Goal: Information Seeking & Learning: Find specific fact

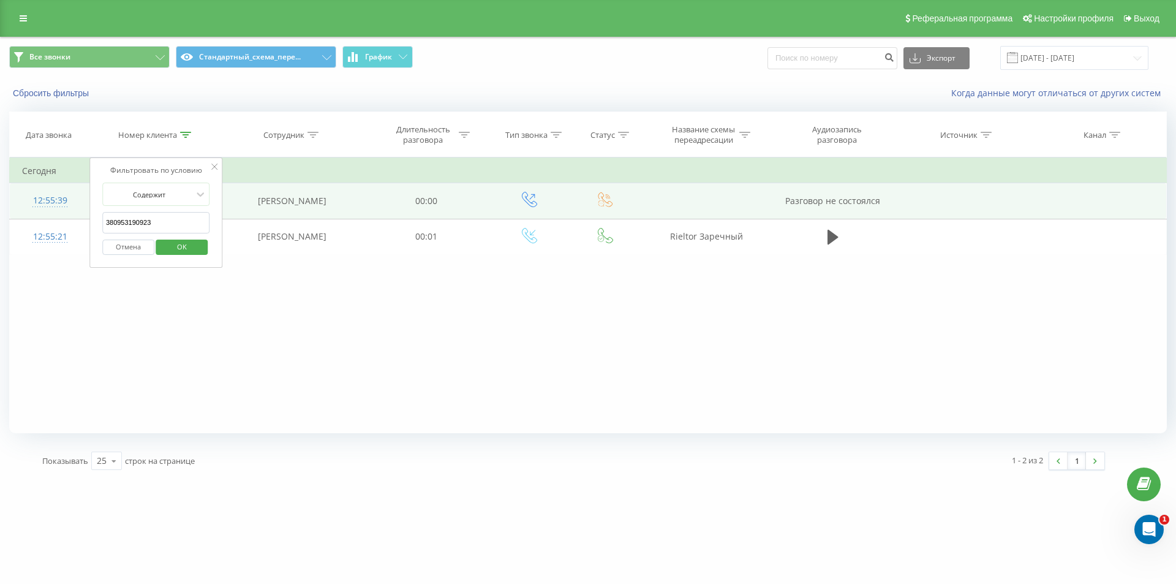
click at [34, 192] on table "Фильтровать по условию Содержит 380953190923 Отмена OK Фильтровать по условию С…" at bounding box center [588, 205] width 1158 height 97
paste input "751013625"
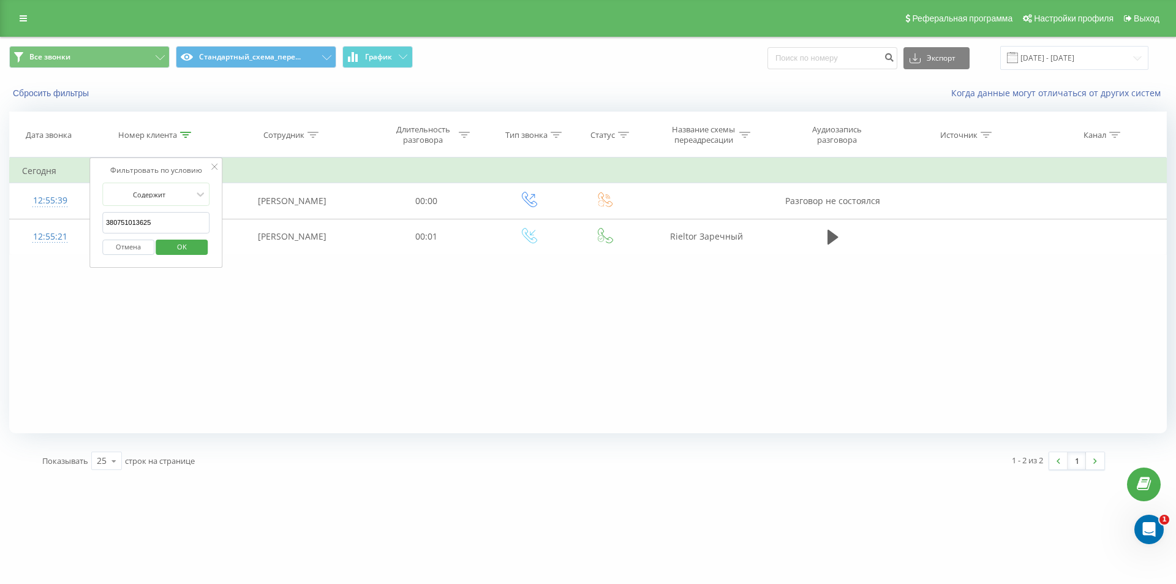
type input "380751013625"
click at [177, 252] on span "OK" at bounding box center [182, 246] width 34 height 19
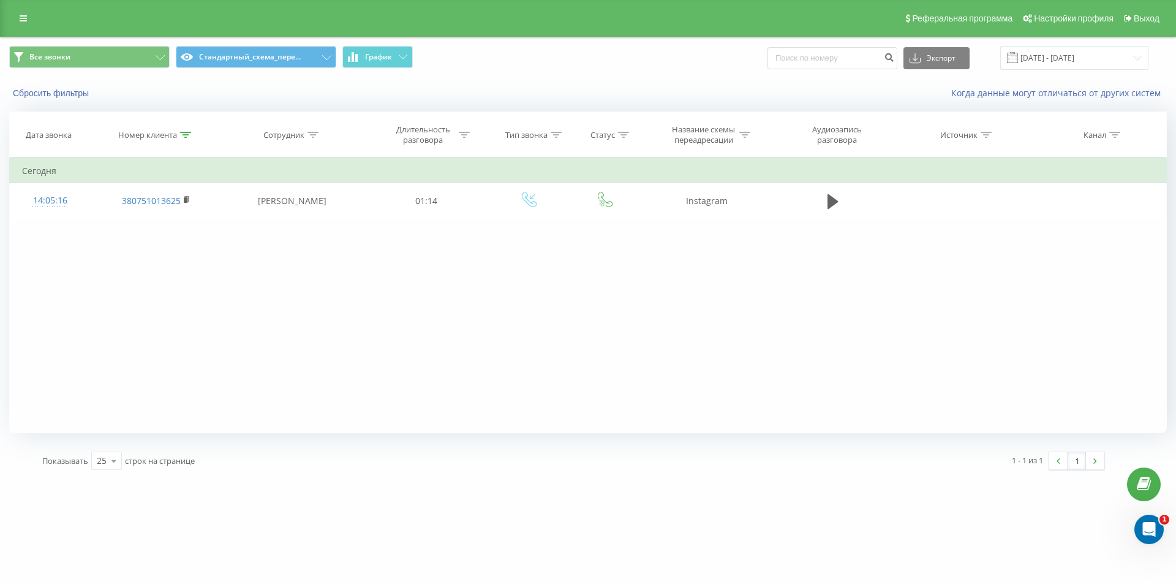
click at [98, 279] on div "Фильтровать по условию Содержит 380751013625 Отмена OK Фильтровать по условию С…" at bounding box center [588, 295] width 1158 height 276
click at [188, 131] on div at bounding box center [185, 135] width 11 height 10
click at [138, 250] on button "Отмена" at bounding box center [128, 246] width 52 height 15
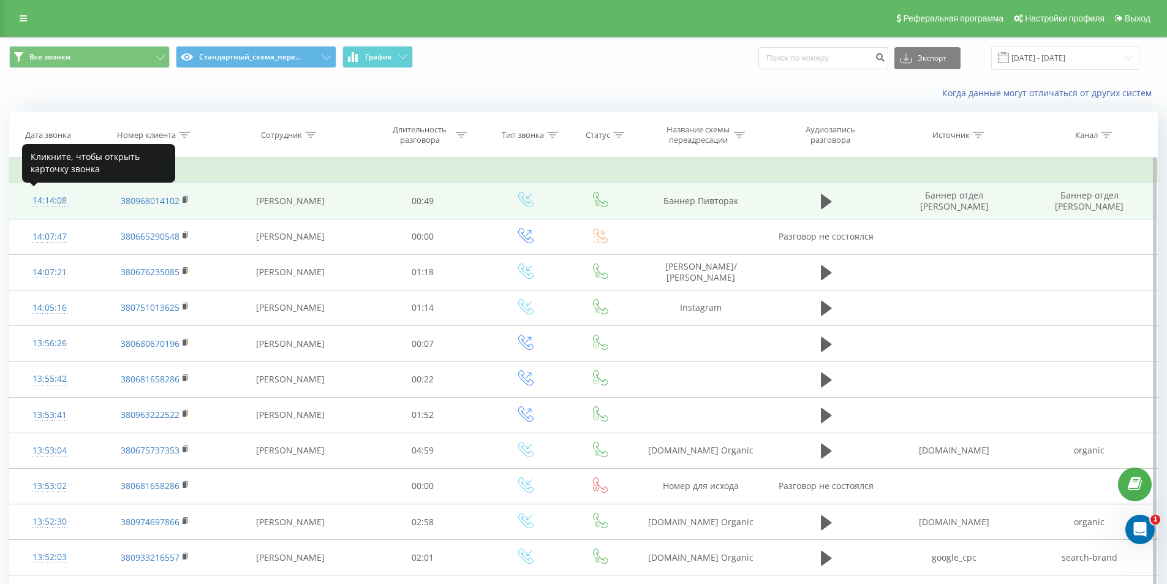
click at [36, 209] on div "14:14:08" at bounding box center [49, 201] width 55 height 24
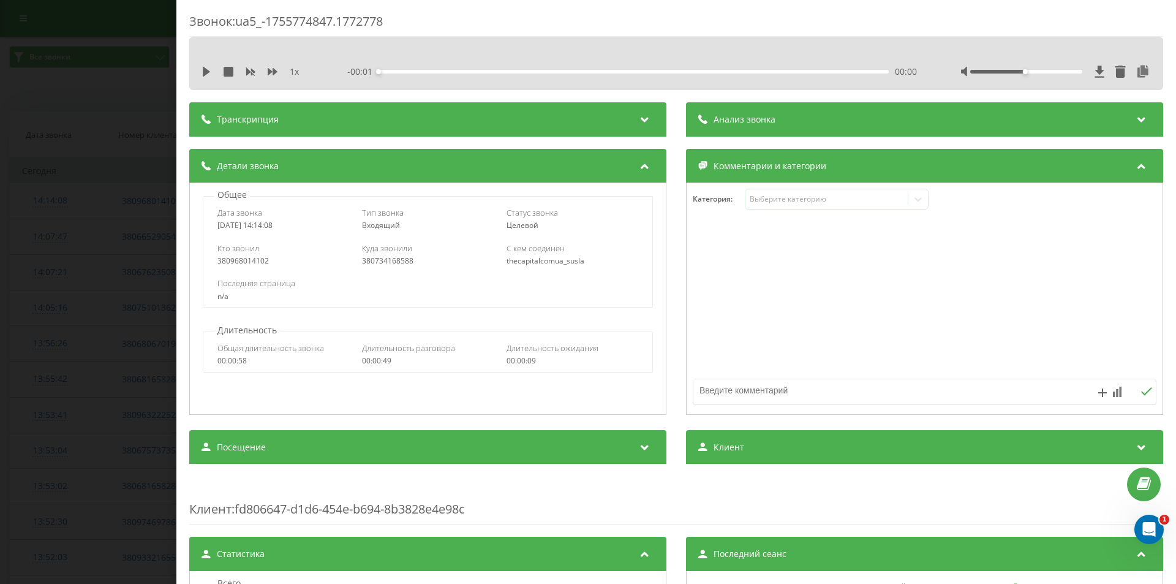
drag, startPoint x: 222, startPoint y: 154, endPoint x: 185, endPoint y: 137, distance: 40.9
click at [222, 154] on div "Детали звонка" at bounding box center [427, 166] width 477 height 34
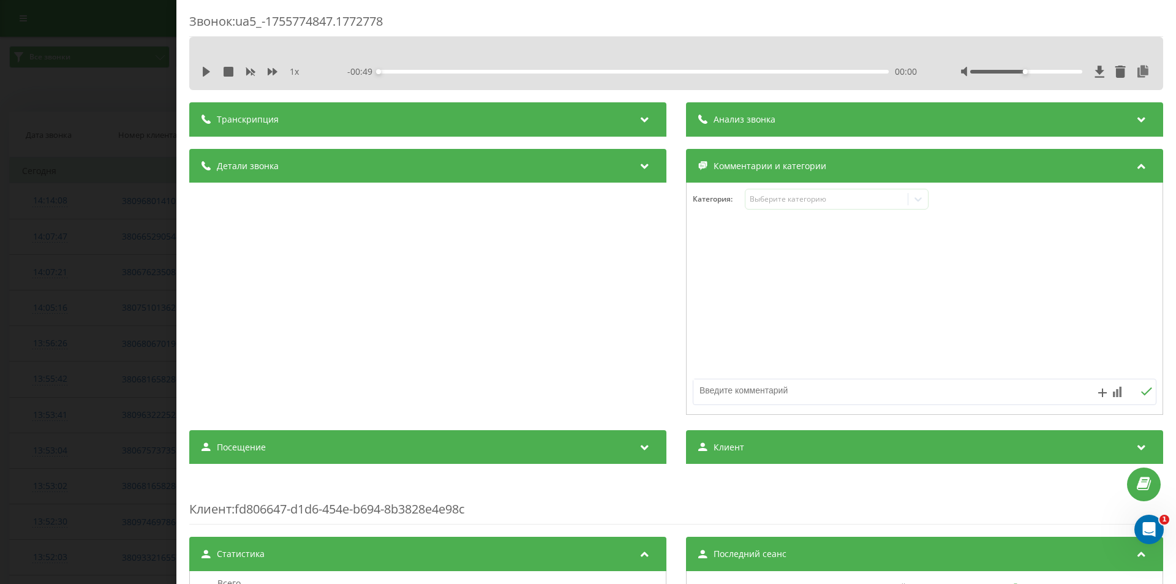
click at [38, 123] on div "Звонок : ua5_-1755774847.1772778 1 x - 00:49 00:00 00:00 Транскрипция Для анали…" at bounding box center [588, 292] width 1176 height 584
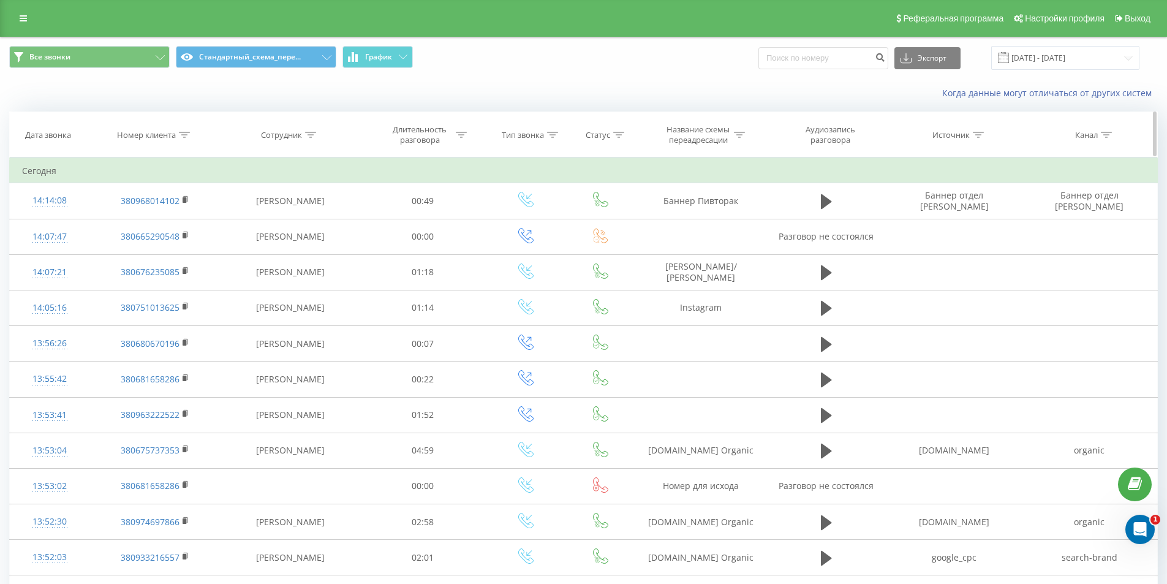
click at [184, 137] on div at bounding box center [184, 135] width 11 height 10
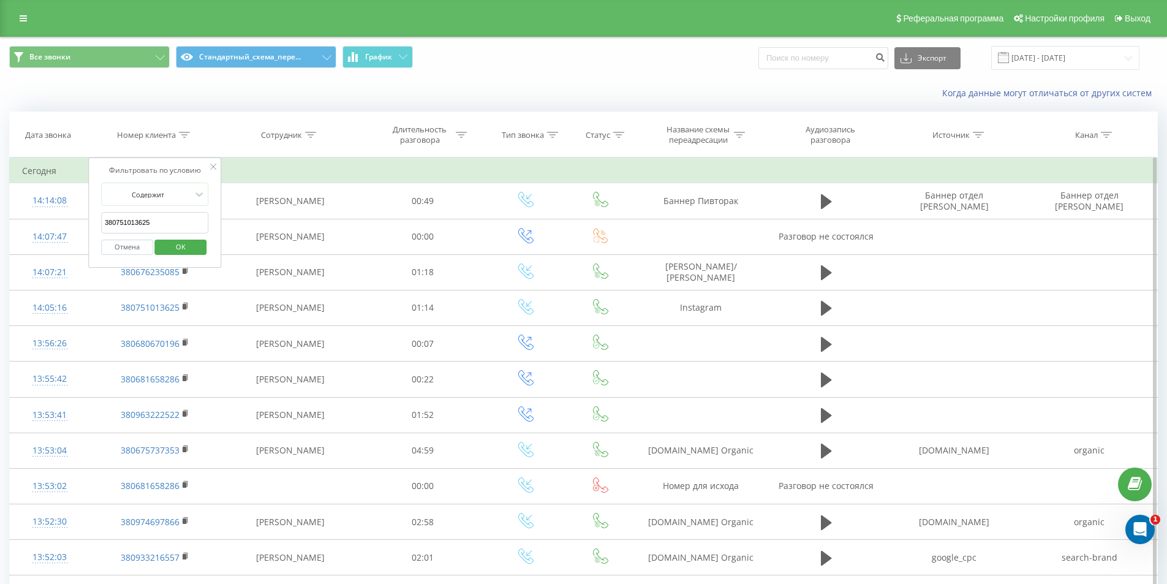
click at [160, 219] on input "380751013625" at bounding box center [155, 222] width 108 height 21
type input "м"
paste input "380988320323"
type input "380988320323"
click button "OK" at bounding box center [181, 246] width 52 height 15
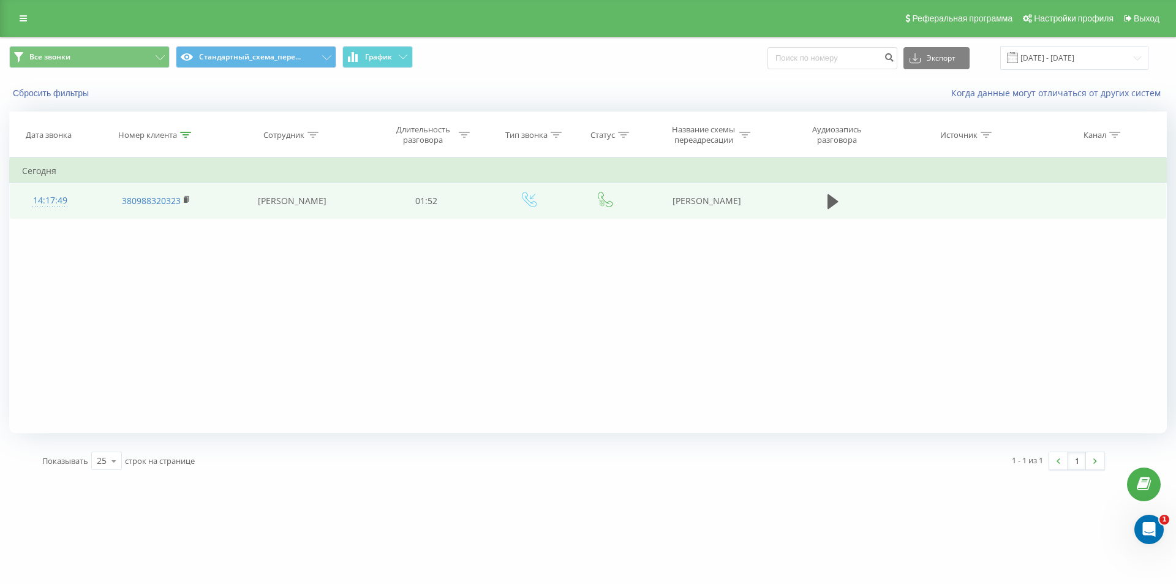
copy td "Dom Ria Пасичник"
drag, startPoint x: 684, startPoint y: 194, endPoint x: 770, endPoint y: 192, distance: 86.4
click at [770, 192] on td "Dom Ria Пасичник" at bounding box center [706, 201] width 131 height 36
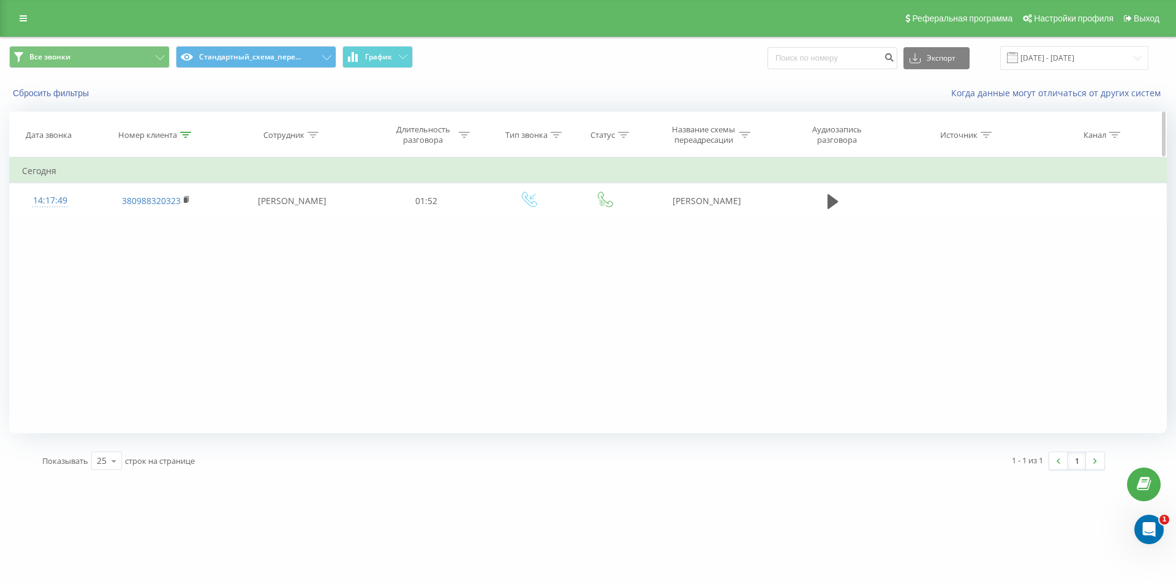
click at [182, 138] on div at bounding box center [185, 135] width 11 height 10
click at [135, 249] on button "Отмена" at bounding box center [128, 246] width 52 height 15
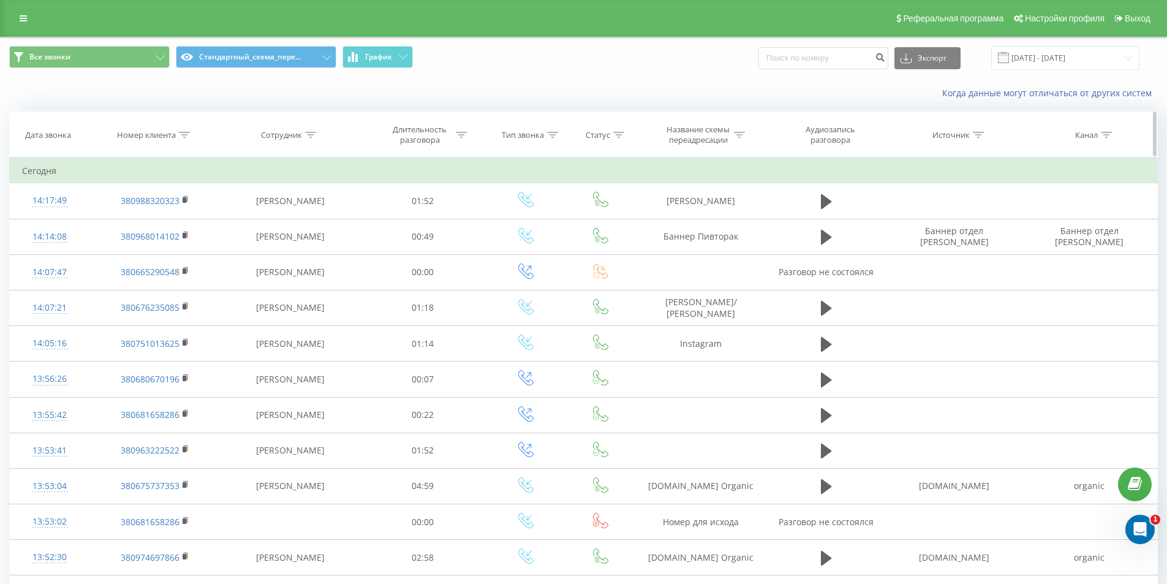
click at [179, 138] on div at bounding box center [184, 135] width 11 height 10
click at [129, 246] on button "Отмена" at bounding box center [127, 246] width 52 height 15
click at [369, 72] on div "Все звонки Стандартный_схема_пере... График Экспорт .csv .xls .xlsx 21.07.2025 …" at bounding box center [583, 57] width 1165 height 41
click at [29, 18] on link at bounding box center [23, 18] width 22 height 17
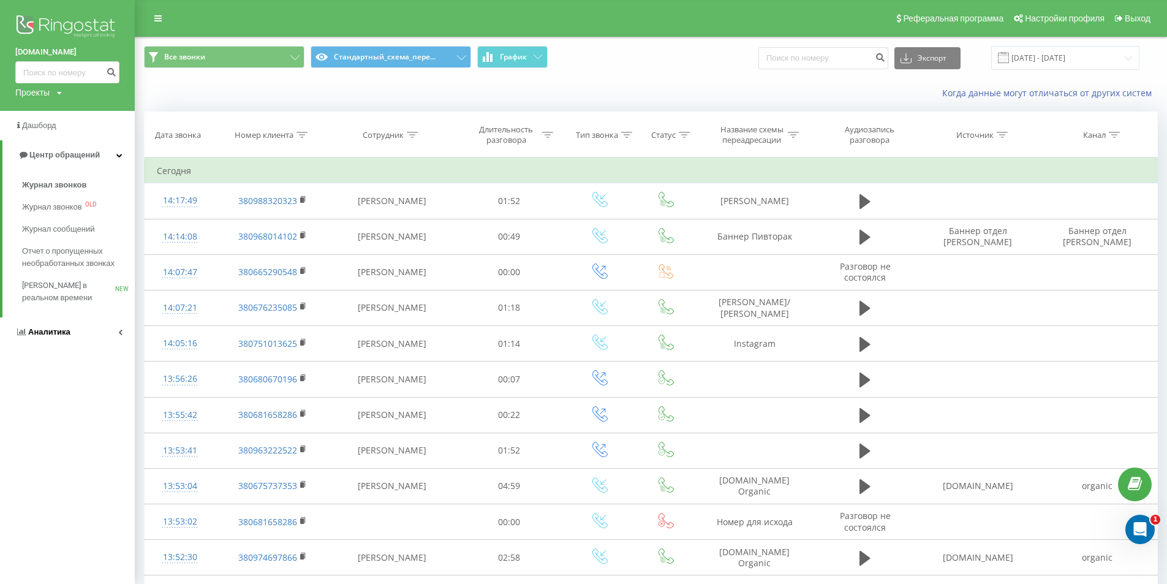
click at [72, 328] on link "Аналитика" at bounding box center [67, 331] width 135 height 29
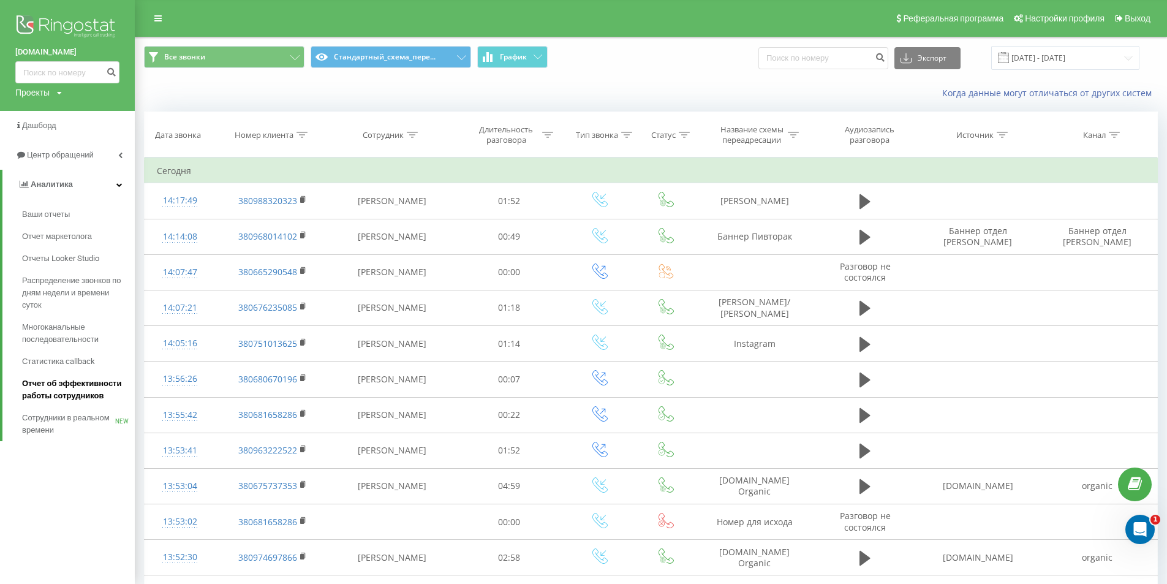
click at [71, 402] on span "Отчет об эффективности работы сотрудников" at bounding box center [75, 389] width 107 height 24
click at [254, 101] on div "Когда данные могут отличаться от других систем" at bounding box center [650, 92] width 1031 height 29
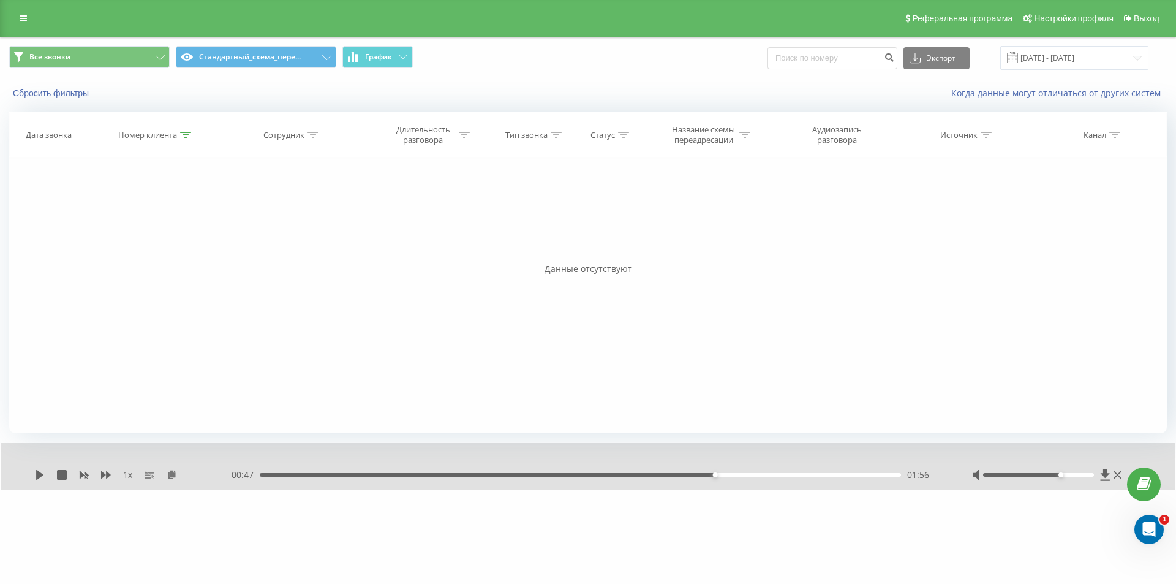
click at [185, 140] on div at bounding box center [185, 135] width 11 height 10
click at [132, 239] on div "Отмена OK" at bounding box center [156, 247] width 108 height 28
click at [141, 249] on button "Отмена" at bounding box center [128, 246] width 52 height 15
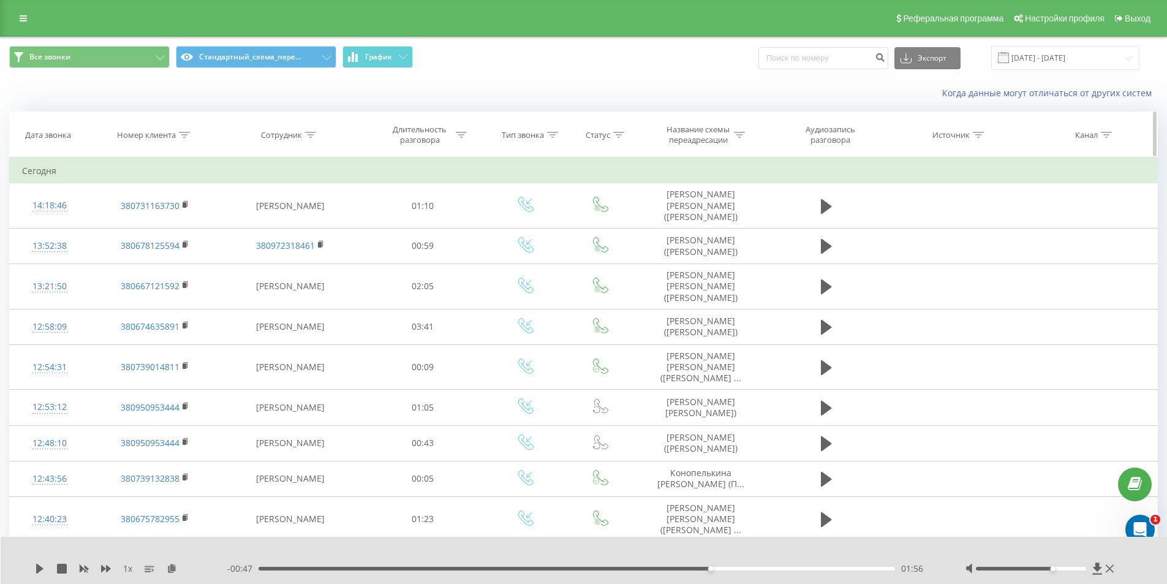
click at [187, 137] on icon at bounding box center [184, 135] width 11 height 6
drag, startPoint x: 143, startPoint y: 247, endPoint x: 180, endPoint y: 21, distance: 229.1
click at [139, 244] on button "Отмена" at bounding box center [127, 246] width 52 height 15
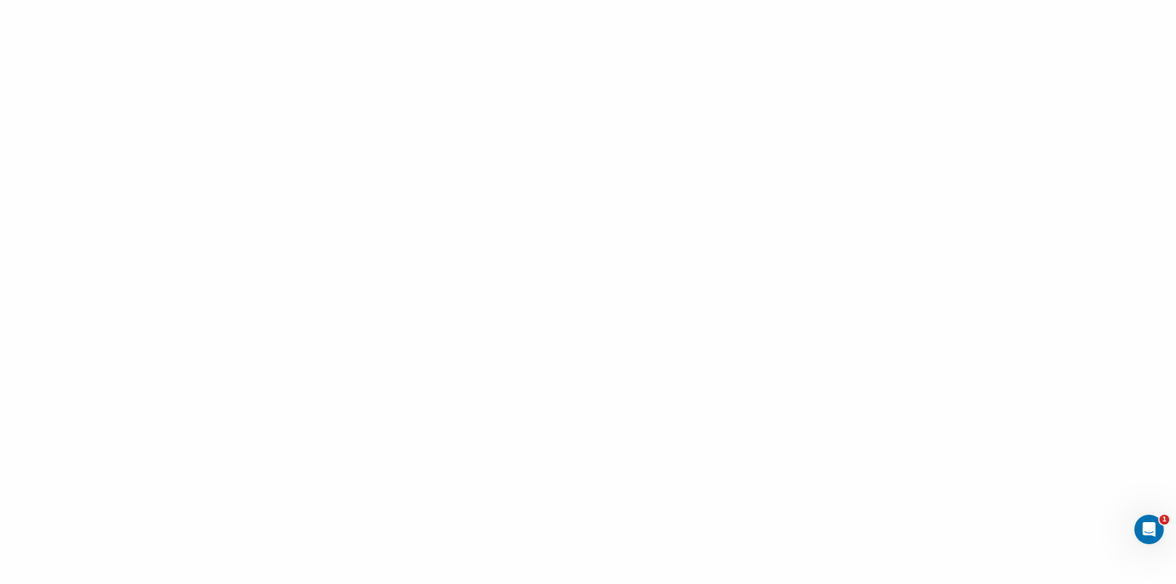
drag, startPoint x: 238, startPoint y: 176, endPoint x: 256, endPoint y: 171, distance: 18.4
click at [256, 171] on div at bounding box center [588, 292] width 1176 height 584
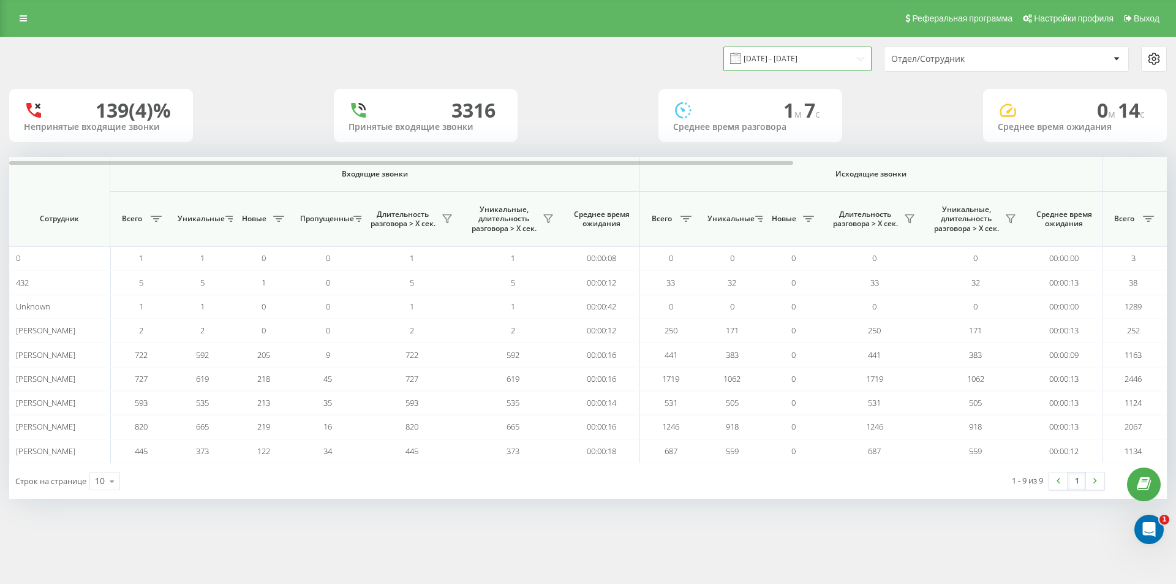
click at [804, 63] on input "[DATE] - [DATE]" at bounding box center [797, 59] width 148 height 24
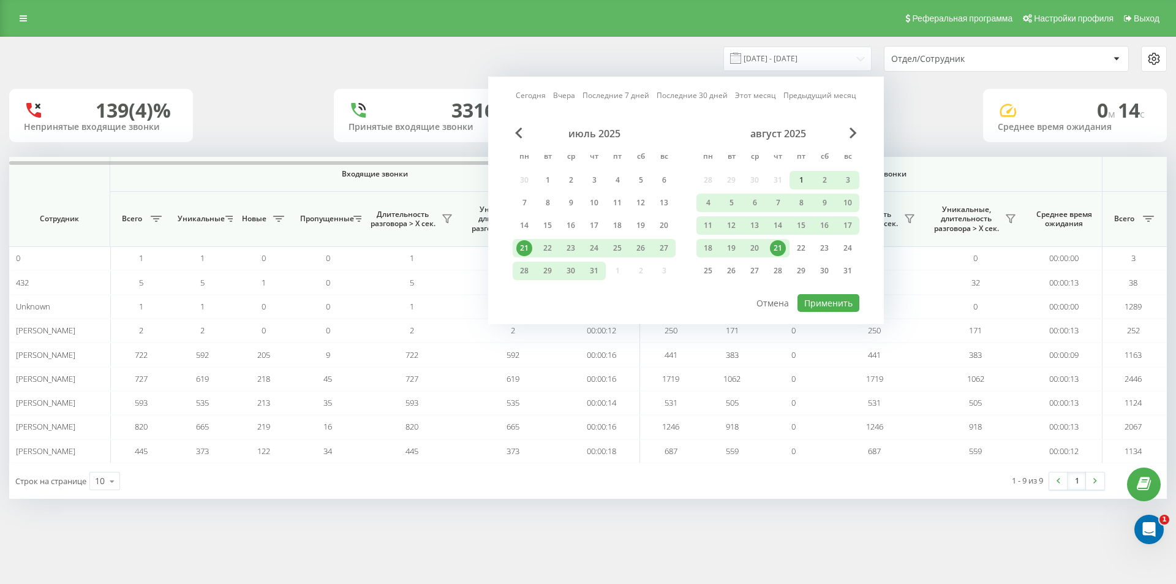
click at [797, 179] on div "1" at bounding box center [801, 180] width 16 height 16
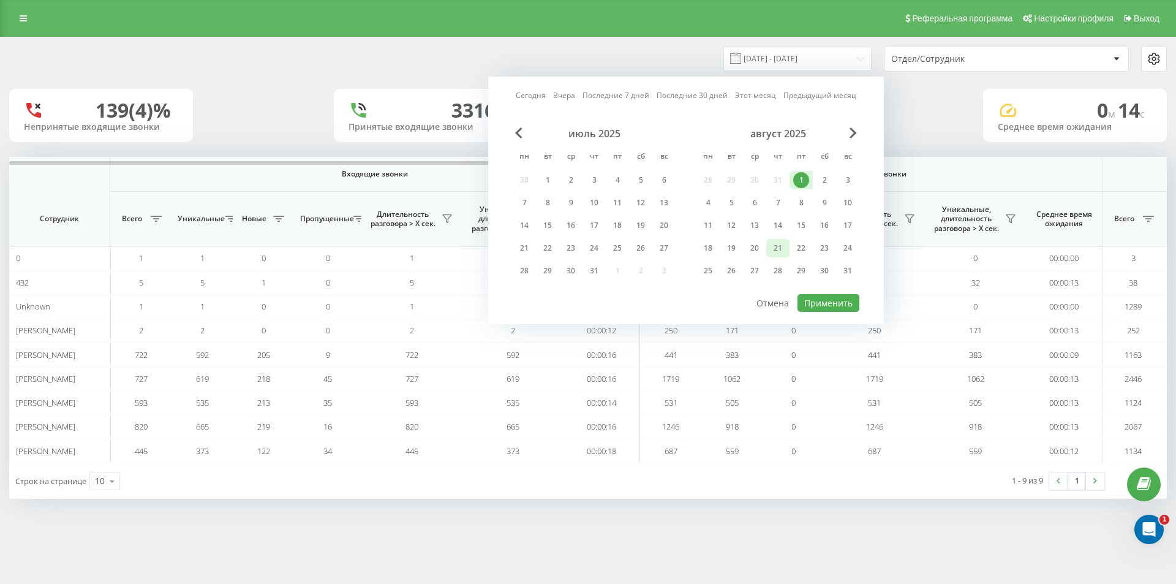
click at [778, 255] on div "21" at bounding box center [778, 248] width 16 height 16
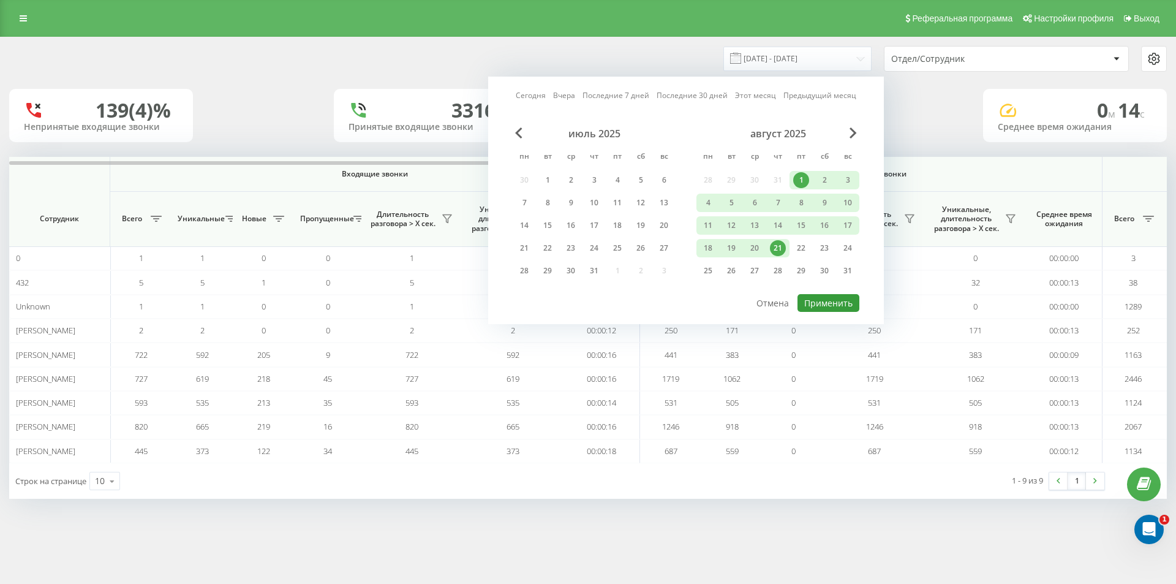
drag, startPoint x: 812, startPoint y: 307, endPoint x: 857, endPoint y: 299, distance: 46.0
click at [813, 307] on button "Применить" at bounding box center [828, 303] width 62 height 18
type input "01.08.2025 - 21.08.2025"
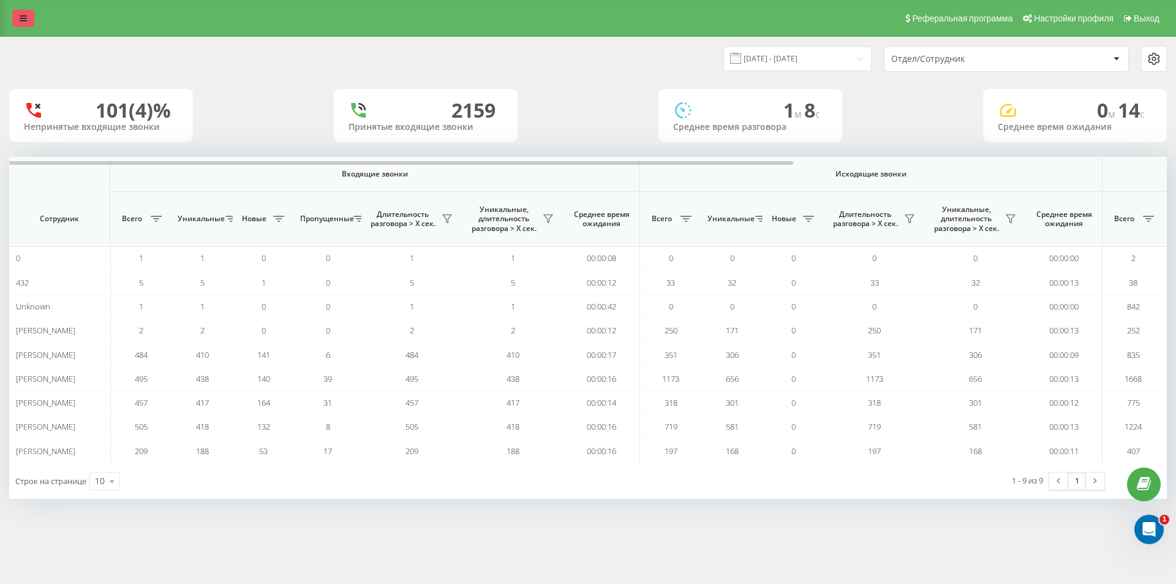
click at [21, 16] on icon at bounding box center [23, 18] width 7 height 9
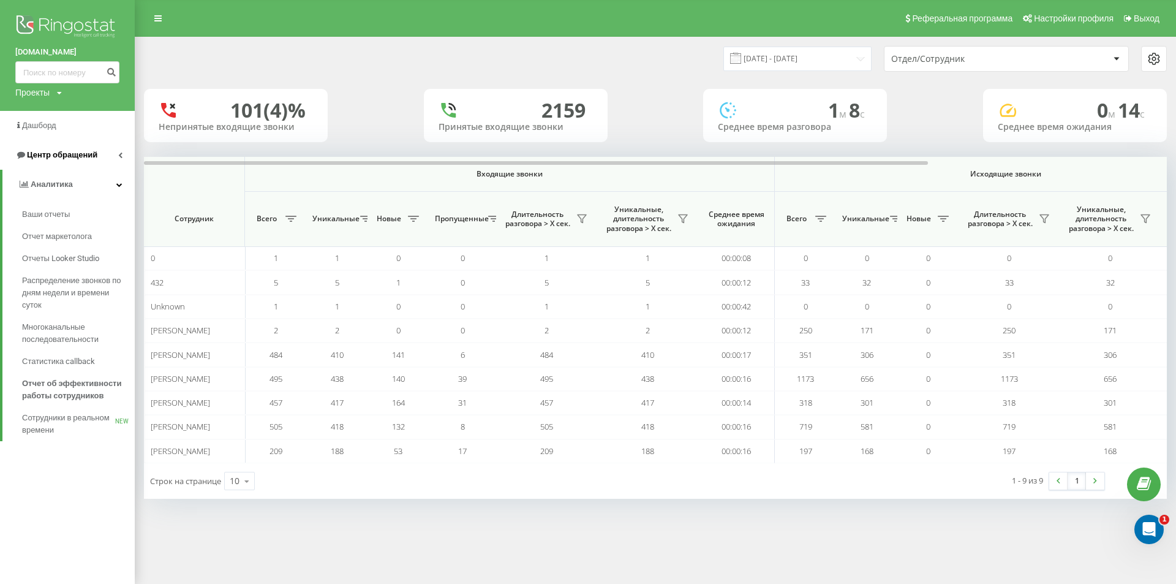
click at [80, 161] on span "Центр обращений" at bounding box center [56, 155] width 82 height 12
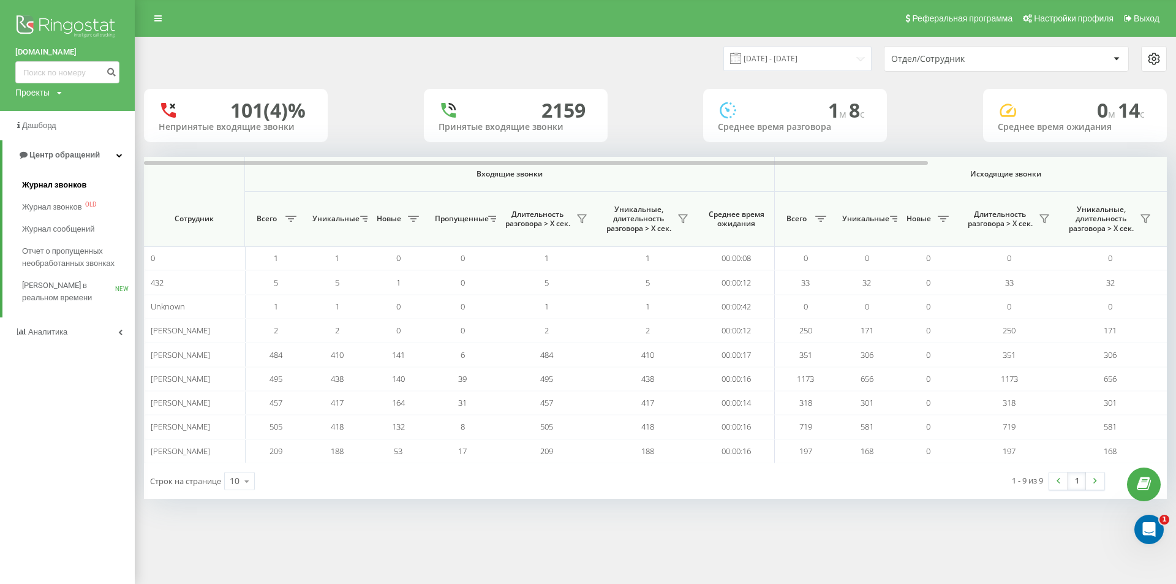
click at [74, 185] on span "Журнал звонков" at bounding box center [54, 185] width 64 height 12
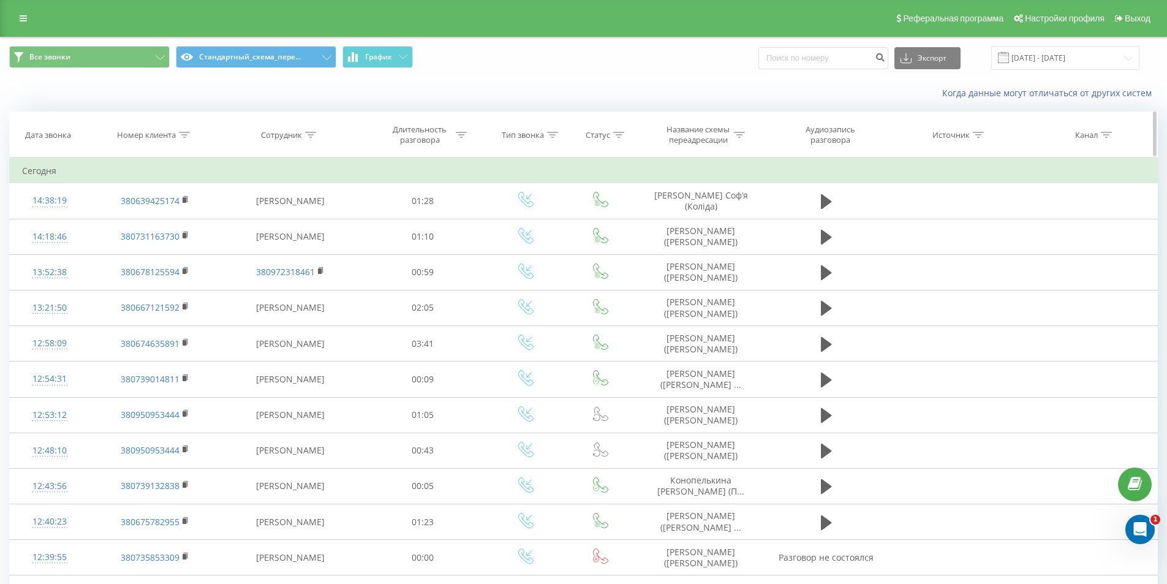
click at [186, 136] on icon at bounding box center [184, 135] width 11 height 6
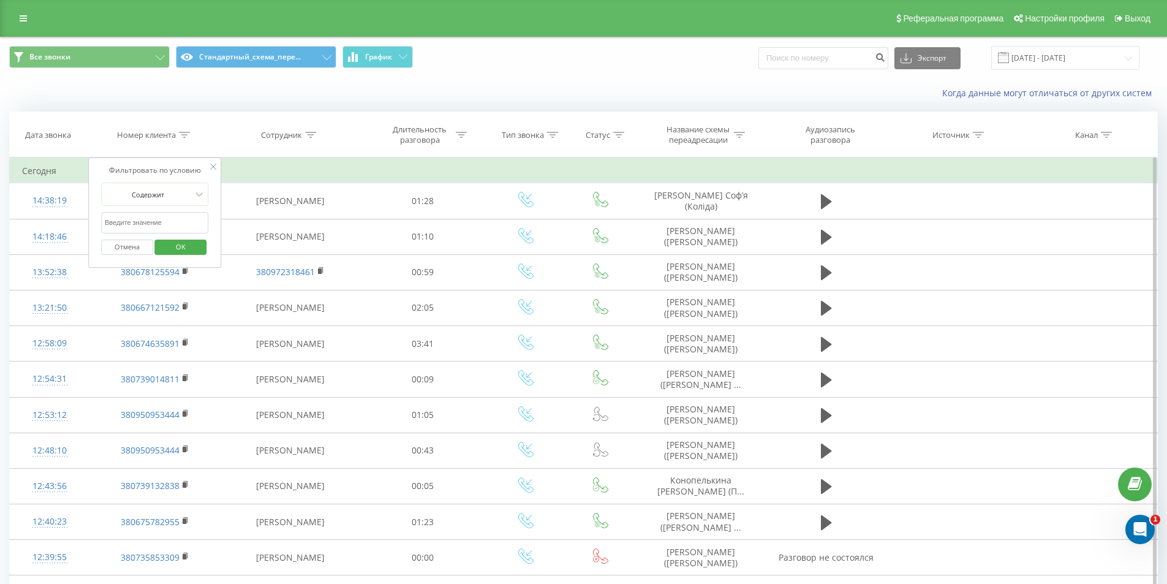
click at [180, 222] on input "text" at bounding box center [155, 222] width 108 height 21
paste input "380973047691"
type input "380973047691"
click at [183, 243] on span "OK" at bounding box center [181, 246] width 34 height 19
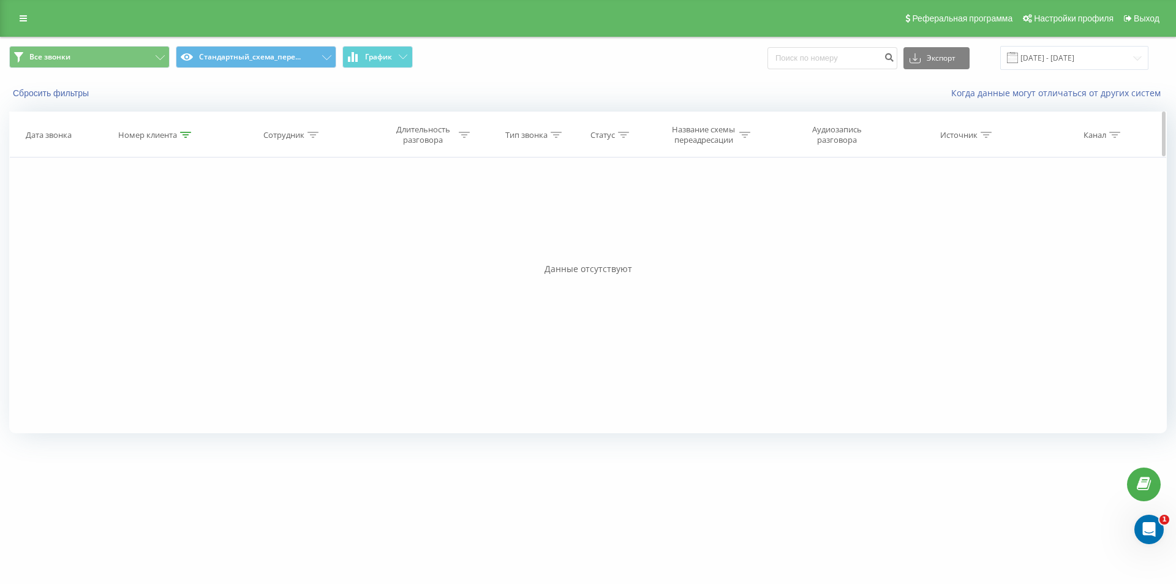
drag, startPoint x: 187, startPoint y: 133, endPoint x: 165, endPoint y: 149, distance: 27.6
click at [187, 132] on icon at bounding box center [185, 135] width 11 height 6
click at [124, 251] on button "Отмена" at bounding box center [128, 246] width 52 height 15
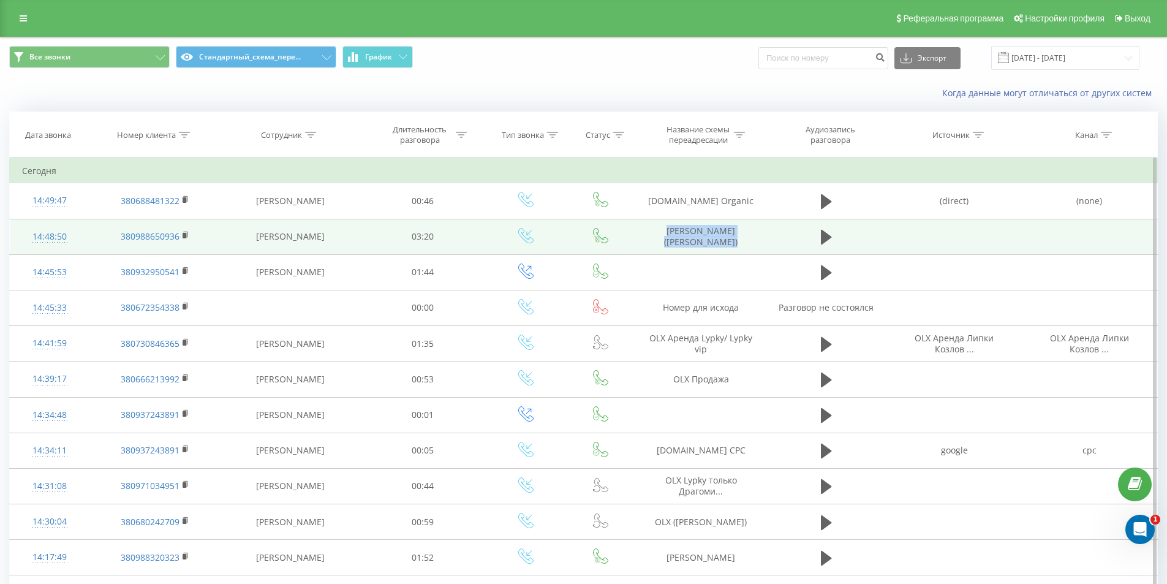
drag, startPoint x: 658, startPoint y: 244, endPoint x: 821, endPoint y: 248, distance: 163.0
click at [821, 248] on tr "14:48:50 380988650936 Евгения Яремчук 03:20 Dom Ria (Тарасенко)" at bounding box center [584, 237] width 1148 height 36
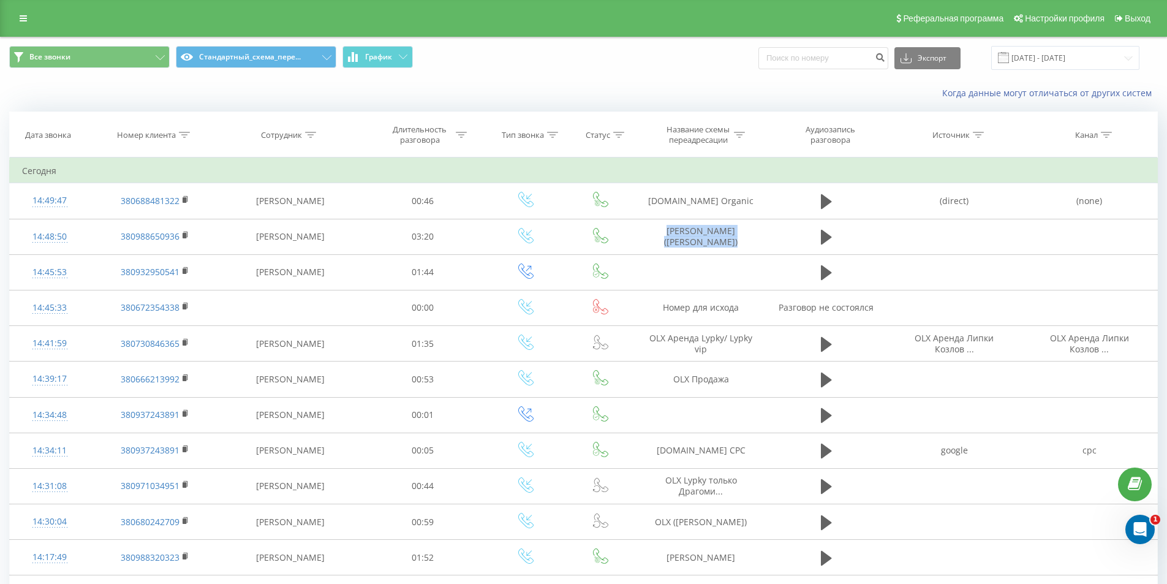
copy tr "Dom Ria (Тарасенко)"
click at [186, 133] on icon at bounding box center [184, 135] width 11 height 6
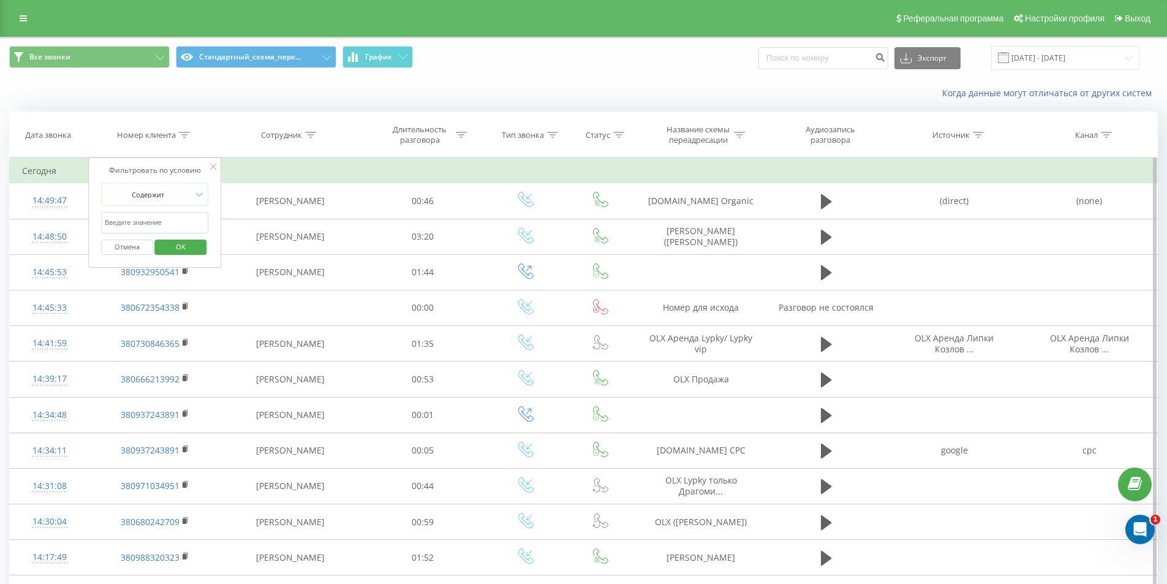
click at [175, 216] on input "text" at bounding box center [155, 222] width 108 height 21
paste input "380672354338"
click at [181, 244] on span "OK" at bounding box center [181, 246] width 34 height 19
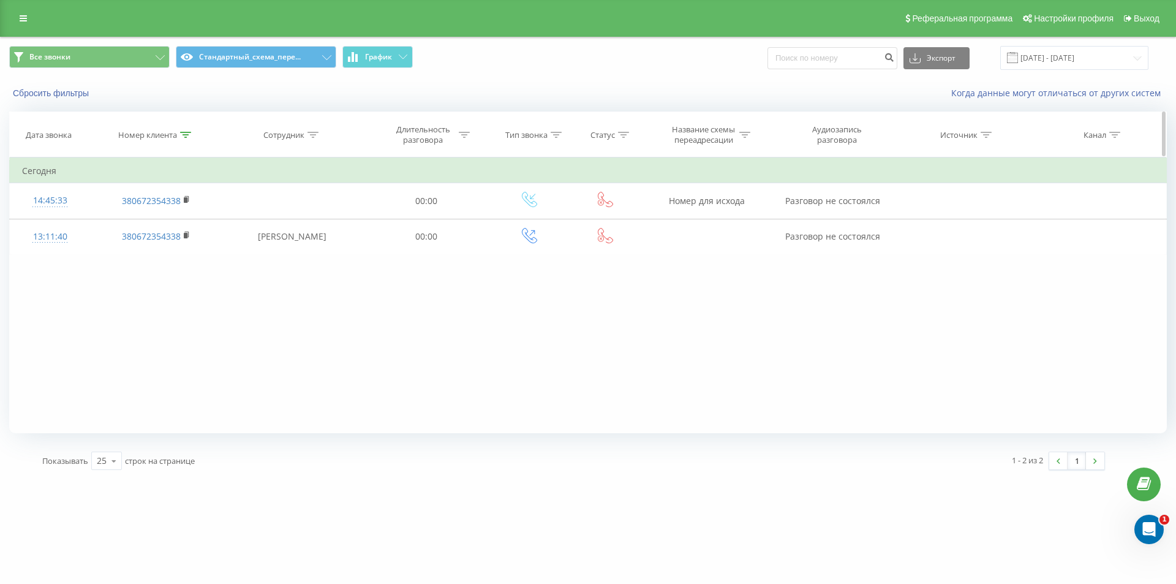
click at [186, 134] on icon at bounding box center [185, 135] width 11 height 6
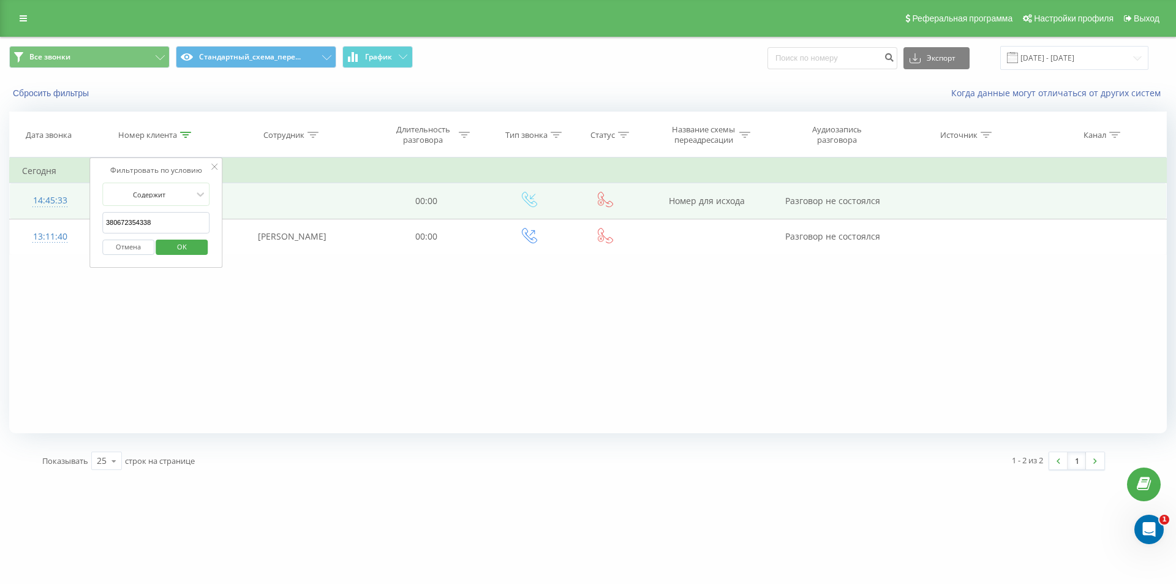
drag, startPoint x: 170, startPoint y: 228, endPoint x: 77, endPoint y: 210, distance: 94.2
click at [80, 211] on table "Фильтровать по условию Содержит 380672354338 Отмена OK Фильтровать по условию С…" at bounding box center [588, 205] width 1158 height 97
paste input "973047691"
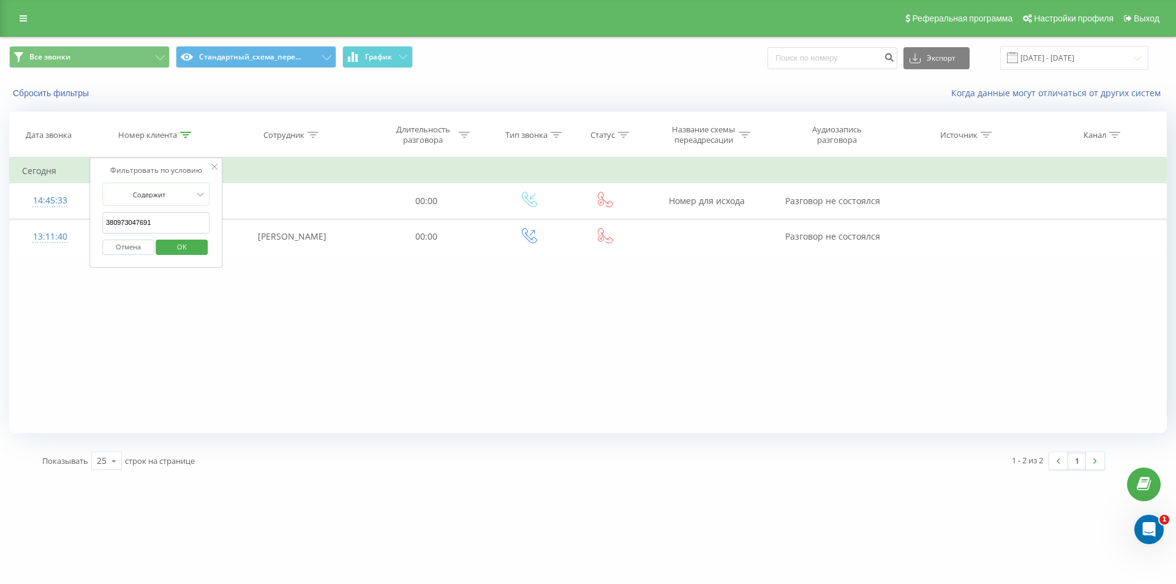
type input "380973047691"
click at [173, 246] on span "OK" at bounding box center [182, 246] width 34 height 19
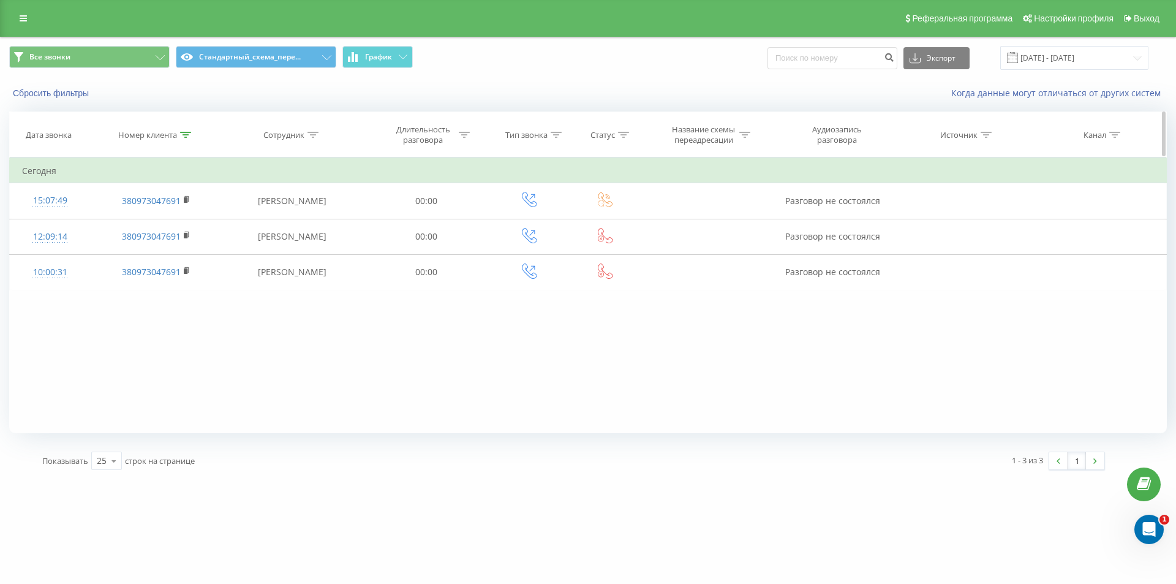
click at [175, 134] on div "Номер клиента" at bounding box center [147, 135] width 59 height 10
click at [119, 252] on button "Отмена" at bounding box center [128, 246] width 52 height 15
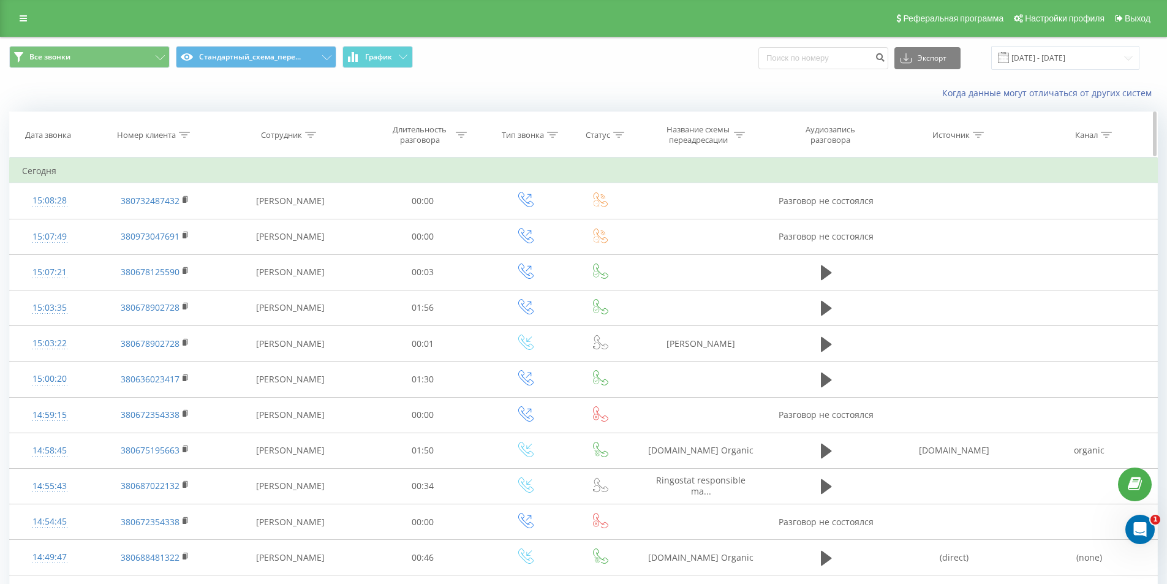
click at [185, 134] on icon at bounding box center [184, 135] width 11 height 6
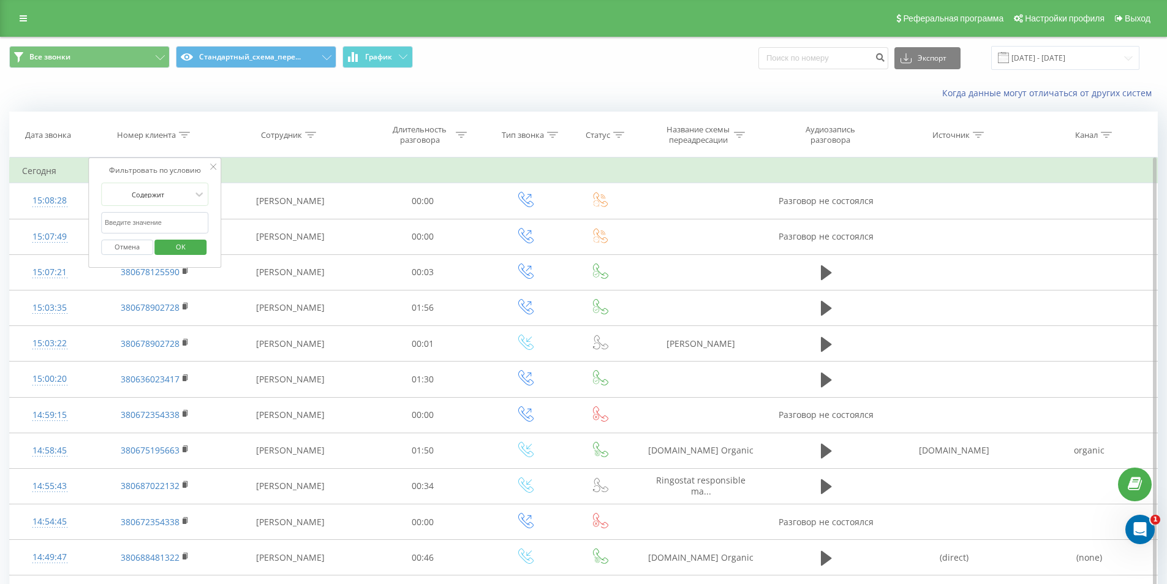
click at [172, 219] on input "text" at bounding box center [155, 222] width 108 height 21
paste input "380973047691"
click at [187, 243] on span "OK" at bounding box center [181, 246] width 34 height 19
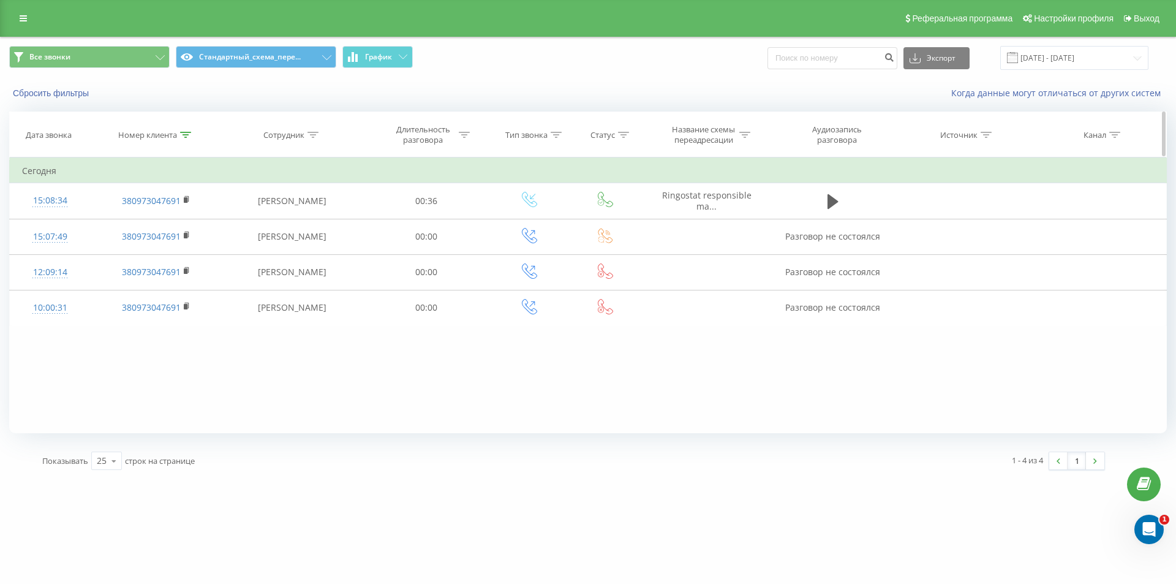
click at [184, 122] on th "Номер клиента" at bounding box center [155, 134] width 131 height 45
click at [187, 141] on th "Номер клиента" at bounding box center [155, 134] width 131 height 45
click at [186, 139] on div at bounding box center [185, 135] width 11 height 10
drag, startPoint x: 156, startPoint y: 208, endPoint x: 7, endPoint y: 162, distance: 155.8
click at [16, 167] on table "Фильтровать по условию Содержит 380973047691 Отмена OK Фильтровать по условию С…" at bounding box center [588, 241] width 1158 height 168
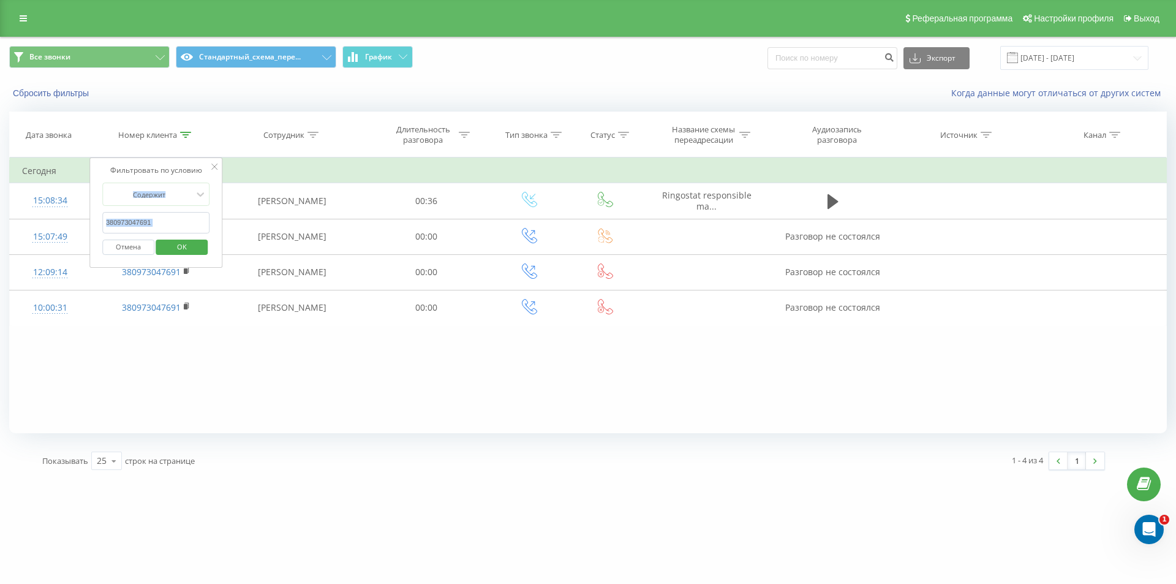
click at [162, 216] on input "380973047691" at bounding box center [156, 222] width 108 height 21
drag, startPoint x: 168, startPoint y: 222, endPoint x: 42, endPoint y: 178, distance: 133.9
click at [50, 183] on table "Фильтровать по условию Содержит 380973047691 Отмена OK Фильтровать по условию С…" at bounding box center [588, 241] width 1158 height 168
paste input "85806631"
drag, startPoint x: 140, startPoint y: 238, endPoint x: 158, endPoint y: 247, distance: 20.5
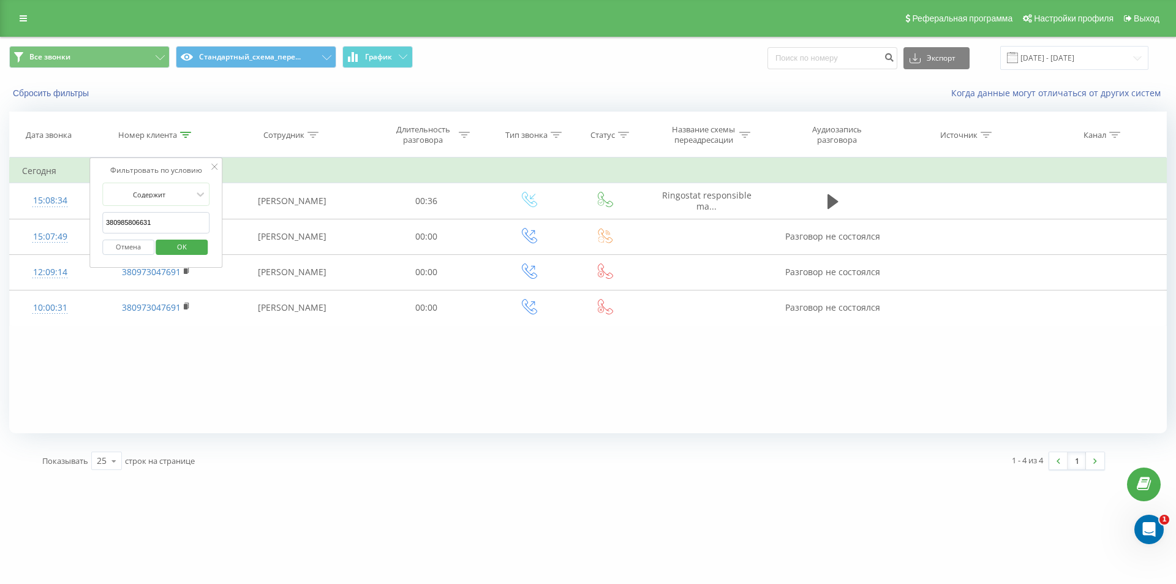
click at [152, 244] on div "Отмена OK" at bounding box center [156, 247] width 108 height 28
click at [175, 250] on span "OK" at bounding box center [182, 246] width 34 height 19
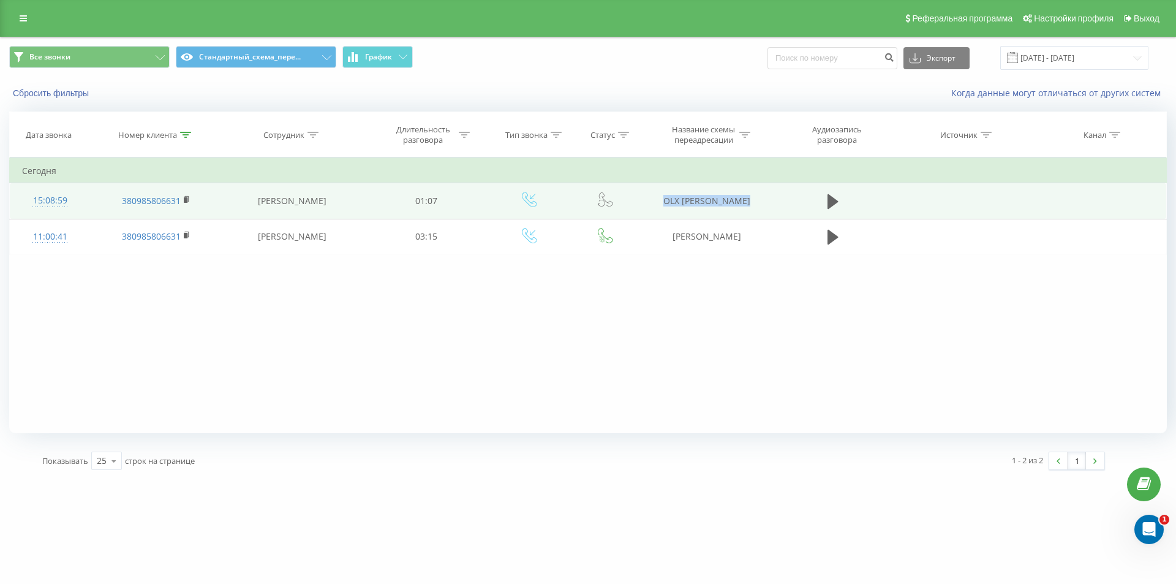
drag, startPoint x: 775, startPoint y: 205, endPoint x: 788, endPoint y: 205, distance: 12.2
click at [788, 205] on tr "15:08:59 380985806631 Евгения Яремчук 01:07 OLX Ирина Давиденко" at bounding box center [588, 201] width 1157 height 36
copy tr "OLX Ирина Давиденко"
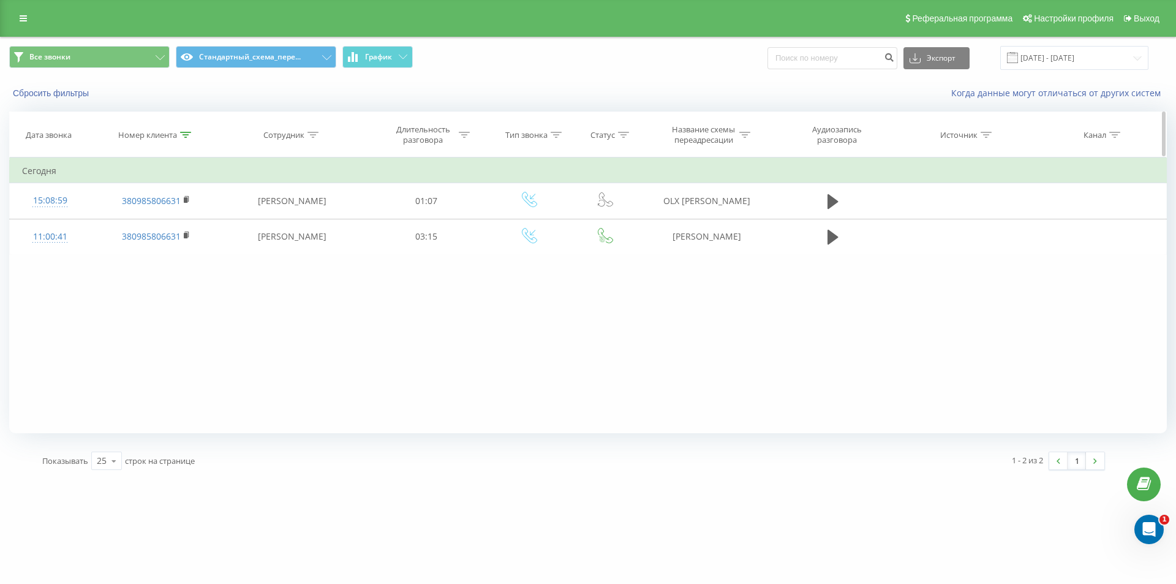
click at [188, 137] on icon at bounding box center [185, 135] width 11 height 6
drag, startPoint x: 105, startPoint y: 232, endPoint x: 92, endPoint y: 211, distance: 24.5
click at [95, 216] on div "Фильтровать по условию Содержит 380985806631 Отмена OK" at bounding box center [156, 212] width 134 height 110
paste input "676343101"
click at [194, 243] on span "OK" at bounding box center [182, 246] width 34 height 19
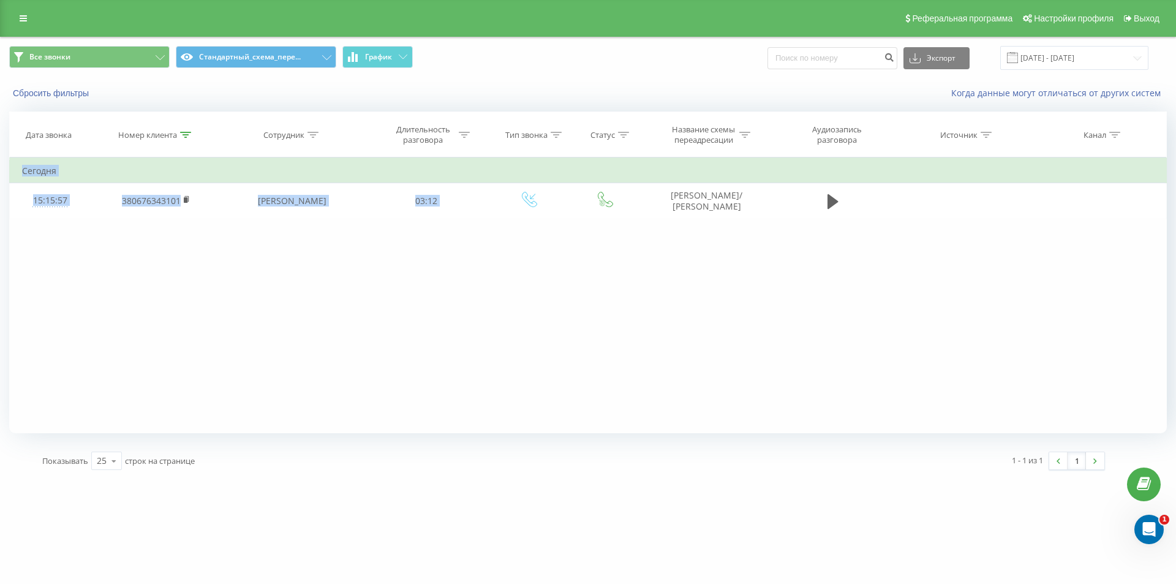
drag, startPoint x: 657, startPoint y: 190, endPoint x: 745, endPoint y: 224, distance: 94.8
click at [747, 225] on div "Фильтровать по условию Содержит 380676343101 Отмена OK Фильтровать по условию С…" at bounding box center [588, 295] width 1158 height 276
copy table "Фильтровать по условию Содержит Отмена OK Фильтровать по условию Содержит Отмен…"
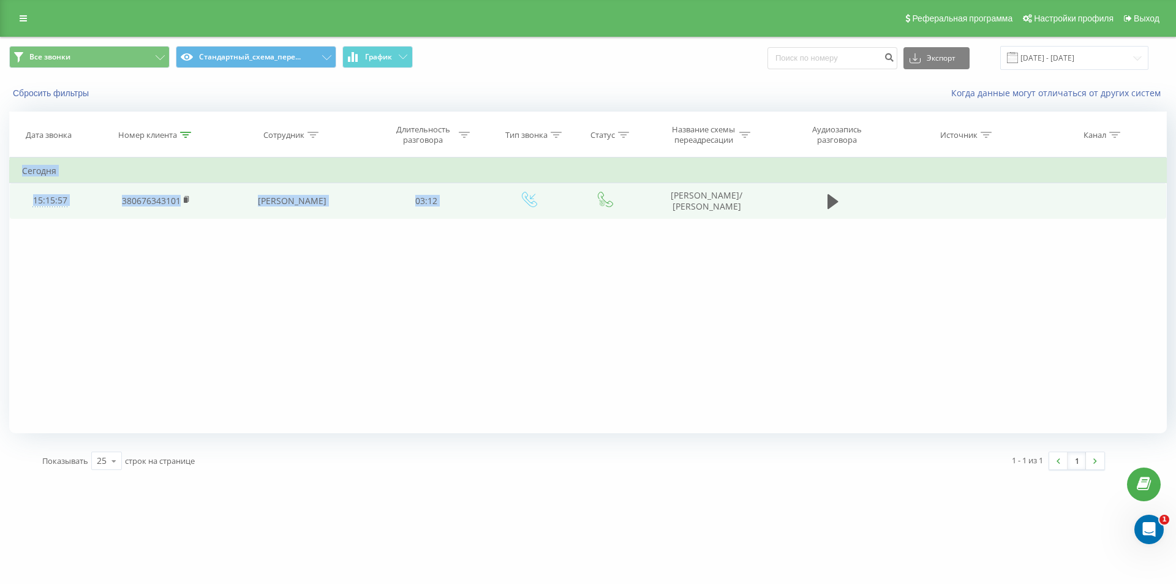
click at [664, 192] on td "DOM RIA/ Rieltor Гаспарова" at bounding box center [706, 201] width 131 height 36
drag, startPoint x: 664, startPoint y: 192, endPoint x: 671, endPoint y: 194, distance: 7.6
click at [668, 192] on td "DOM RIA/ Rieltor Гаспарова" at bounding box center [706, 201] width 131 height 36
drag, startPoint x: 675, startPoint y: 193, endPoint x: 751, endPoint y: 217, distance: 79.8
click at [758, 218] on td "DOM RIA/ Rieltor Гаспарова" at bounding box center [706, 201] width 131 height 36
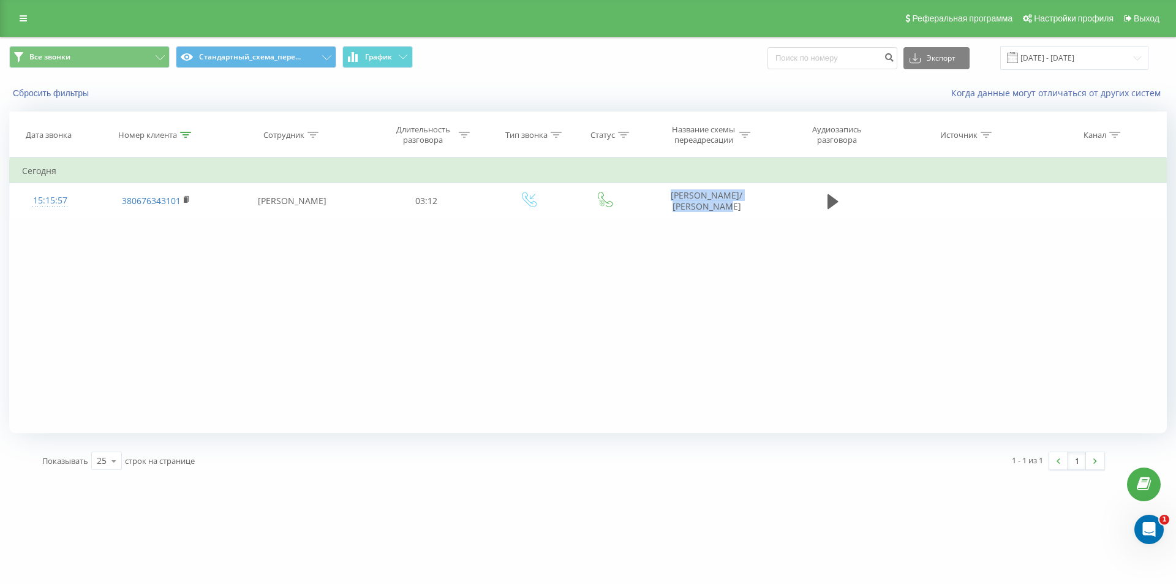
copy td "DOM RIA/ Rieltor Гаспарова"
click at [184, 136] on icon at bounding box center [185, 135] width 11 height 6
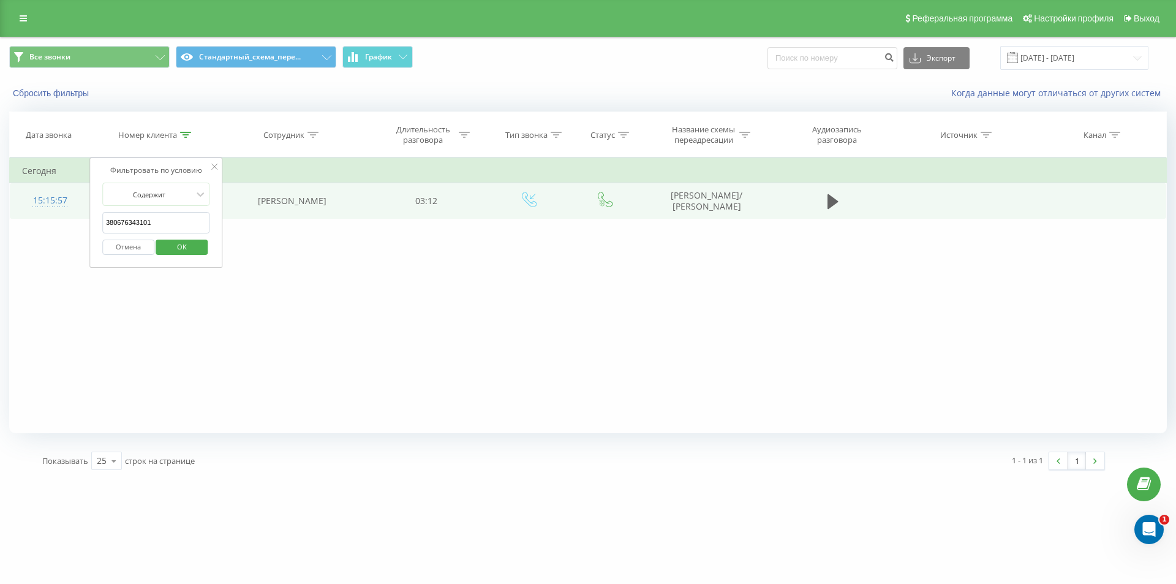
click at [58, 187] on table "Фильтровать по условию Содержит 380676343101 Отмена OK Фильтровать по условию С…" at bounding box center [588, 187] width 1158 height 61
paste input "2852008"
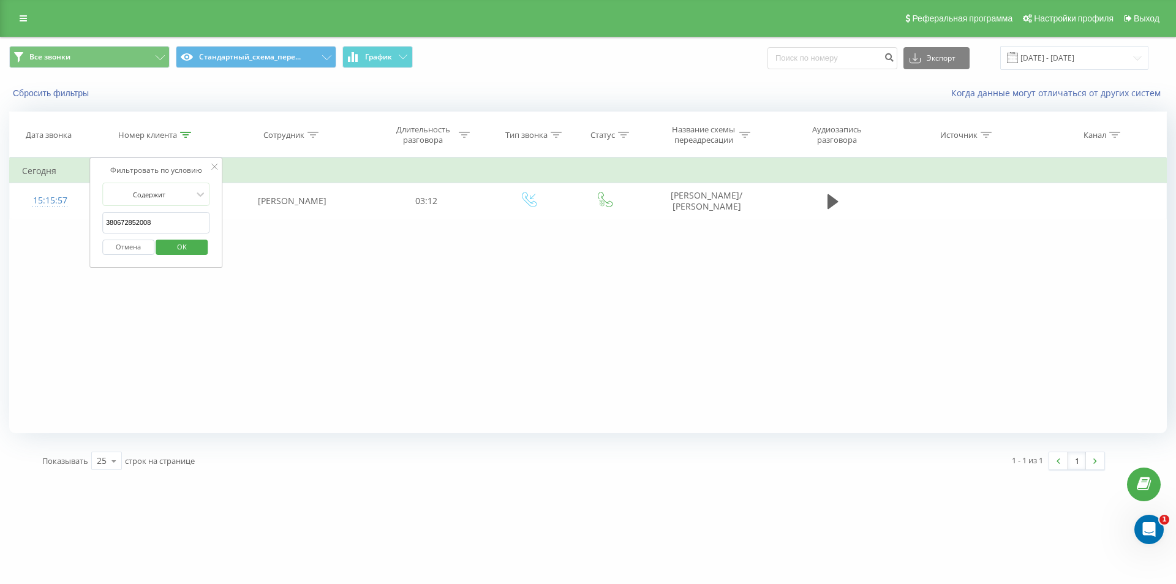
click at [166, 244] on span "OK" at bounding box center [182, 246] width 34 height 19
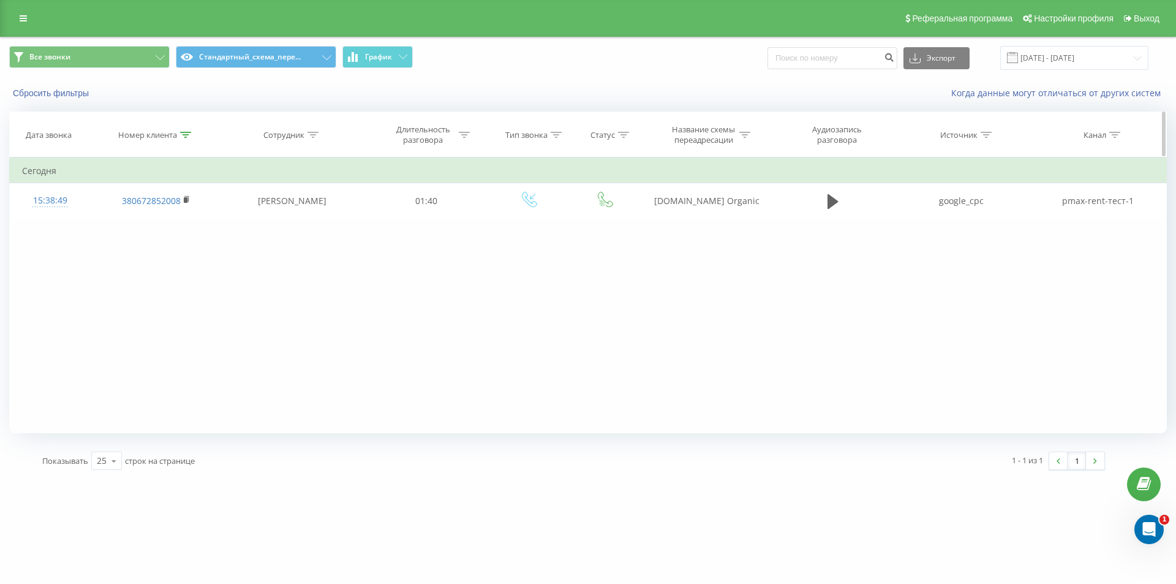
drag, startPoint x: 189, startPoint y: 135, endPoint x: 157, endPoint y: 226, distance: 96.1
click at [189, 135] on icon at bounding box center [185, 135] width 11 height 6
drag, startPoint x: 162, startPoint y: 219, endPoint x: 100, endPoint y: 171, distance: 78.2
click at [117, 200] on form "Содержит 380672852008 Отмена OK" at bounding box center [156, 222] width 108 height 78
click at [161, 220] on input "380672852008" at bounding box center [156, 222] width 108 height 21
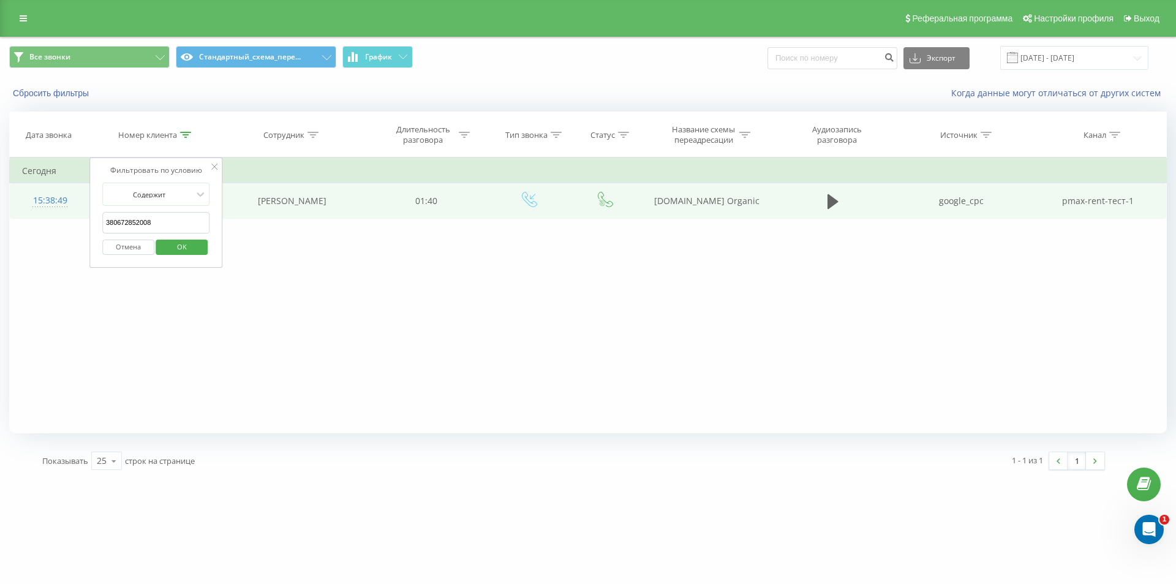
drag, startPoint x: 167, startPoint y: 224, endPoint x: 69, endPoint y: 217, distance: 98.2
click at [73, 220] on div "Фильтровать по условию Содержит 380672852008 Отмена OK Фильтровать по условию С…" at bounding box center [588, 295] width 1158 height 276
paste input "950953444"
click button "OK" at bounding box center [182, 246] width 52 height 15
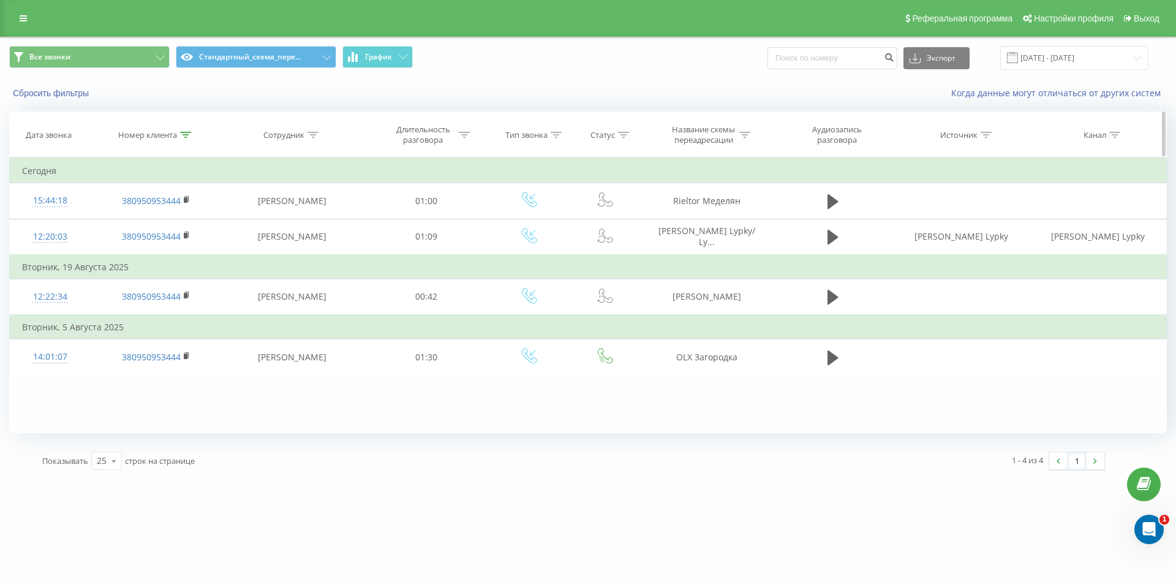
drag, startPoint x: 181, startPoint y: 136, endPoint x: 184, endPoint y: 149, distance: 14.0
click at [181, 137] on icon at bounding box center [185, 135] width 11 height 6
drag, startPoint x: 160, startPoint y: 219, endPoint x: 0, endPoint y: 189, distance: 162.8
click at [0, 192] on div "Все звонки Стандартный_схема_пере... График Экспорт .csv .xls .xlsx 21.07.2025 …" at bounding box center [588, 258] width 1176 height 442
paste input "3220505"
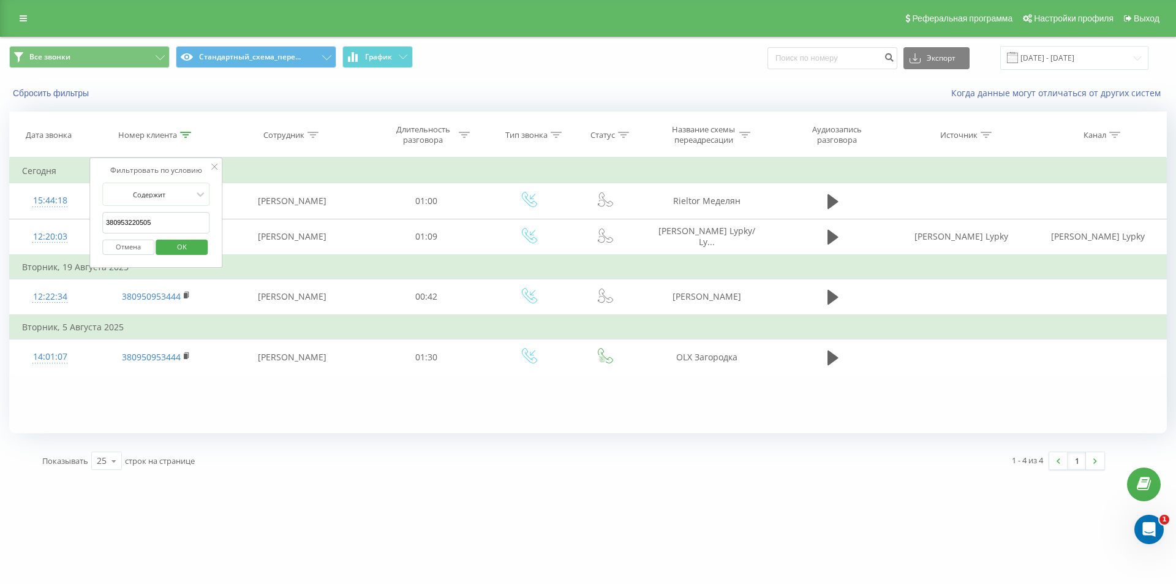
type input "380953220505"
click at [170, 248] on span "OK" at bounding box center [182, 246] width 34 height 19
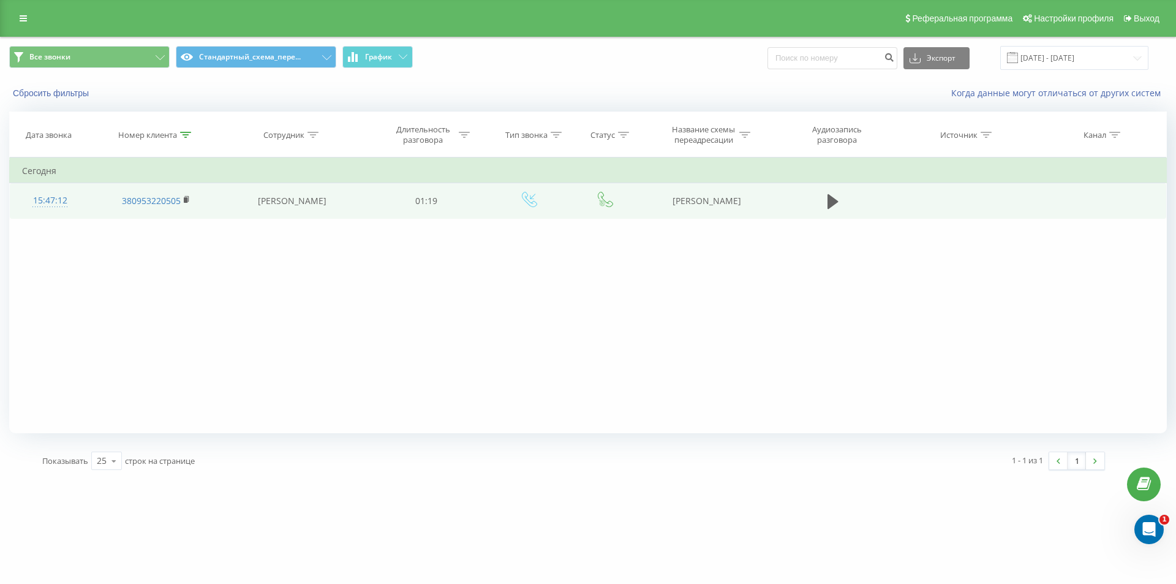
drag, startPoint x: 670, startPoint y: 200, endPoint x: 759, endPoint y: 200, distance: 89.4
click at [759, 200] on td "OLX Гаспарова" at bounding box center [706, 201] width 131 height 36
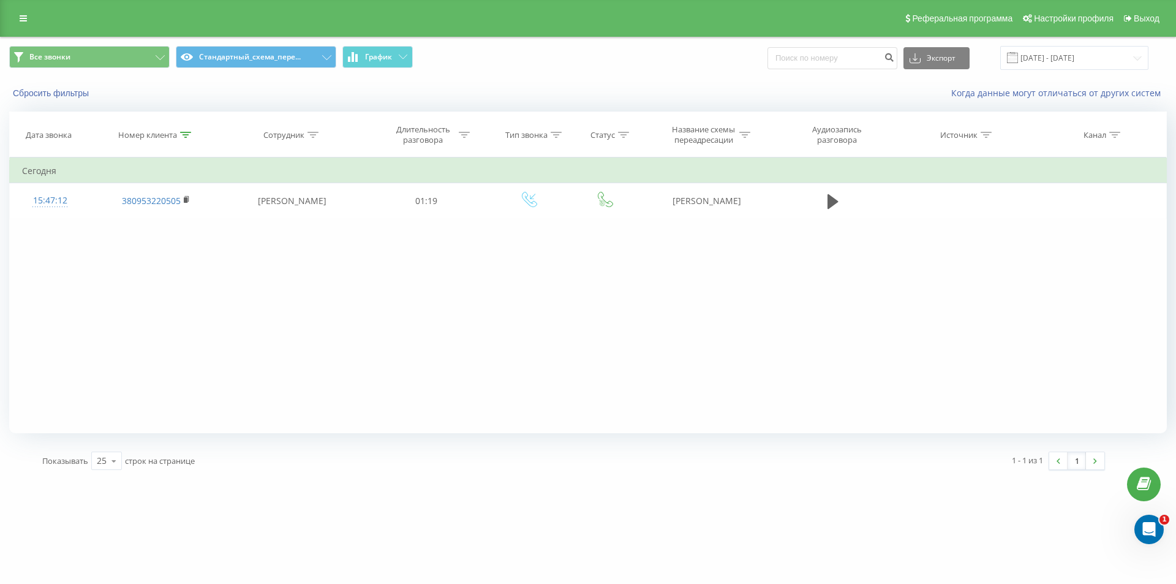
copy td "OLX Гаспарова"
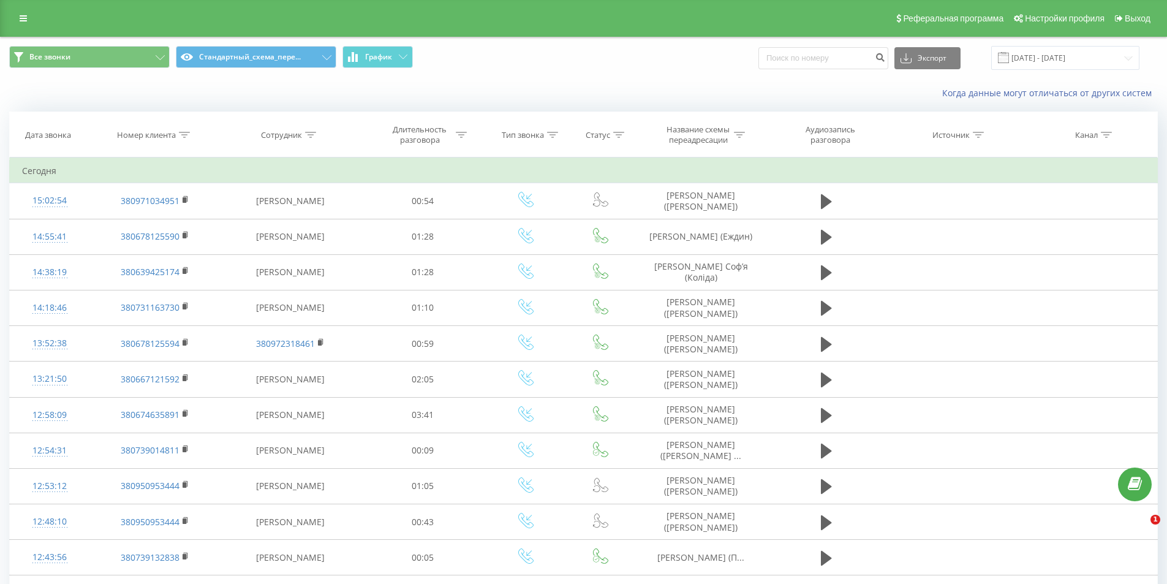
click at [184, 135] on icon at bounding box center [184, 135] width 11 height 6
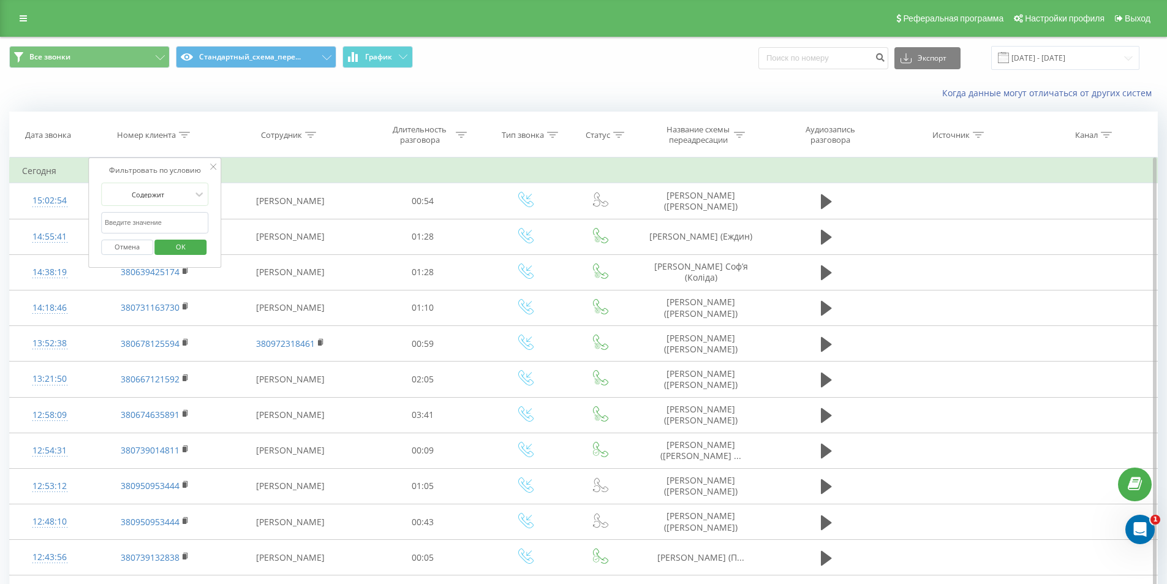
click at [180, 225] on input "text" at bounding box center [155, 222] width 108 height 21
paste input "380970007776"
click at [194, 245] on span "OK" at bounding box center [181, 246] width 34 height 19
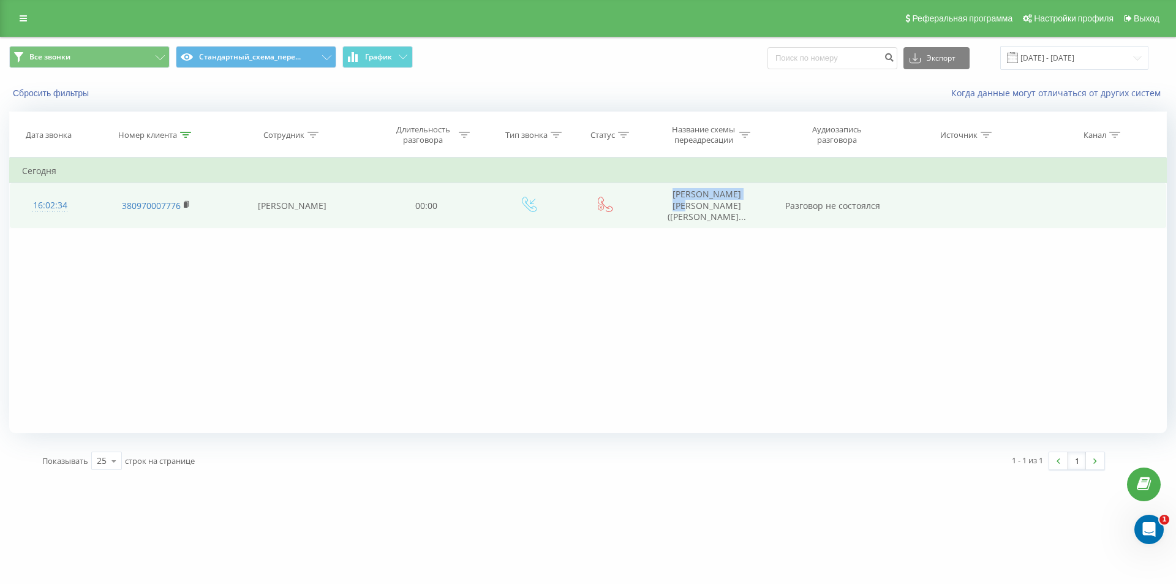
drag, startPoint x: 658, startPoint y: 195, endPoint x: 756, endPoint y: 197, distance: 98.0
click at [756, 197] on td "[PERSON_NAME] [PERSON_NAME] ([PERSON_NAME]..." at bounding box center [706, 205] width 131 height 45
copy span "Поволоцький [PERSON_NAME]"
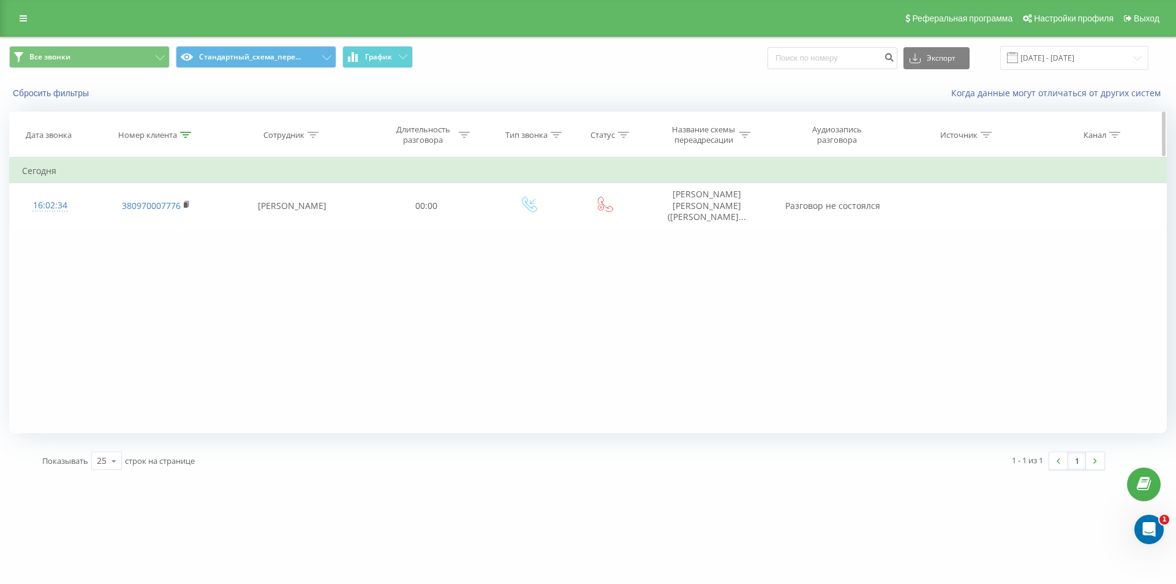
click at [180, 137] on icon at bounding box center [185, 135] width 11 height 6
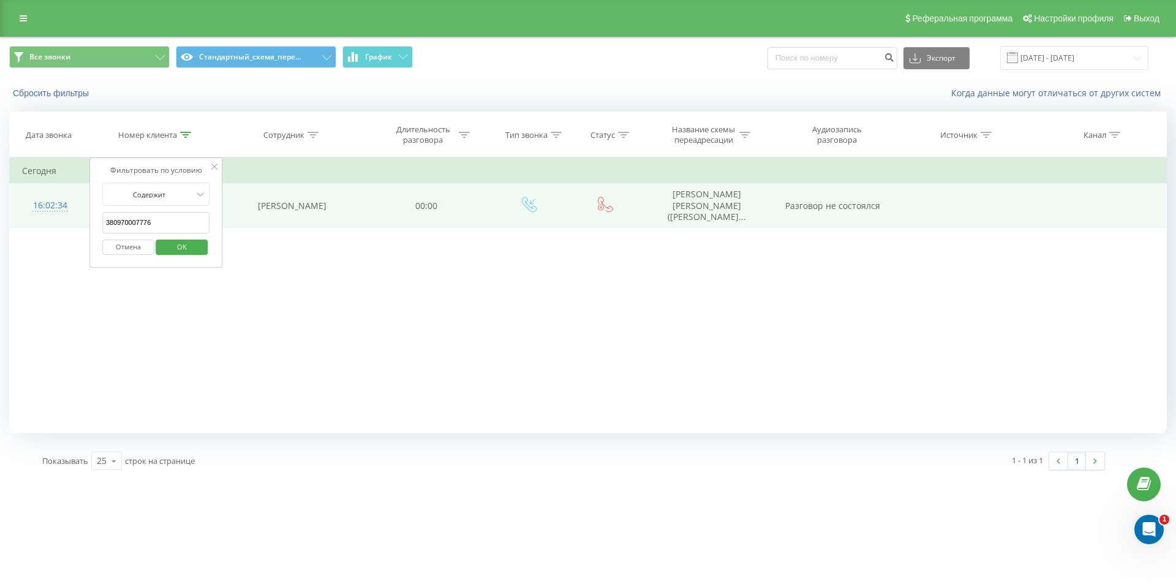
drag, startPoint x: 158, startPoint y: 216, endPoint x: 85, endPoint y: 207, distance: 74.0
click at [89, 209] on div "Фильтровать по условию Содержит 380970007776 Отмена OK" at bounding box center [156, 212] width 134 height 110
drag, startPoint x: 159, startPoint y: 222, endPoint x: 18, endPoint y: 192, distance: 144.5
click at [43, 201] on table "Фильтровать по условию Содержит 380970007776 Отмена OK Фильтровать по условию С…" at bounding box center [588, 192] width 1158 height 71
paste input "509059923"
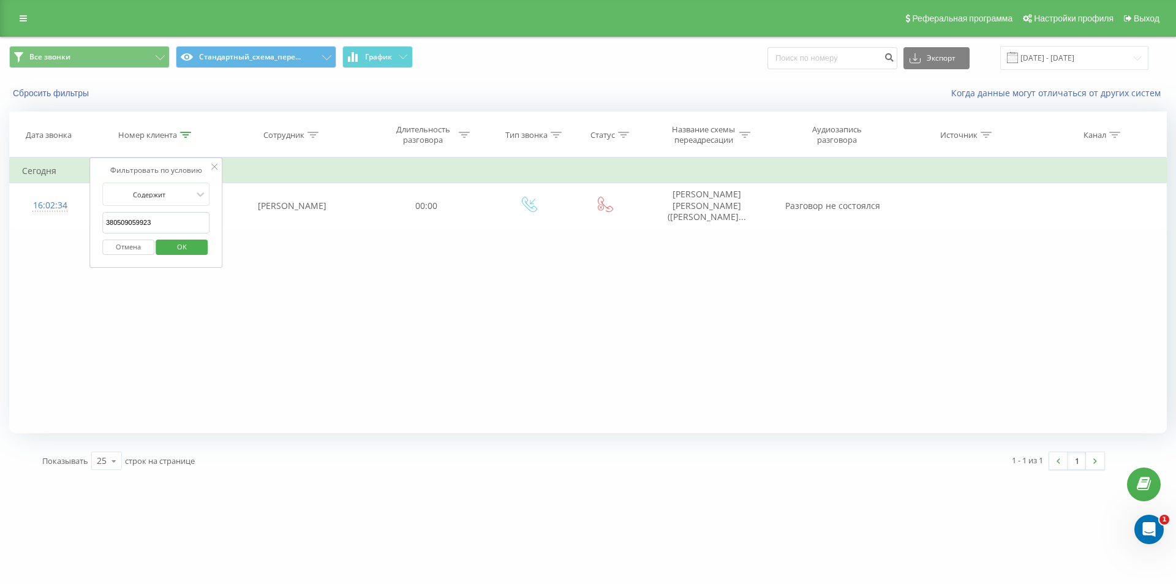
click at [170, 247] on span "OK" at bounding box center [182, 246] width 34 height 19
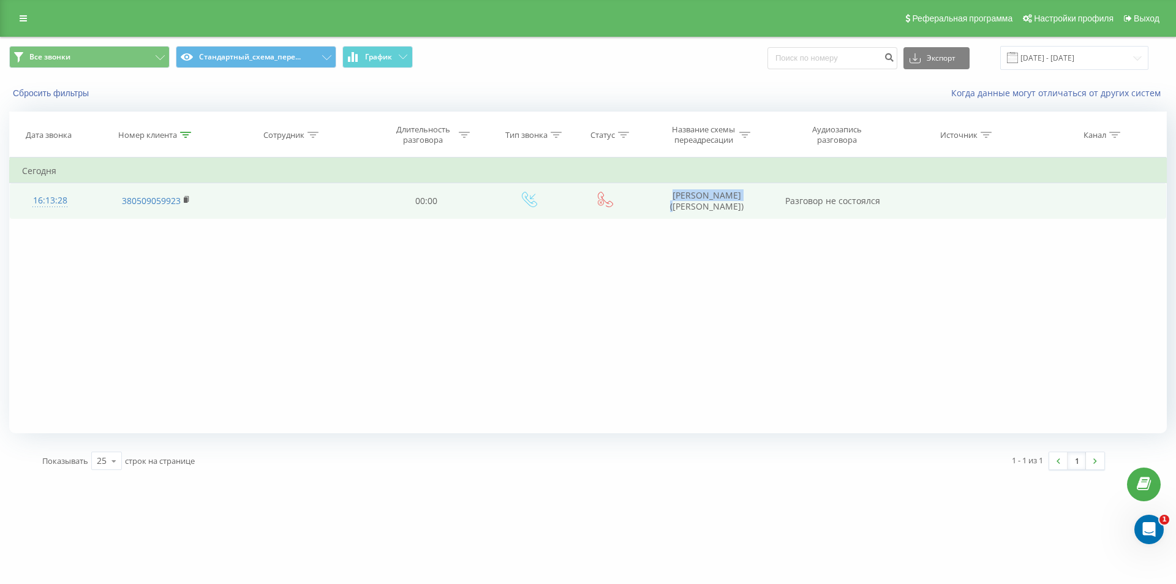
drag, startPoint x: 662, startPoint y: 195, endPoint x: 751, endPoint y: 198, distance: 89.5
click at [751, 198] on td "Пивоварова Анна (Салтан)" at bounding box center [706, 201] width 131 height 36
copy td "Пивоварова Анна"
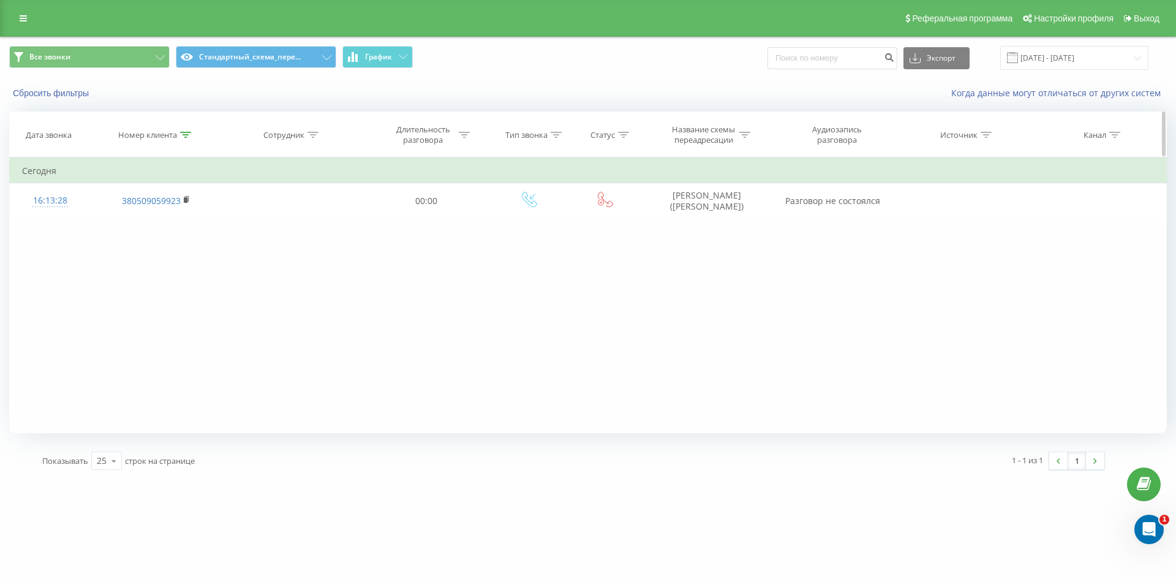
click at [194, 130] on div "Номер клиента" at bounding box center [155, 135] width 131 height 10
click at [186, 132] on icon at bounding box center [185, 135] width 11 height 6
drag, startPoint x: 183, startPoint y: 139, endPoint x: 162, endPoint y: 228, distance: 91.8
click at [186, 140] on div at bounding box center [185, 135] width 11 height 10
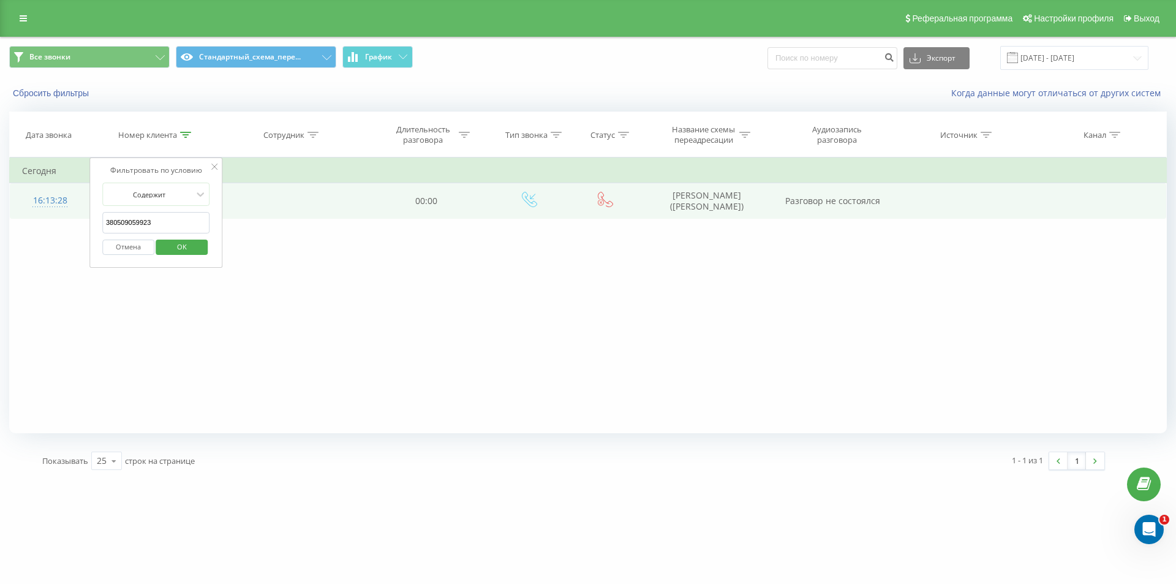
drag, startPoint x: 37, startPoint y: 194, endPoint x: 17, endPoint y: 189, distance: 21.3
click at [17, 189] on table "Фильтровать по условию Содержит 380509059923 Отмена OK Фильтровать по условию С…" at bounding box center [588, 187] width 1158 height 61
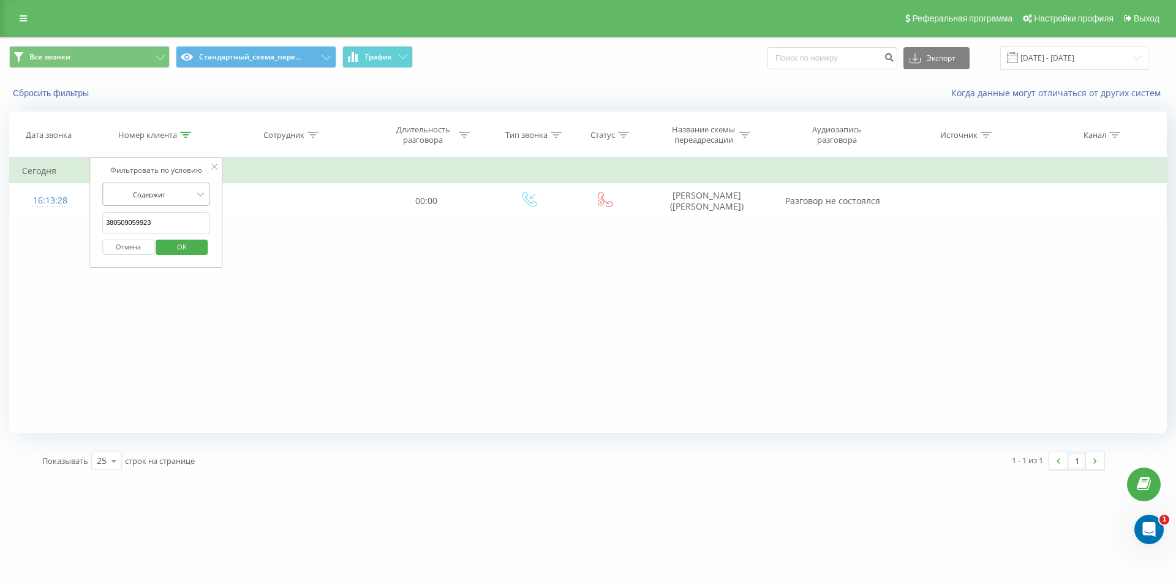
paste input "2172379"
click at [202, 244] on button "OK" at bounding box center [182, 246] width 52 height 15
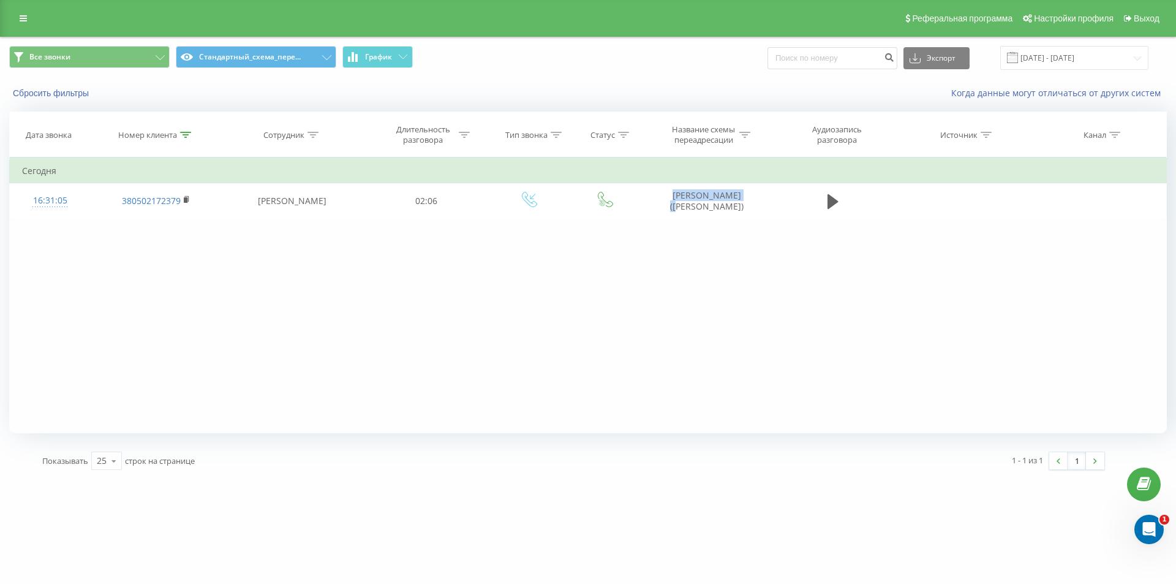
copy td "Кузьменко Тетяна"
drag, startPoint x: 638, startPoint y: 192, endPoint x: 740, endPoint y: 182, distance: 102.7
click at [740, 182] on tbody "Сегодня 16:31:05 380502172379 Евгения Яремчук 02:06 Кузьменко Тетяна (Нышпора)" at bounding box center [588, 189] width 1157 height 60
drag, startPoint x: 518, startPoint y: 347, endPoint x: 513, endPoint y: 339, distance: 9.3
click at [515, 345] on div "Фильтровать по условию Содержит 380502172379 Отмена OK Фильтровать по условию С…" at bounding box center [588, 295] width 1158 height 276
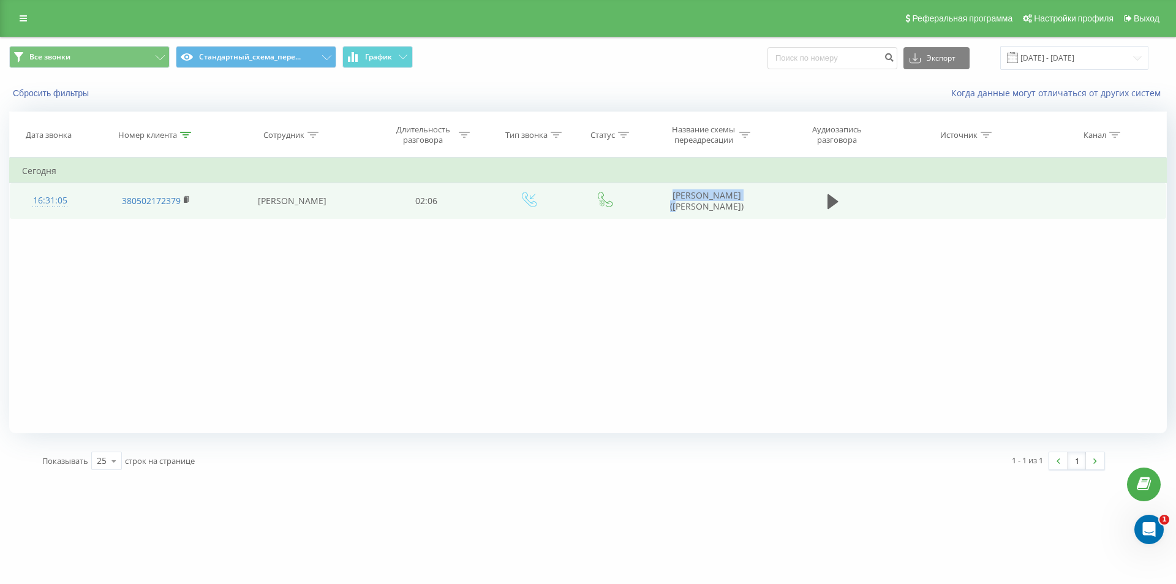
drag, startPoint x: 668, startPoint y: 194, endPoint x: 744, endPoint y: 192, distance: 76.0
click at [744, 192] on td "Кузьменко Тетяна (Нышпора)" at bounding box center [706, 201] width 131 height 36
copy td "Кузьменко Тетяна"
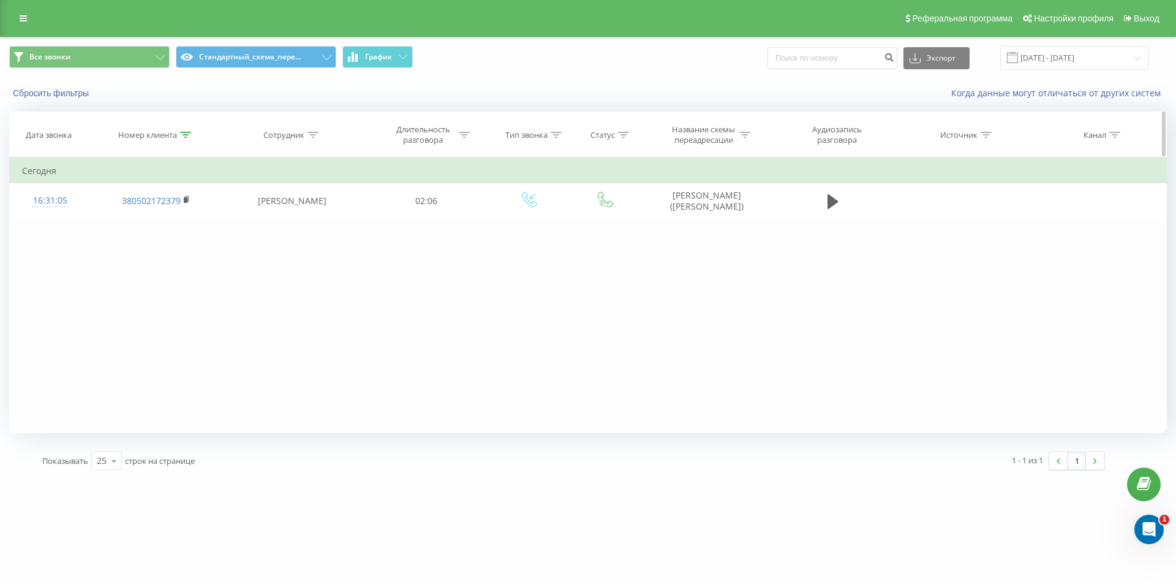
click at [181, 138] on div at bounding box center [185, 135] width 11 height 10
drag, startPoint x: 181, startPoint y: 219, endPoint x: 28, endPoint y: 180, distance: 157.5
click at [39, 185] on table "Фильтровать по условию Содержит 380502172379 Отмена OK Фильтровать по условию С…" at bounding box center [588, 187] width 1158 height 61
paste input "730032943"
drag, startPoint x: 219, startPoint y: 210, endPoint x: 200, endPoint y: 233, distance: 30.4
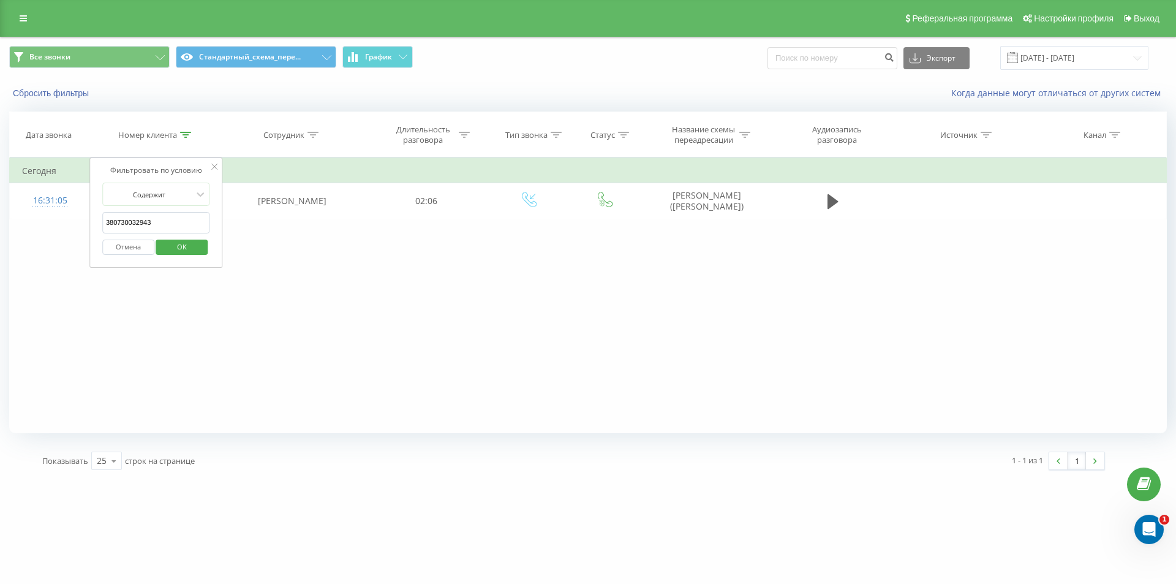
click at [211, 214] on div "Фильтровать по условию Содержит 380730032943 Отмена OK" at bounding box center [156, 212] width 134 height 110
click at [193, 250] on span "OK" at bounding box center [182, 246] width 34 height 19
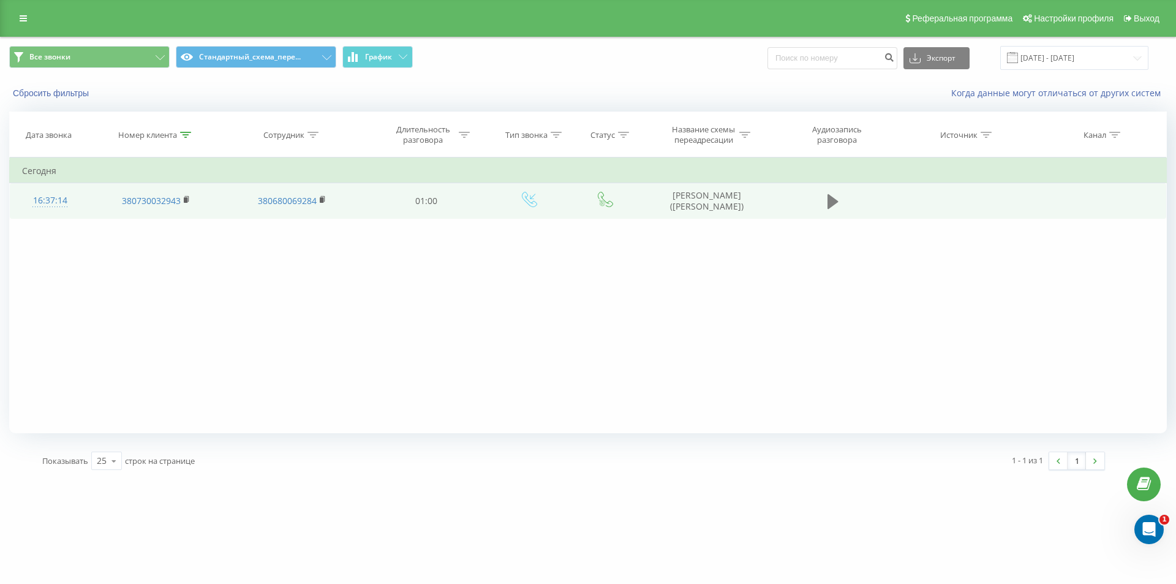
drag, startPoint x: 818, startPoint y: 202, endPoint x: 839, endPoint y: 205, distance: 21.7
click at [821, 203] on td at bounding box center [832, 201] width 121 height 36
click at [839, 205] on button at bounding box center [833, 201] width 18 height 18
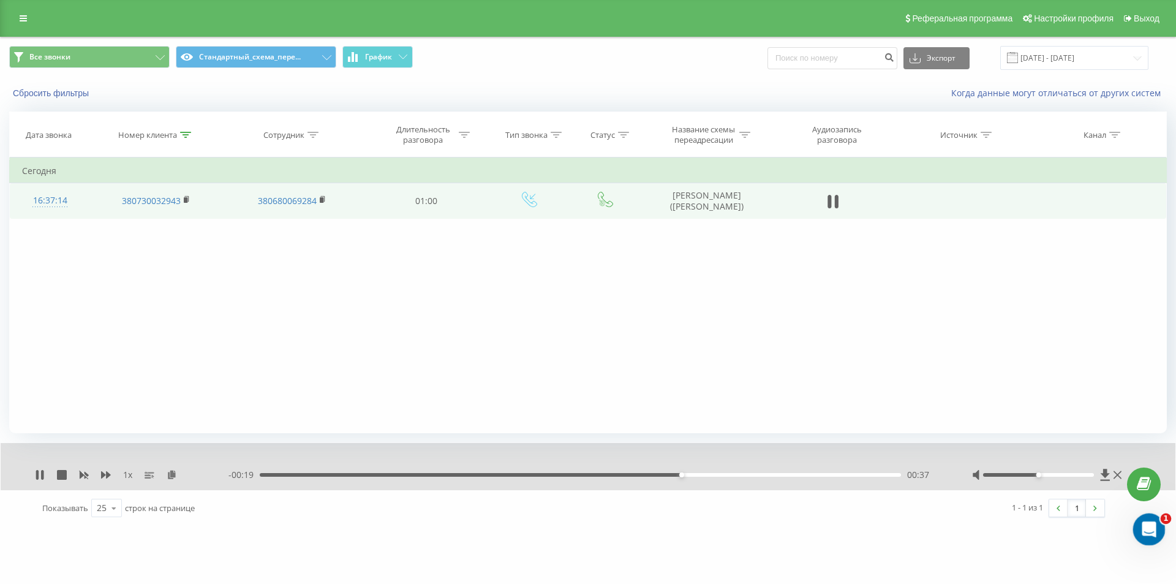
click at [1145, 526] on icon "Открыть службу сообщений Intercom" at bounding box center [1147, 528] width 20 height 20
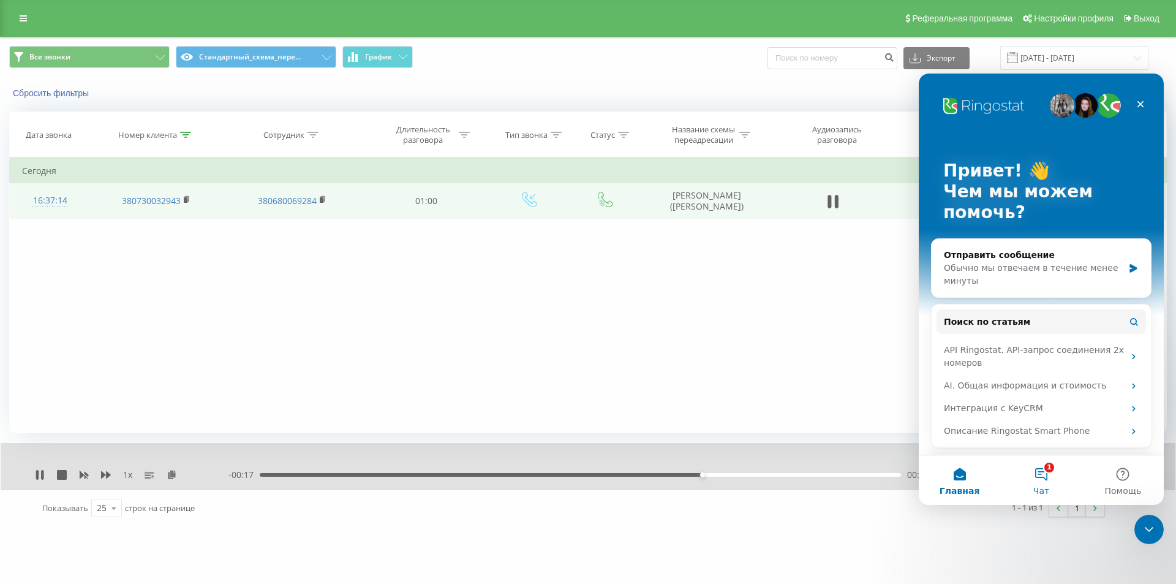
click at [1046, 474] on button "1 Чат" at bounding box center [1040, 480] width 81 height 49
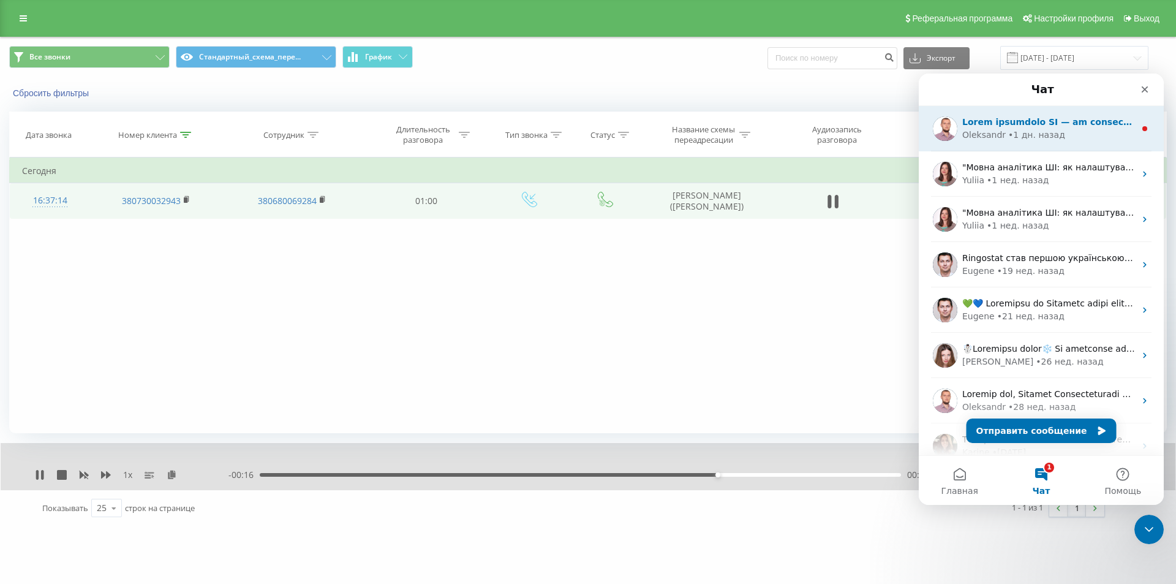
click at [989, 142] on div "Oleksandr • 1 дн. назад" at bounding box center [1041, 128] width 245 height 45
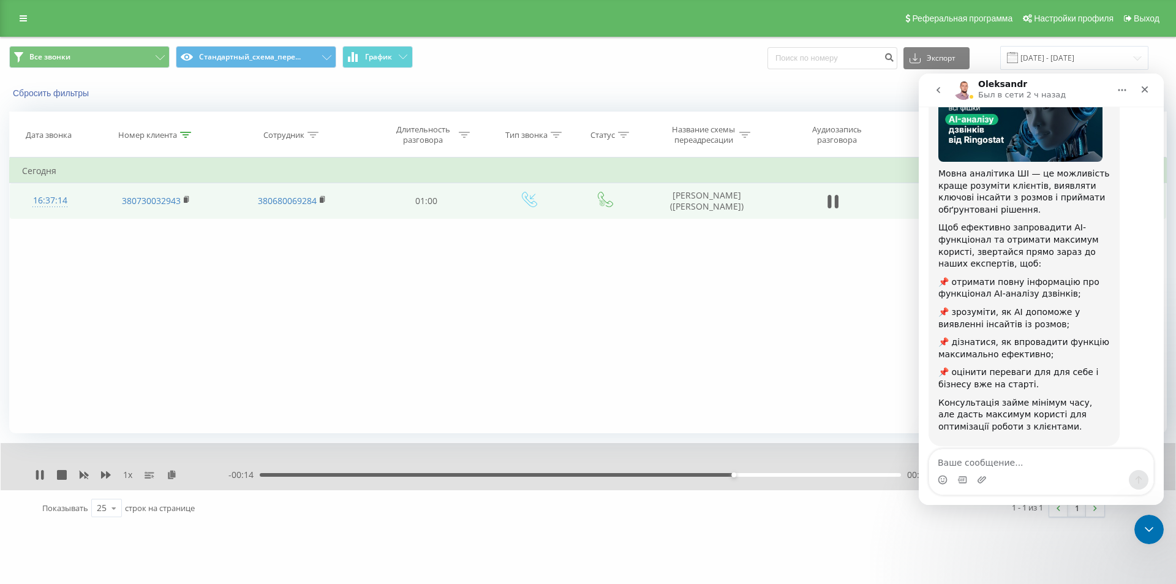
scroll to position [120, 0]
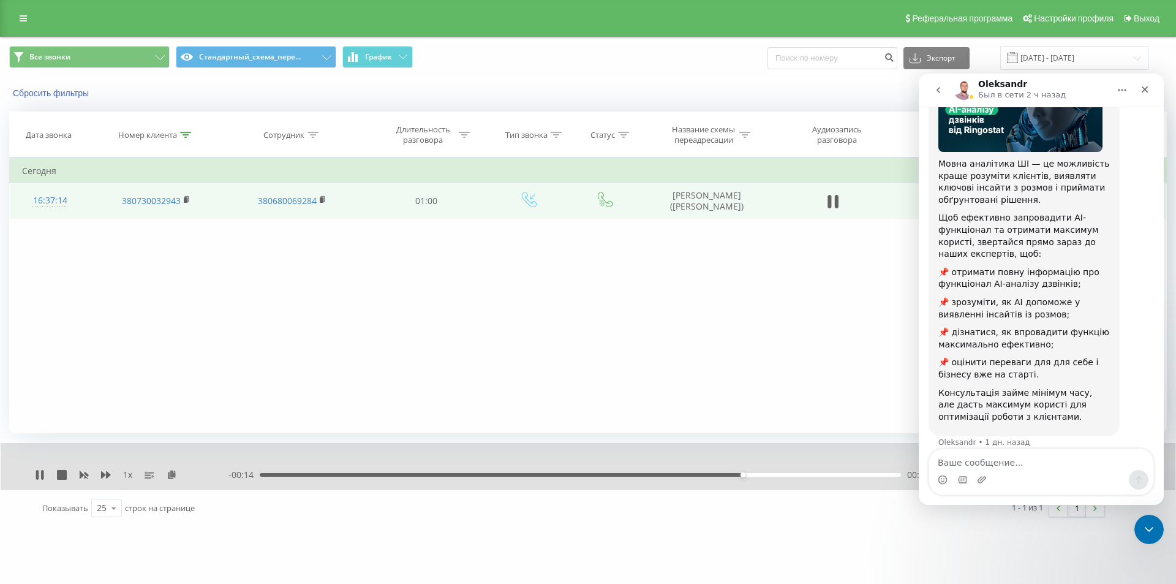
click at [931, 92] on button "go back" at bounding box center [938, 89] width 23 height 23
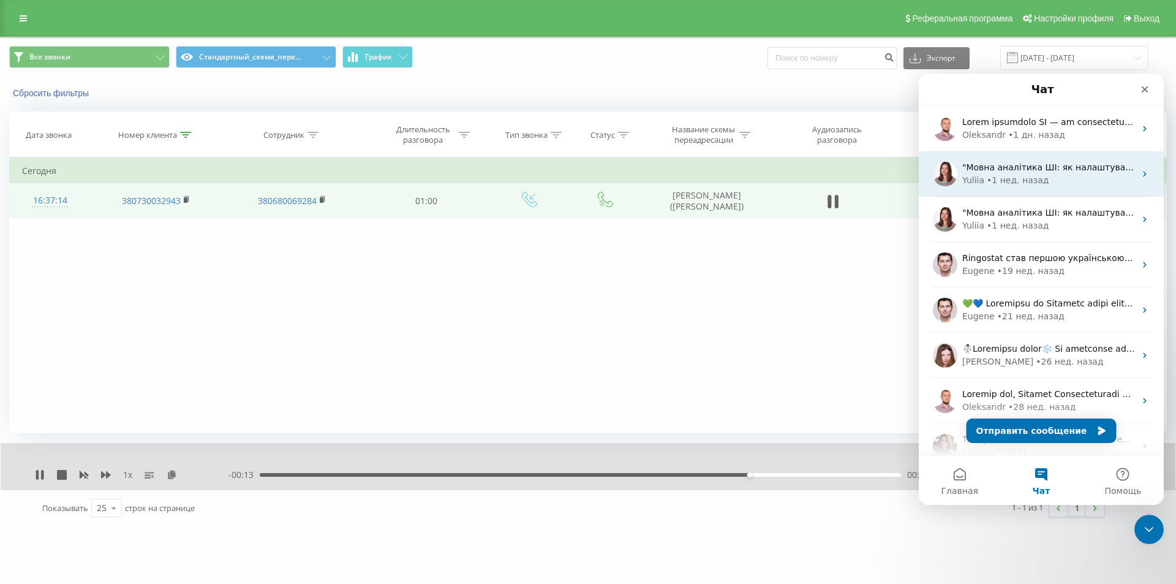
click at [1028, 178] on div "• 1 нед. назад" at bounding box center [1018, 180] width 62 height 13
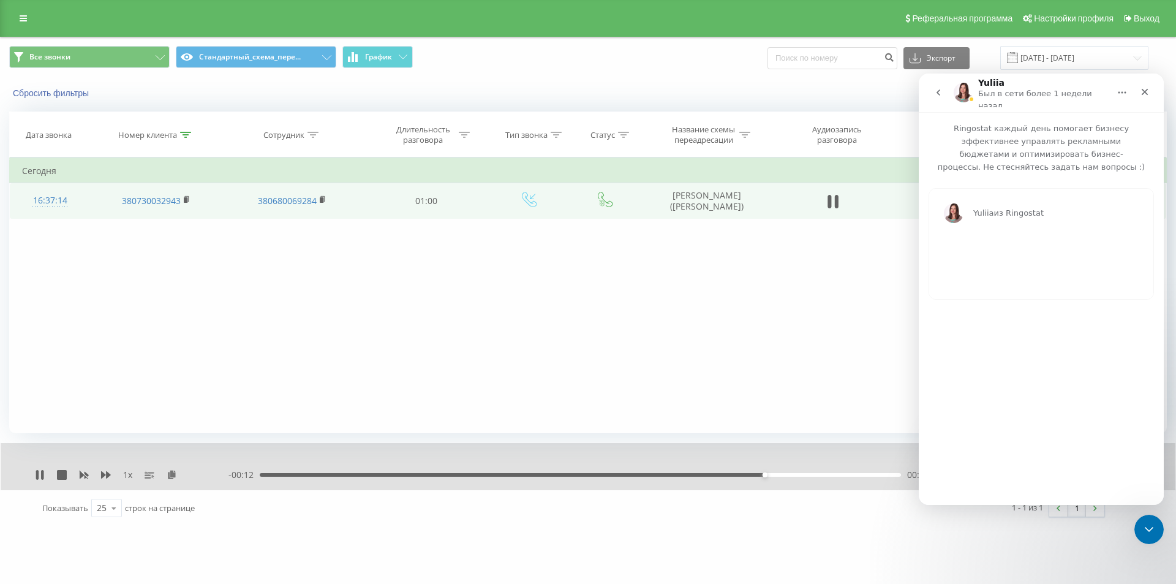
click at [939, 96] on button "go back" at bounding box center [938, 92] width 23 height 23
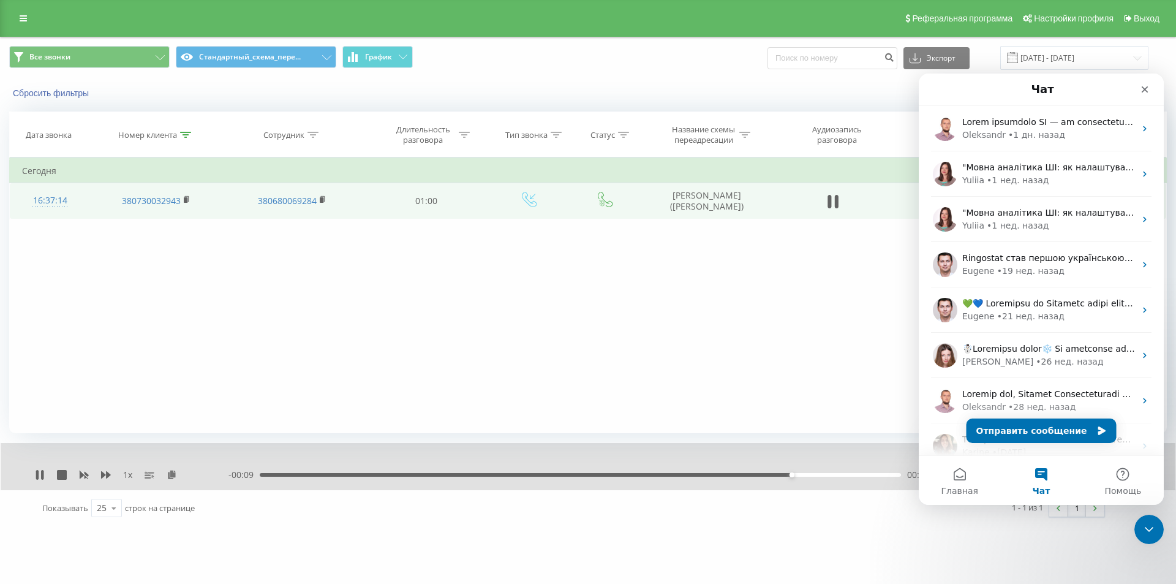
click at [839, 279] on div "Фильтровать по условию Содержит 380730032943 Отмена OK Фильтровать по условию С…" at bounding box center [588, 295] width 1158 height 276
click at [1145, 89] on icon "Закрыть" at bounding box center [1145, 89] width 7 height 7
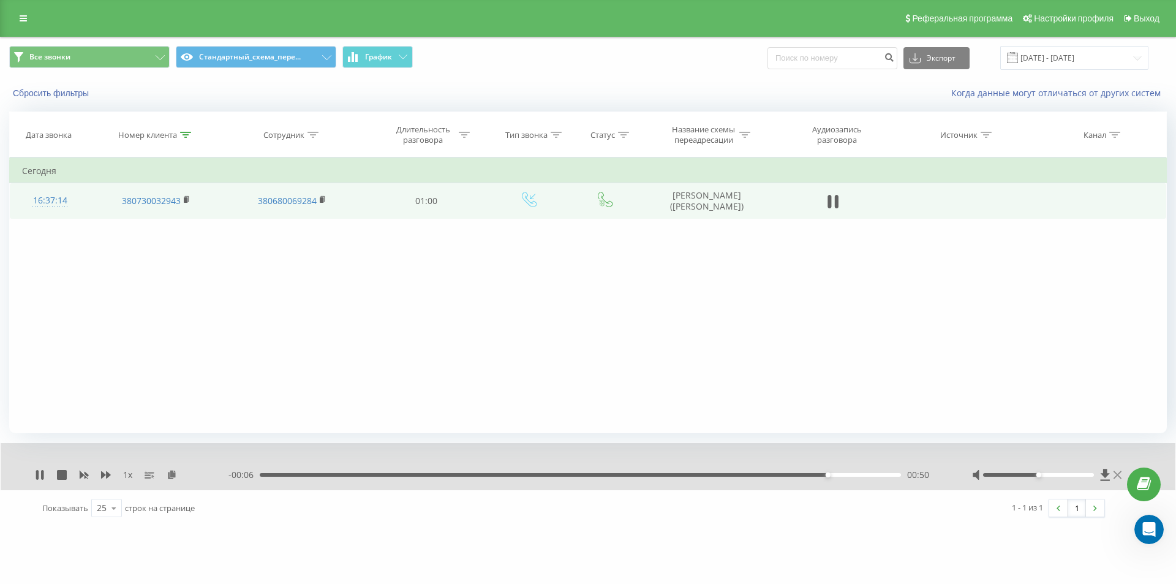
click at [1117, 472] on icon at bounding box center [1117, 475] width 8 height 10
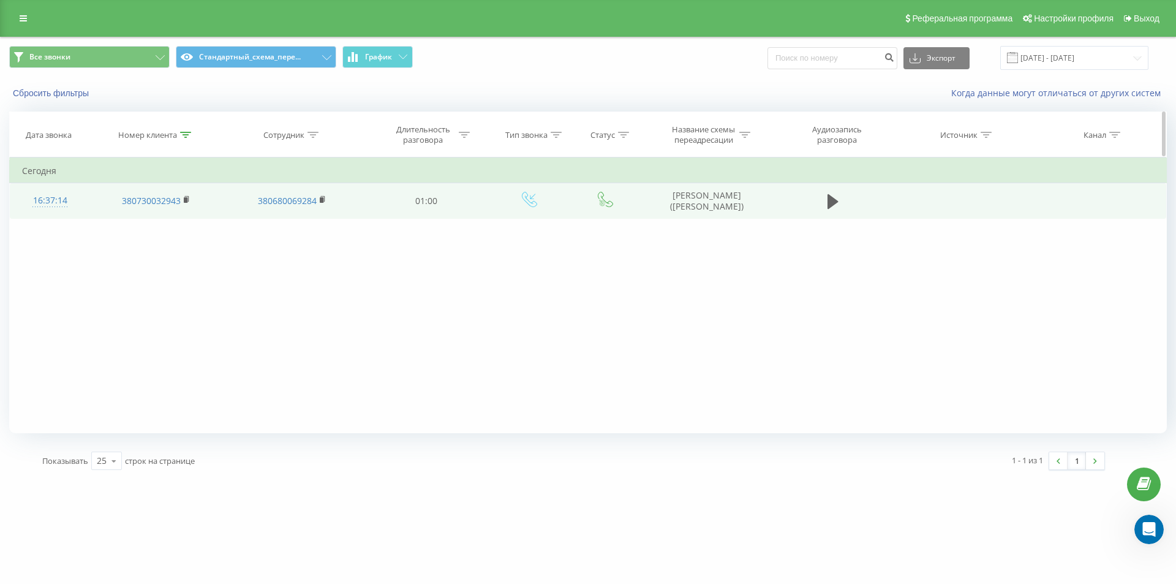
click at [184, 137] on icon at bounding box center [185, 135] width 11 height 6
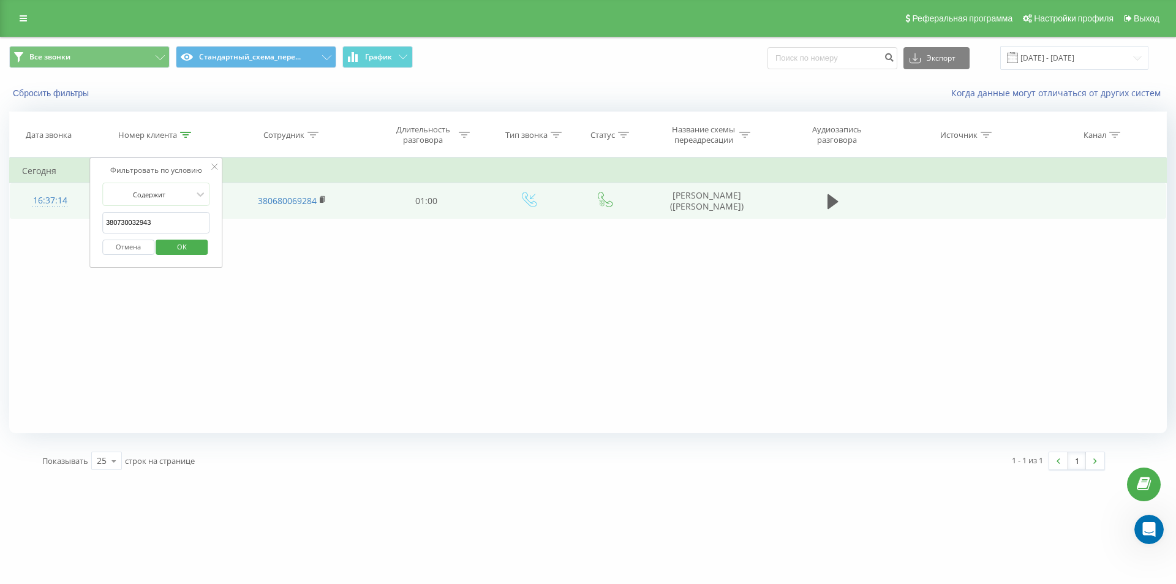
drag, startPoint x: 149, startPoint y: 217, endPoint x: 39, endPoint y: 194, distance: 113.3
click at [63, 203] on table "Фильтровать по условию Содержит 380730032943 Отмена OK Фильтровать по условию С…" at bounding box center [588, 187] width 1158 height 61
paste input "964473818"
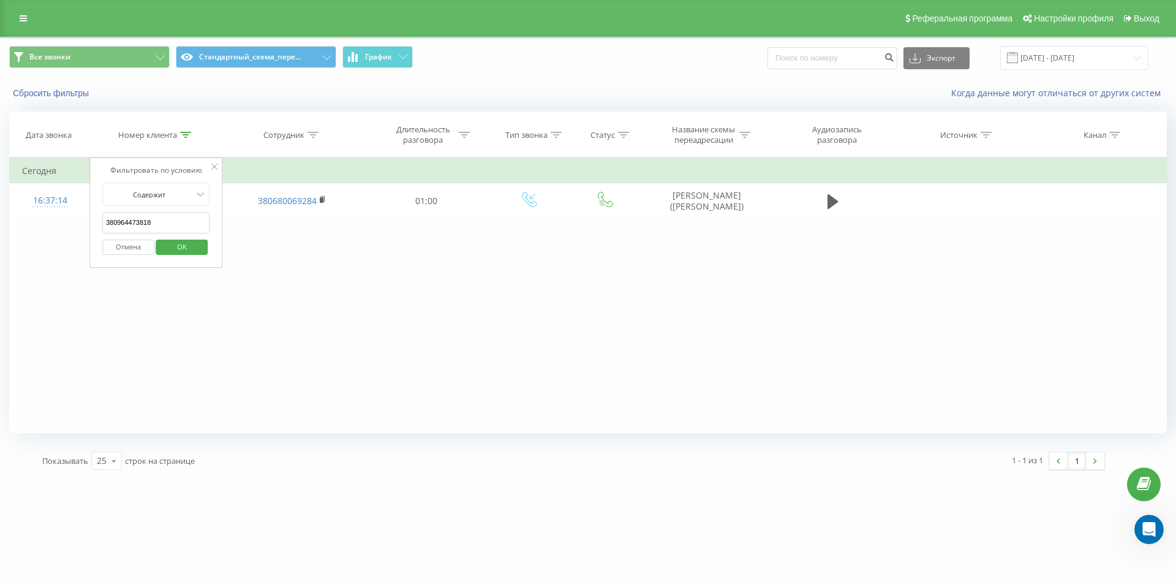
drag, startPoint x: 169, startPoint y: 234, endPoint x: 176, endPoint y: 244, distance: 12.2
click at [170, 236] on form "Содержит 380964473818 Отмена OK" at bounding box center [156, 222] width 108 height 78
click at [180, 247] on span "OK" at bounding box center [182, 246] width 34 height 19
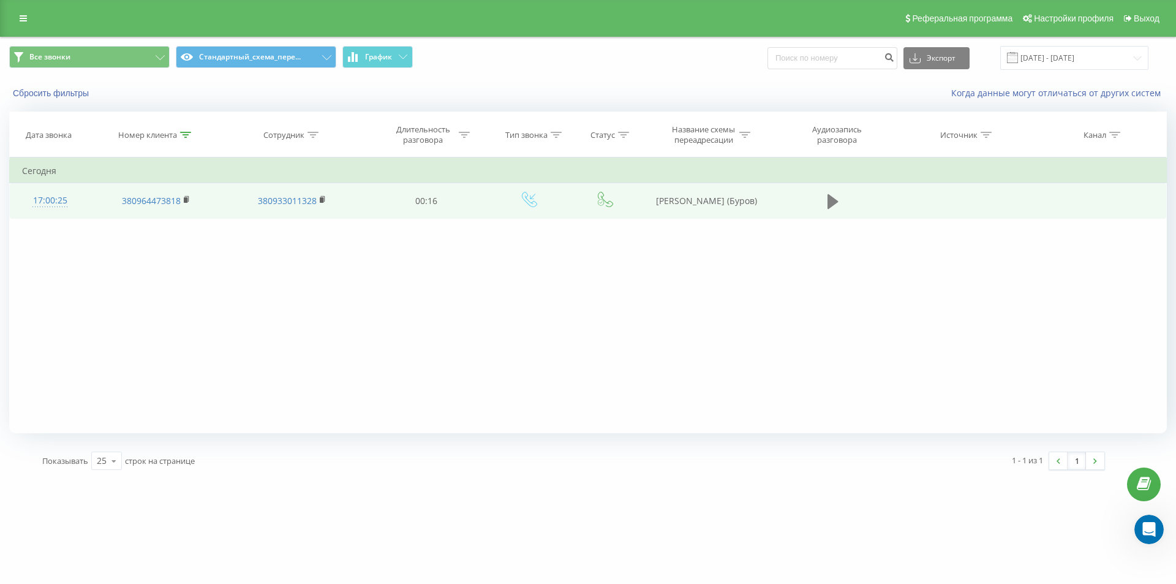
click at [833, 201] on icon at bounding box center [832, 201] width 11 height 15
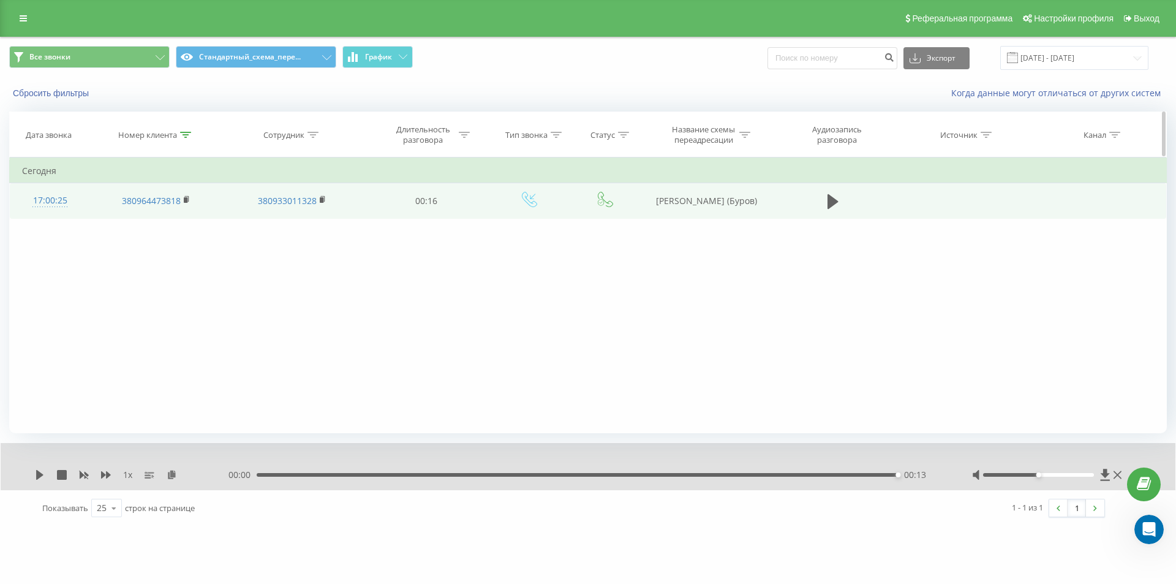
click at [184, 137] on icon at bounding box center [185, 135] width 11 height 6
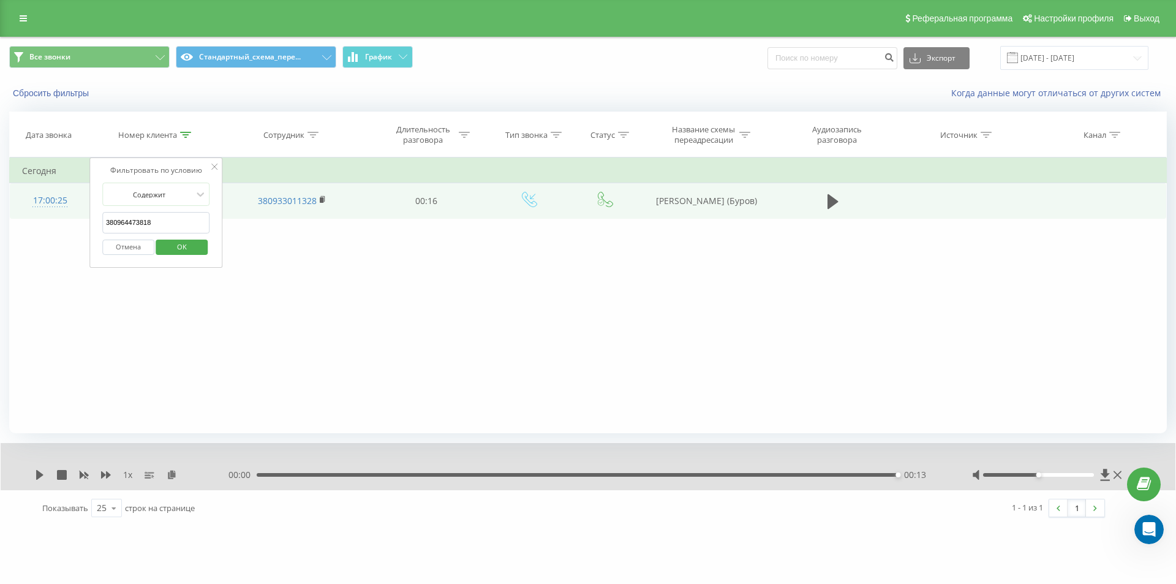
click at [48, 189] on table "Фильтровать по условию Содержит 380964473818 Отмена OK Фильтровать по условию С…" at bounding box center [588, 187] width 1158 height 61
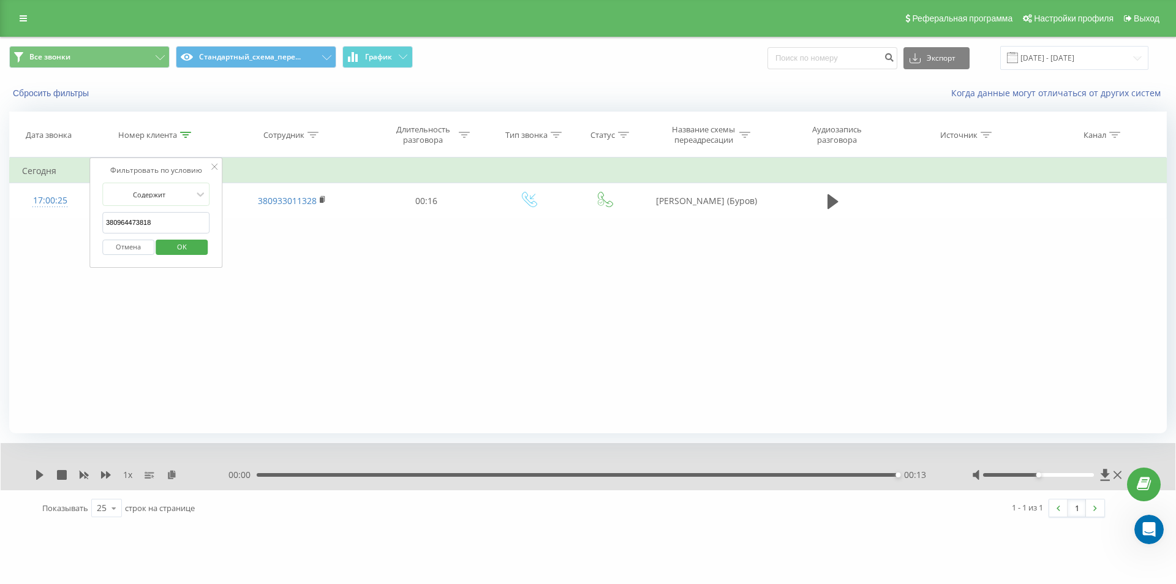
paste input "72492118"
type input "380972492118"
click at [170, 244] on span "OK" at bounding box center [182, 246] width 34 height 19
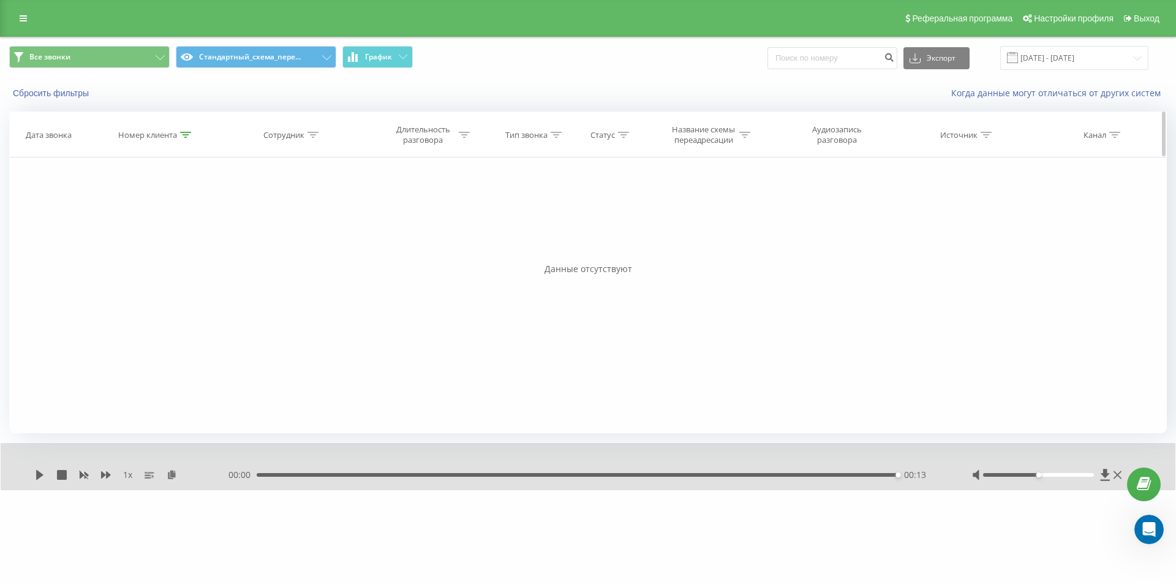
click at [179, 135] on div "Номер клиента" at bounding box center [154, 135] width 73 height 10
click at [111, 244] on button "Отмена" at bounding box center [128, 246] width 52 height 15
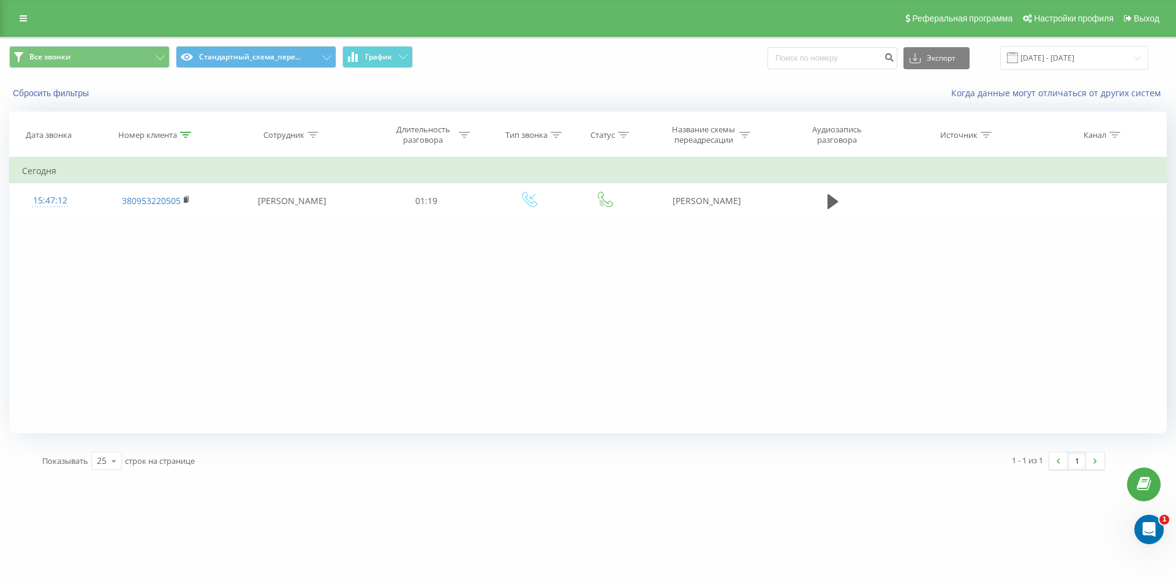
click at [185, 132] on icon at bounding box center [185, 135] width 11 height 6
drag, startPoint x: 164, startPoint y: 216, endPoint x: 91, endPoint y: 200, distance: 74.0
click at [110, 208] on form "Содержит 380953220505 Отмена OK" at bounding box center [156, 222] width 108 height 78
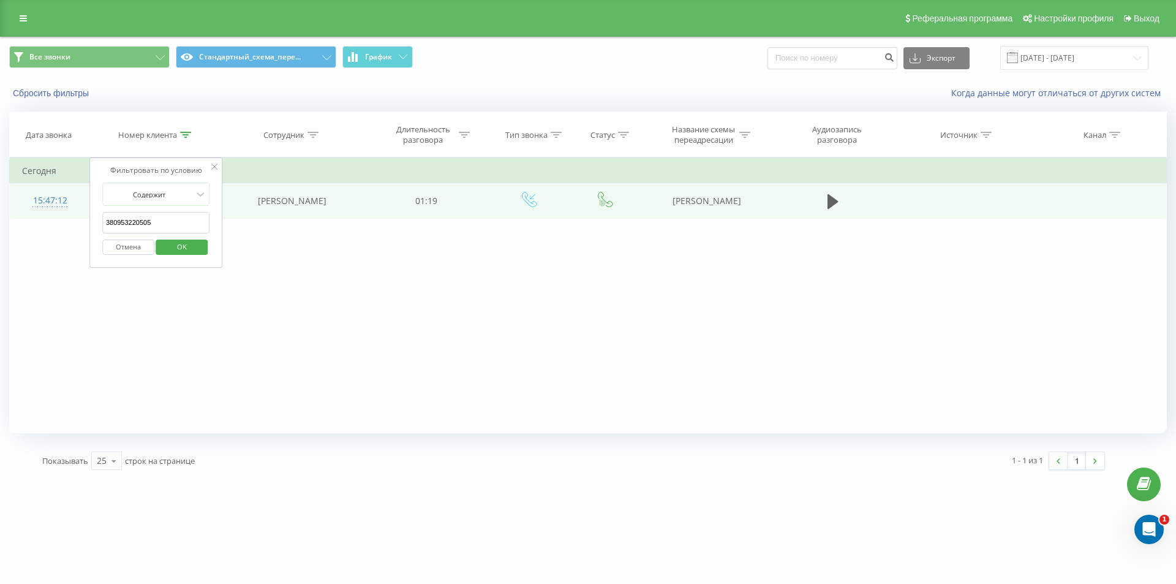
paste input "380509059923"
drag, startPoint x: 167, startPoint y: 227, endPoint x: 38, endPoint y: 192, distance: 133.9
click at [45, 194] on table "Фильтровать по условию Содержит 3380509059923 Отмена OK Фильтровать по условию …" at bounding box center [588, 187] width 1158 height 61
paste input "text"
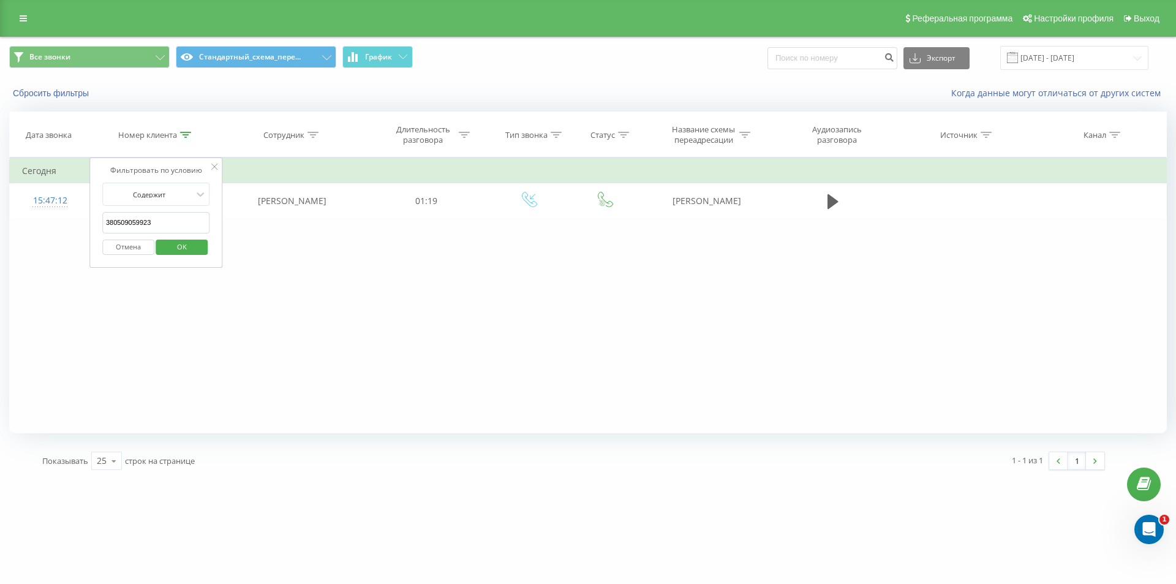
type input "380509059923"
click at [173, 245] on span "OK" at bounding box center [182, 246] width 34 height 19
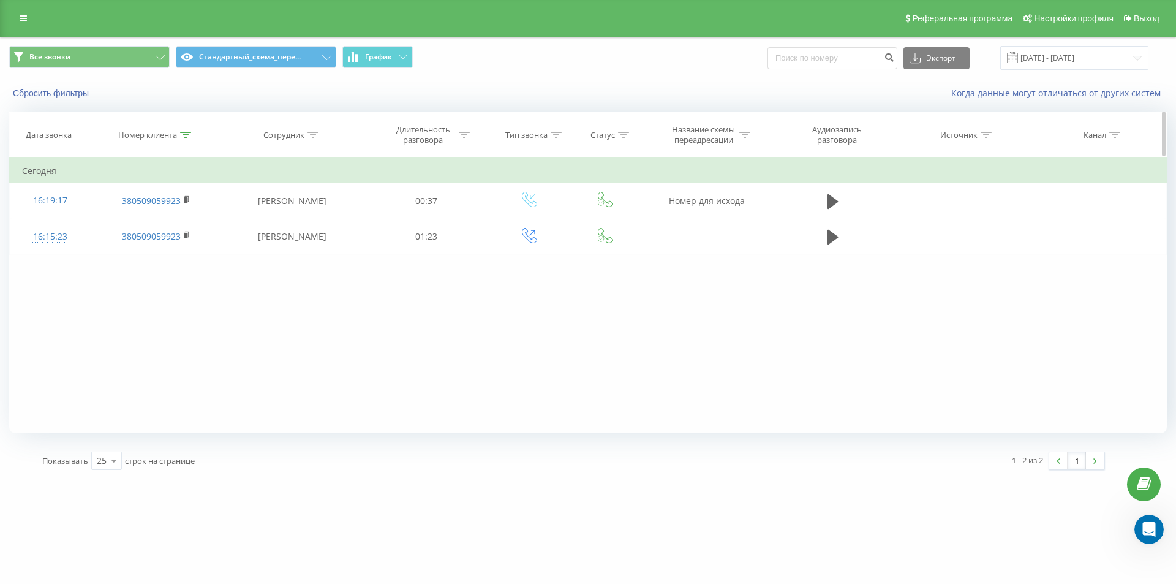
click at [186, 135] on icon at bounding box center [185, 135] width 11 height 6
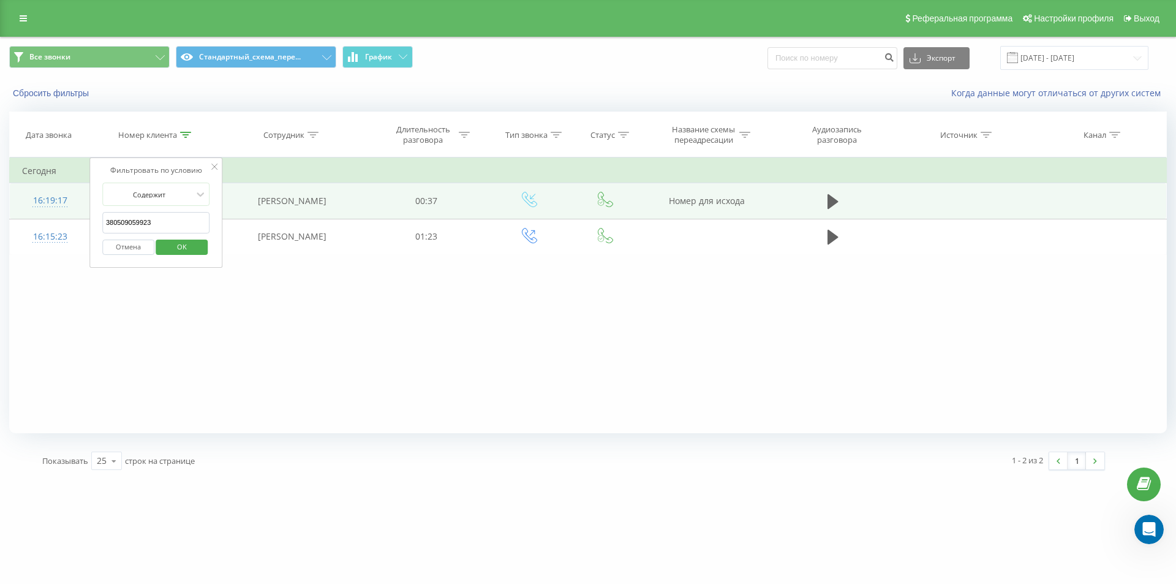
drag, startPoint x: 162, startPoint y: 222, endPoint x: 78, endPoint y: 198, distance: 86.6
click at [97, 213] on div "Фильтровать по условию Содержит 380509059923 Отмена OK" at bounding box center [156, 212] width 134 height 110
paste input "974600111"
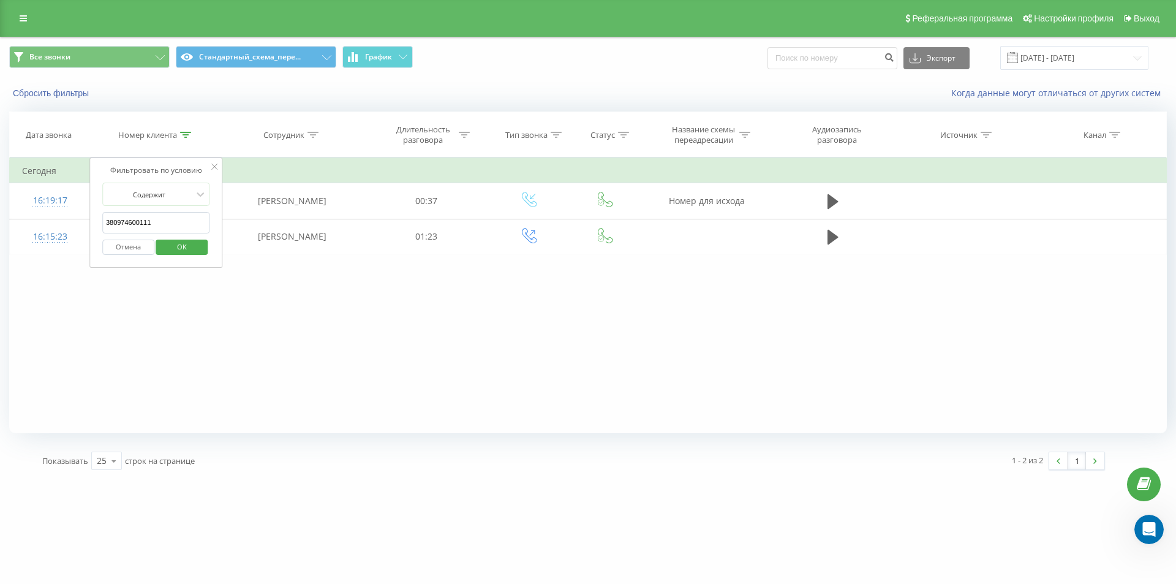
type input "380974600111"
click at [198, 243] on span "OK" at bounding box center [182, 246] width 34 height 19
click at [182, 129] on th "Номер клиента" at bounding box center [155, 134] width 131 height 45
click at [182, 137] on icon at bounding box center [185, 135] width 11 height 6
click at [127, 246] on button "Отмена" at bounding box center [128, 246] width 52 height 15
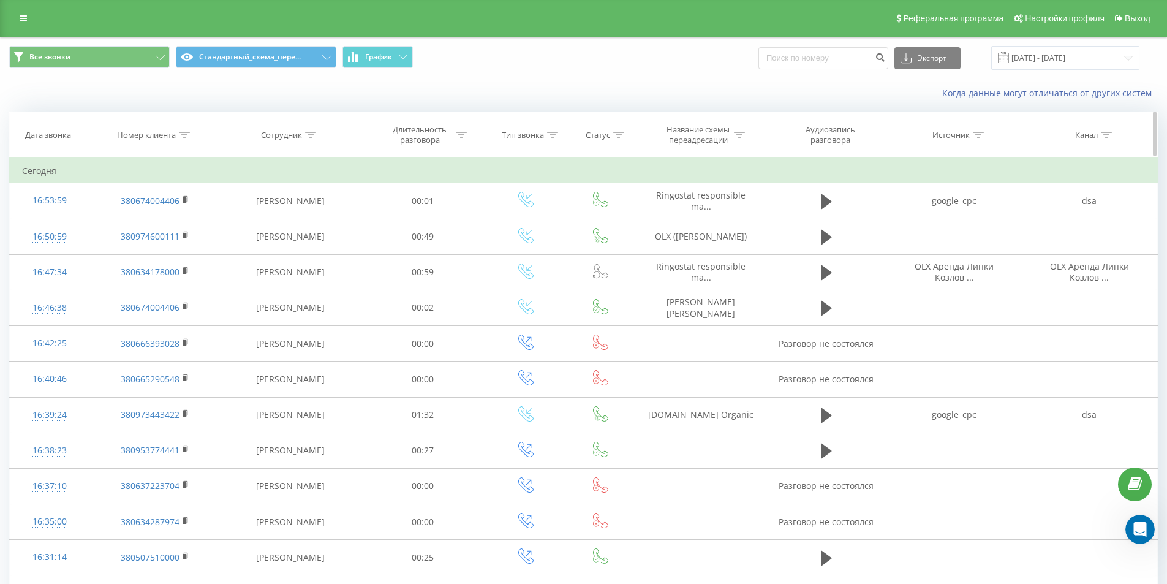
click at [184, 138] on div at bounding box center [184, 135] width 11 height 10
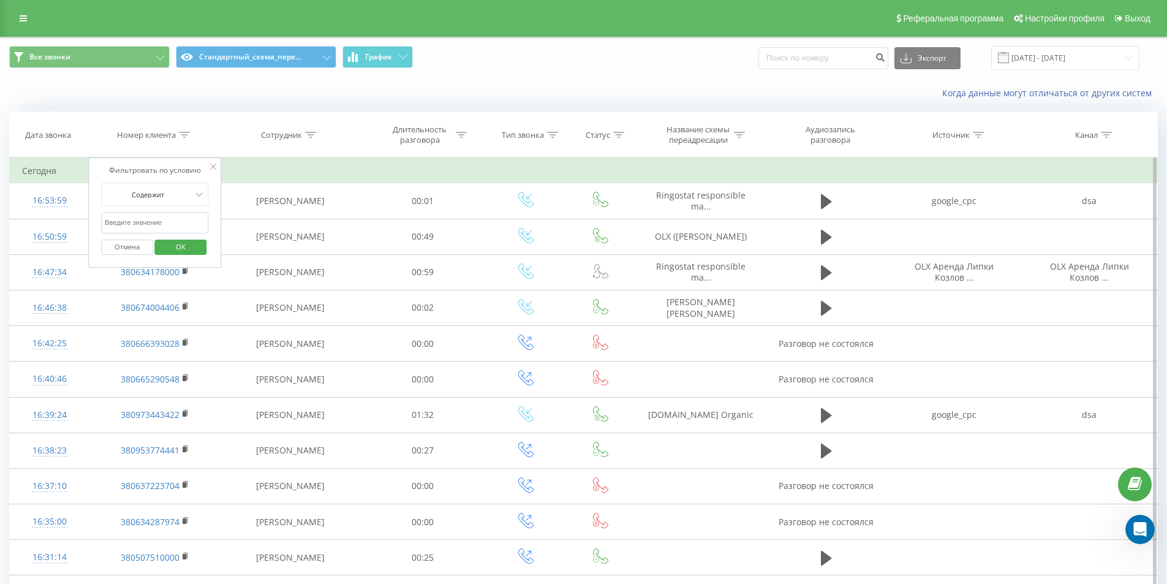
click at [171, 216] on input "text" at bounding box center [155, 222] width 108 height 21
paste input "380630315011"
click at [175, 255] on span "OK" at bounding box center [181, 246] width 34 height 19
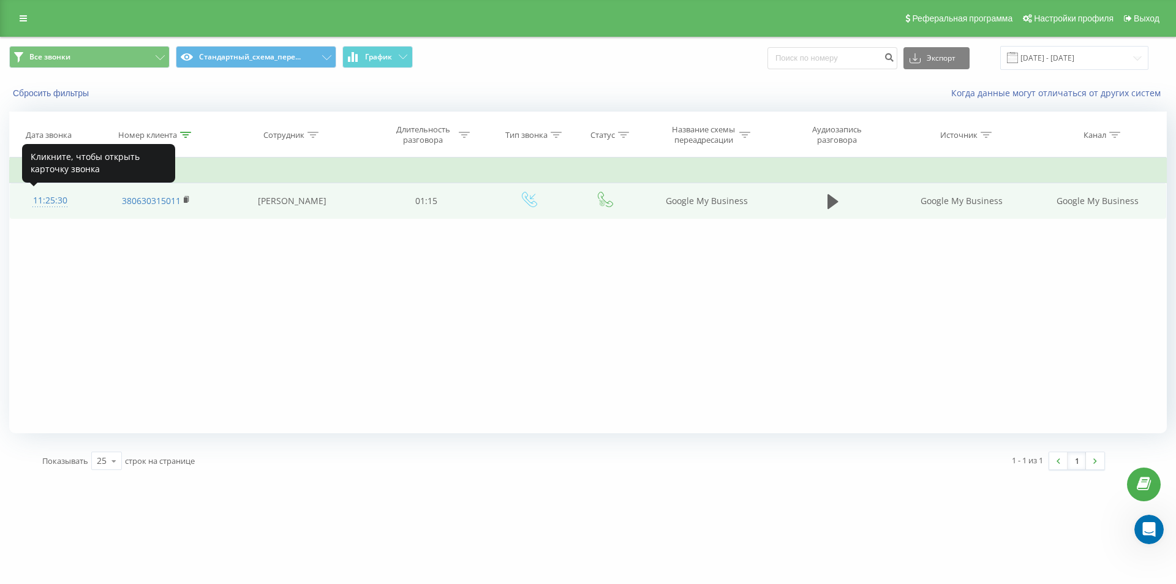
click at [49, 205] on div "11:25:30" at bounding box center [50, 201] width 56 height 24
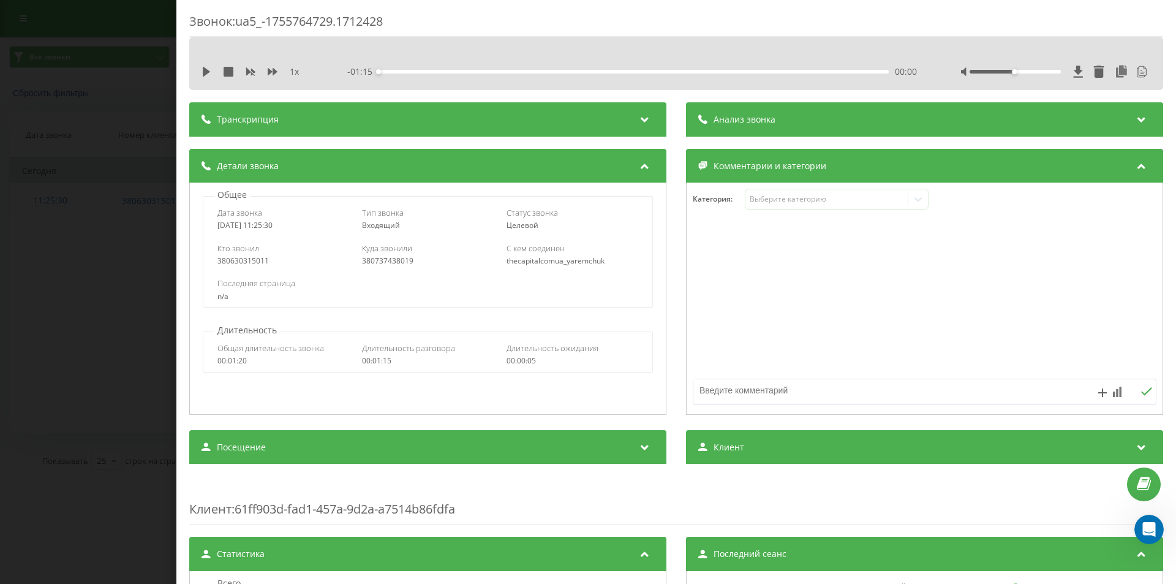
click at [809, 127] on div "Анализ звонка" at bounding box center [924, 119] width 477 height 34
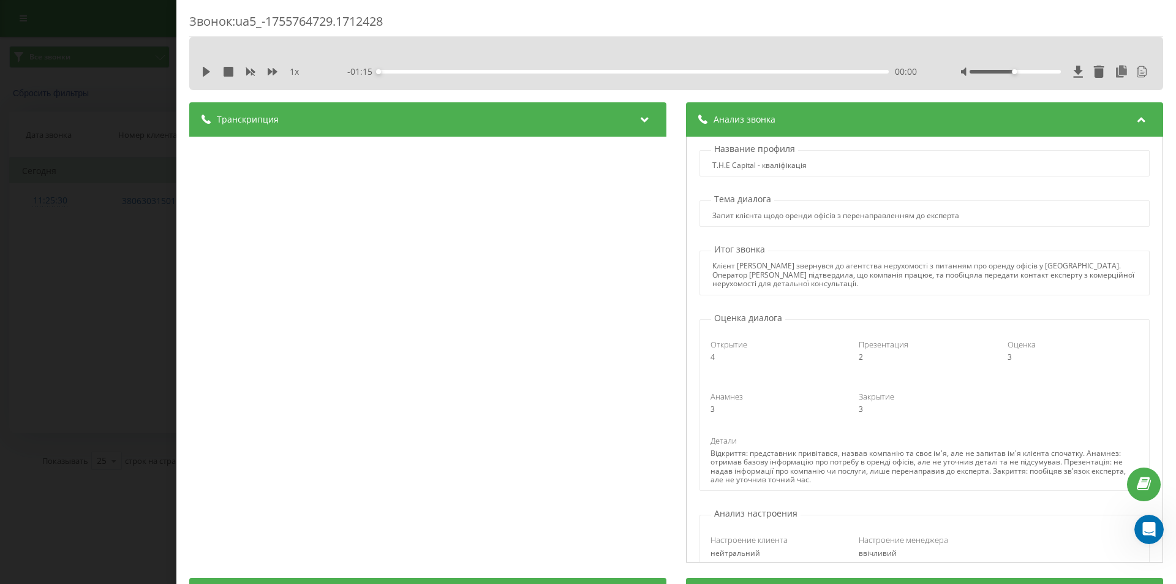
scroll to position [122, 0]
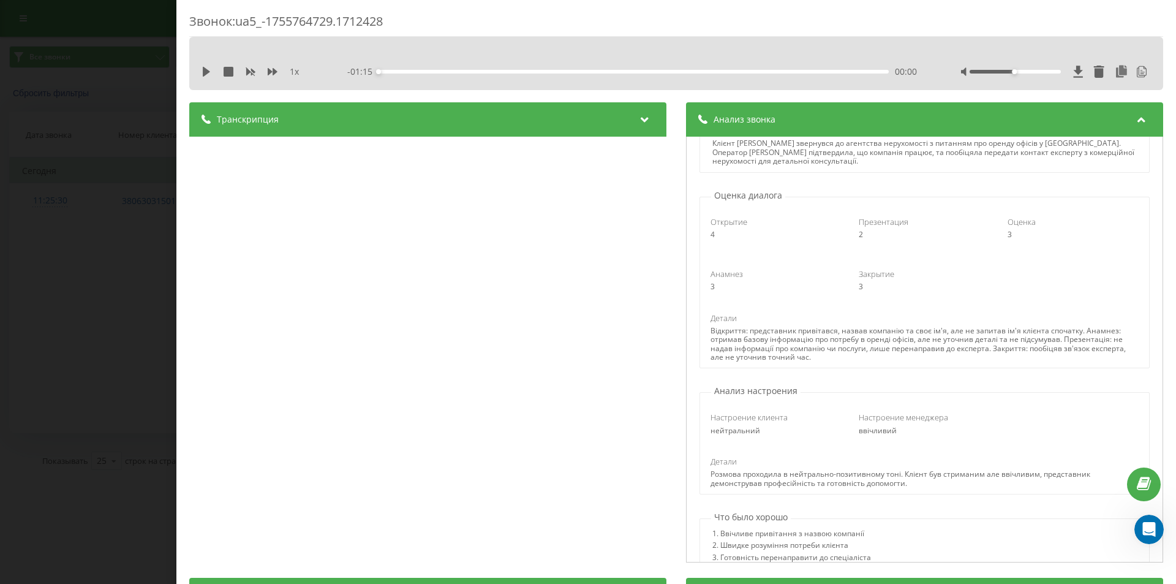
click at [306, 158] on div "Транскрипция 00:00 Вітаю міжнародне агентство нерухомості "Закайпітал". Мене зв…" at bounding box center [427, 333] width 477 height 463
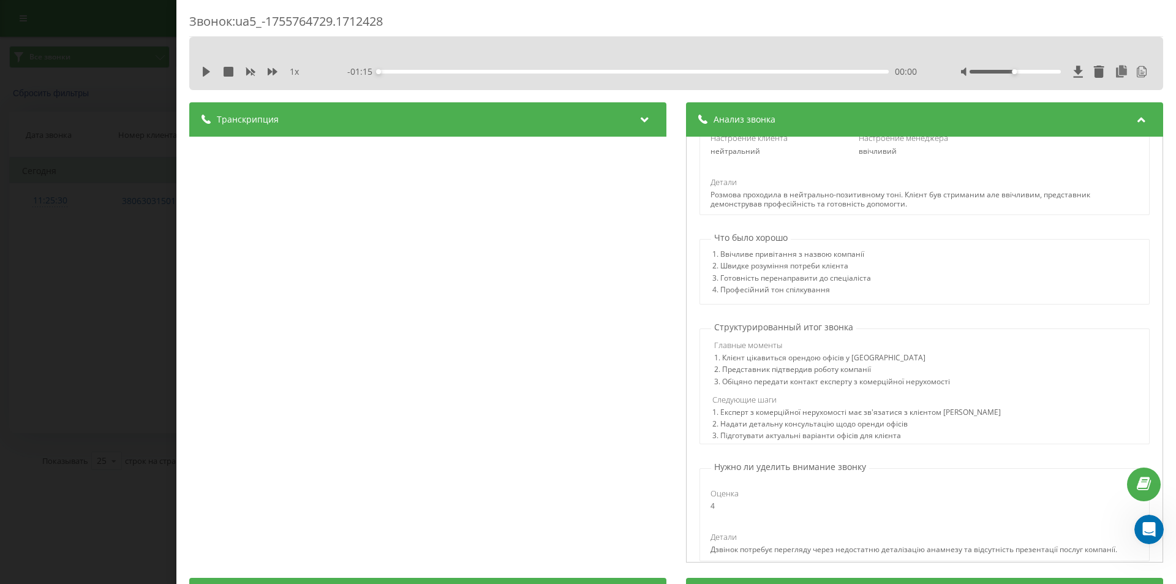
scroll to position [423, 0]
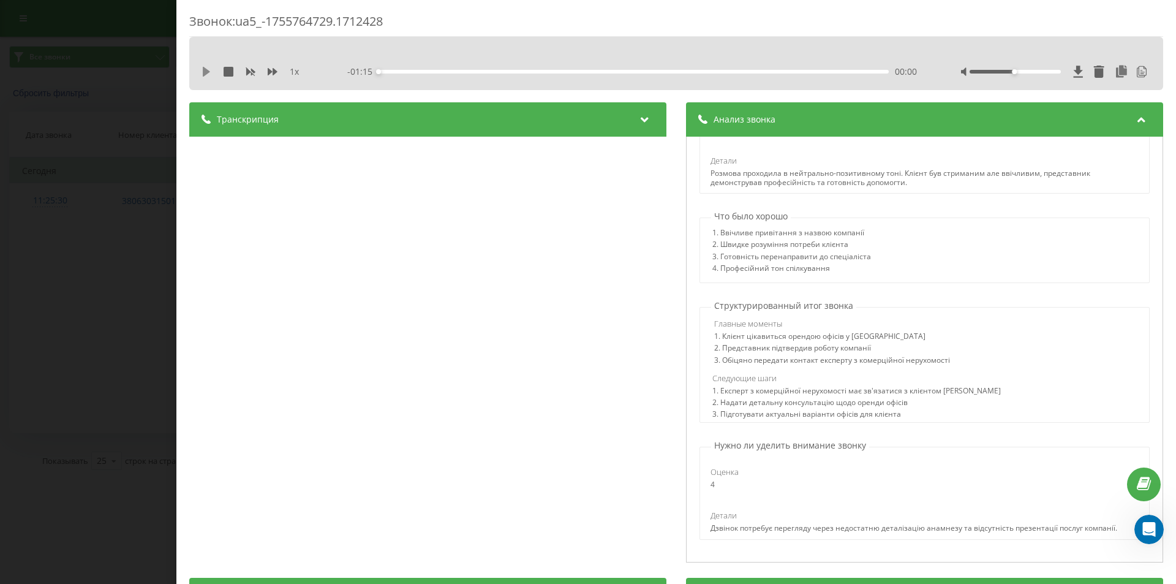
click at [203, 70] on icon at bounding box center [206, 72] width 7 height 10
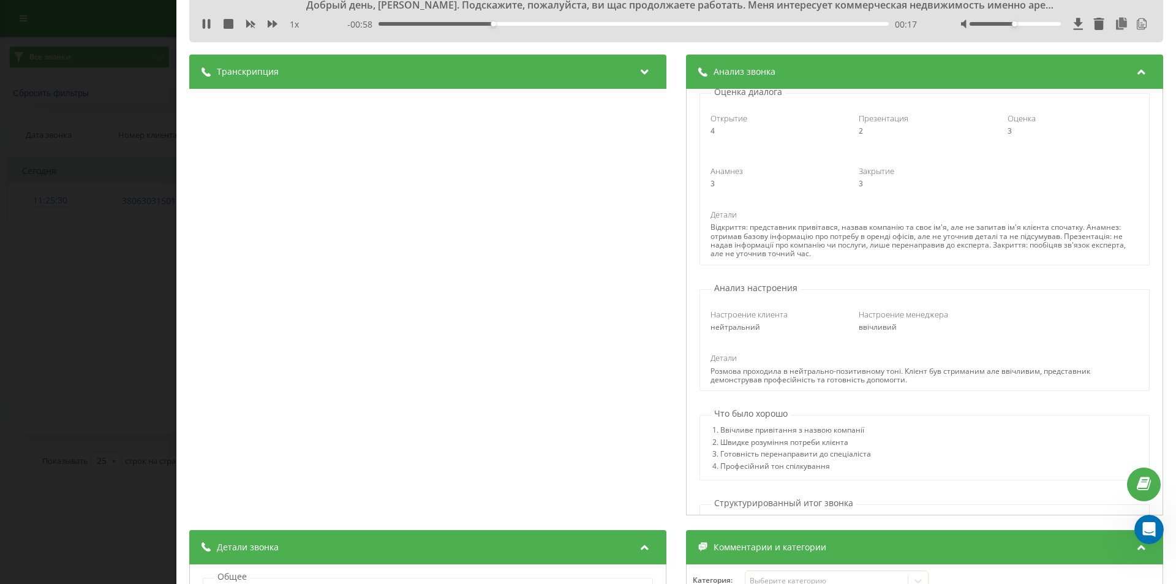
scroll to position [0, 0]
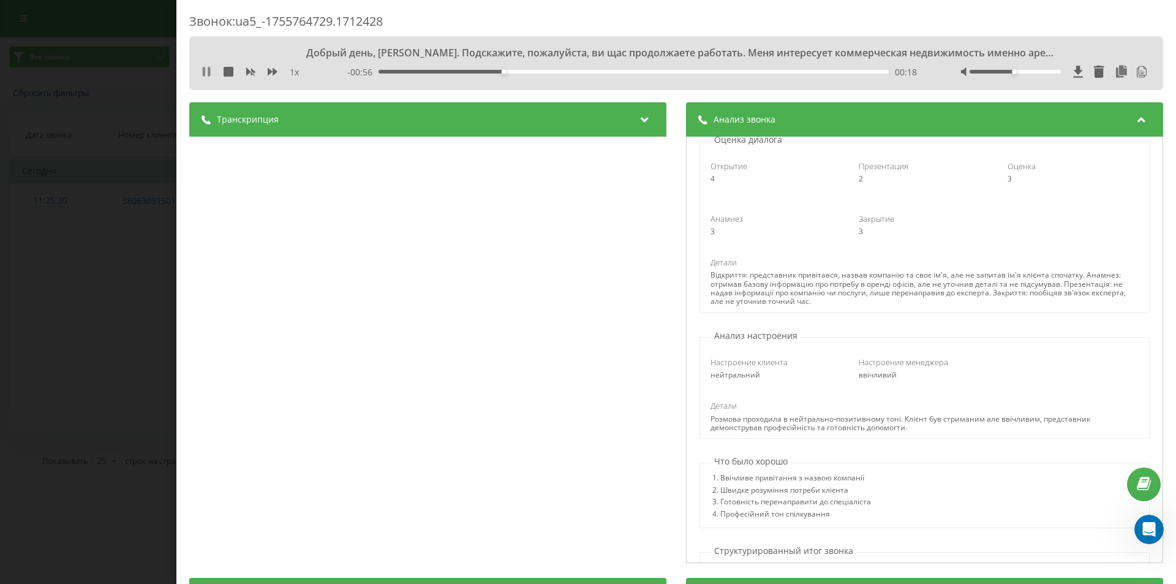
click at [207, 71] on icon at bounding box center [206, 72] width 10 height 10
click at [207, 71] on icon at bounding box center [206, 72] width 7 height 10
click at [724, 128] on div "Анализ звонка" at bounding box center [924, 119] width 477 height 34
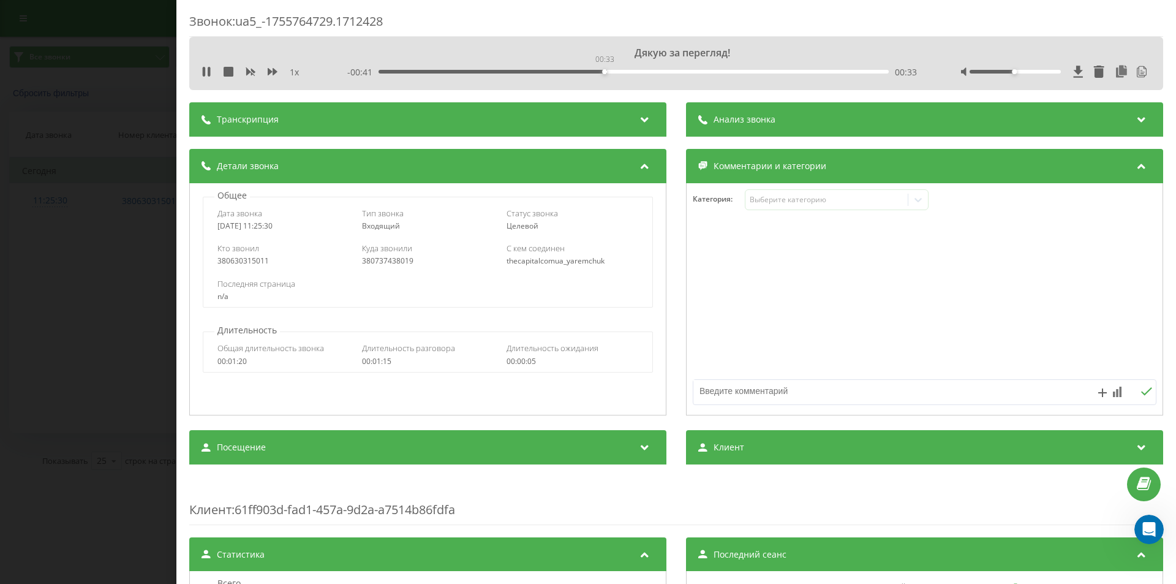
drag, startPoint x: 603, startPoint y: 73, endPoint x: 615, endPoint y: 73, distance: 12.2
click at [604, 72] on div "00:33" at bounding box center [633, 72] width 510 height 4
click at [525, 122] on div "Транскрипция" at bounding box center [427, 119] width 477 height 34
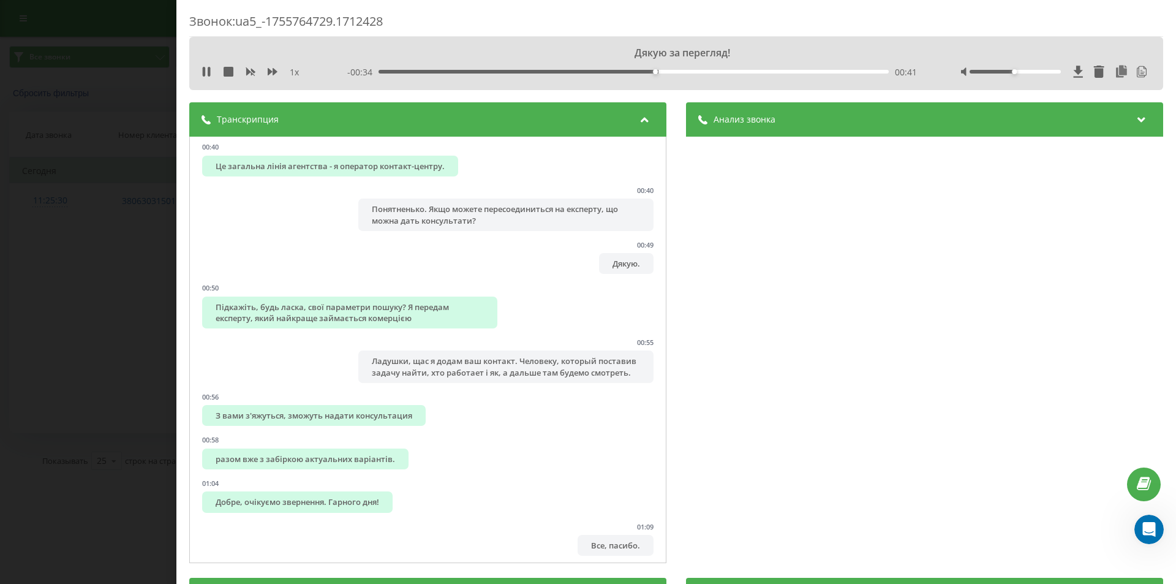
scroll to position [404, 0]
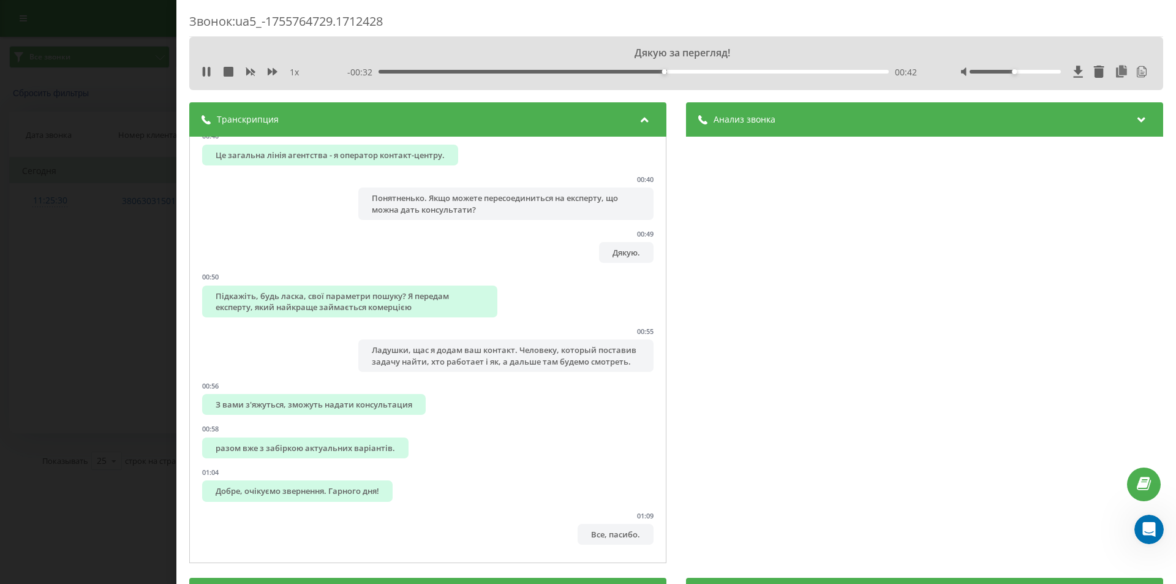
click at [204, 66] on div "1 x" at bounding box center [258, 72] width 114 height 12
click at [152, 218] on div "Звонок : ua5_-1755764729.1712428 Дякую за перегляд! 1 x - 00:32 00:42 00:42 Тра…" at bounding box center [588, 292] width 1176 height 584
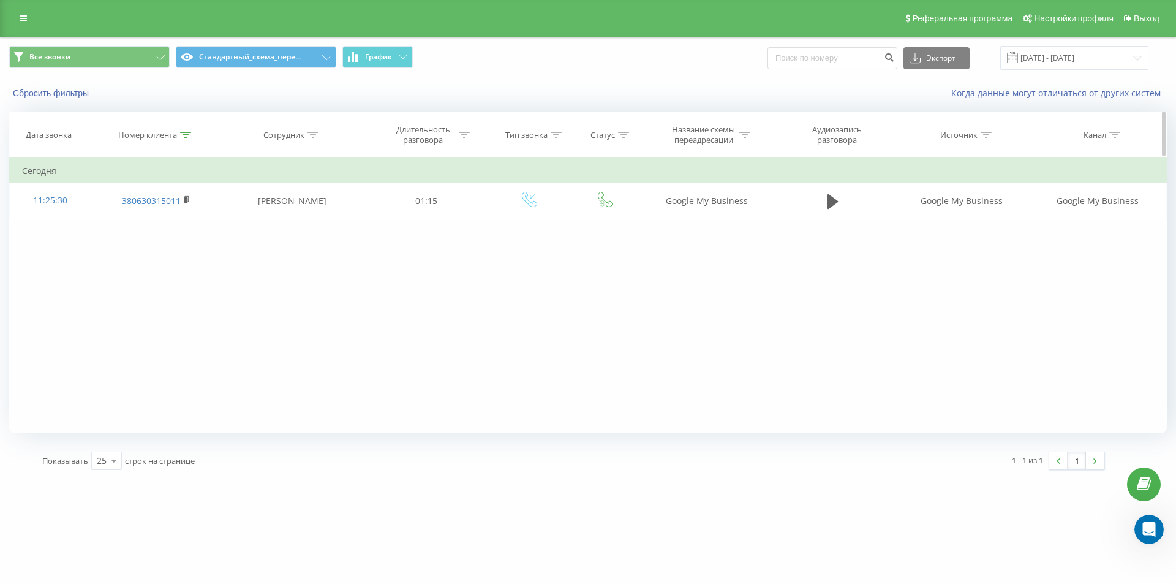
click at [183, 139] on div at bounding box center [185, 135] width 11 height 10
drag, startPoint x: 148, startPoint y: 222, endPoint x: 0, endPoint y: 154, distance: 162.8
click at [0, 159] on div "Все звонки Стандартный_схема_пере... График Экспорт .csv .xls .xlsx [DATE] - [D…" at bounding box center [588, 258] width 1176 height 442
paste input "972492118"
type input "380972492118"
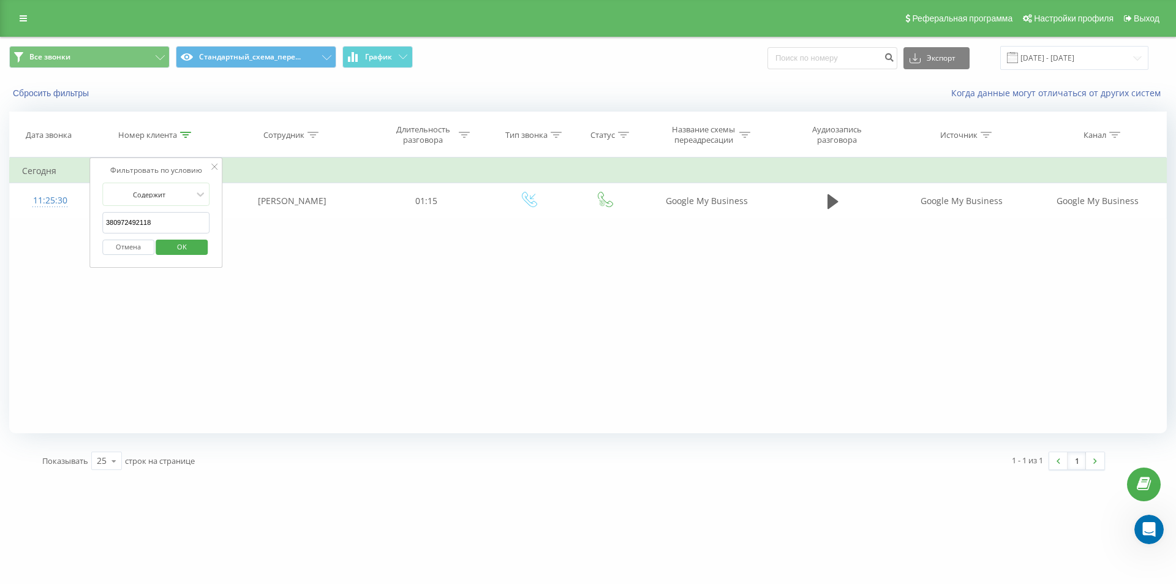
drag, startPoint x: 179, startPoint y: 243, endPoint x: 171, endPoint y: 276, distance: 34.0
click at [178, 247] on span "OK" at bounding box center [182, 246] width 34 height 19
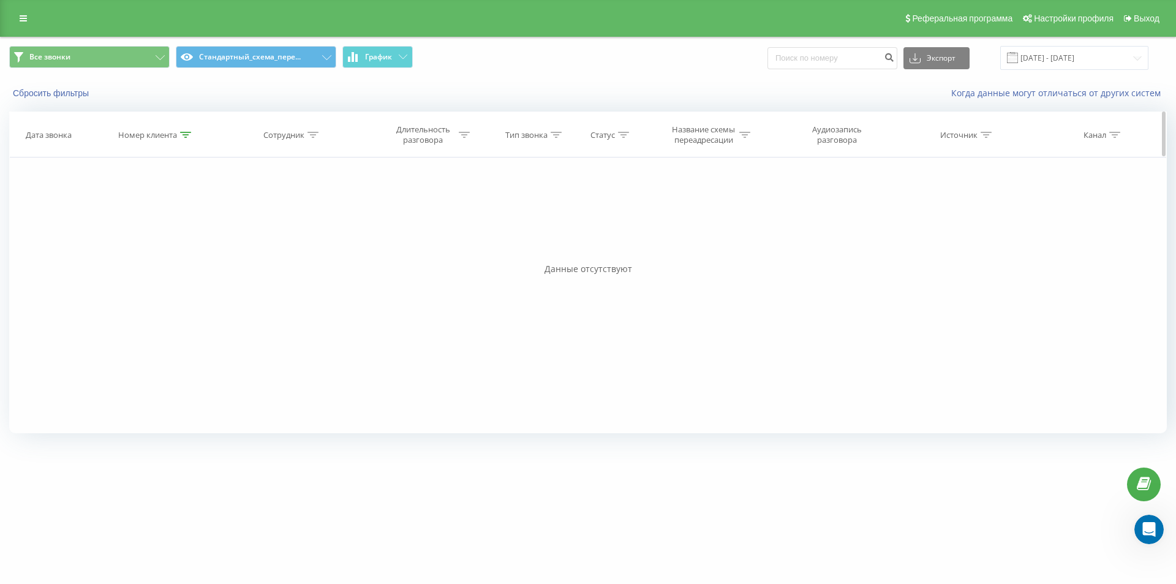
click at [185, 133] on icon at bounding box center [185, 135] width 11 height 6
click at [137, 246] on button "Отмена" at bounding box center [128, 246] width 52 height 15
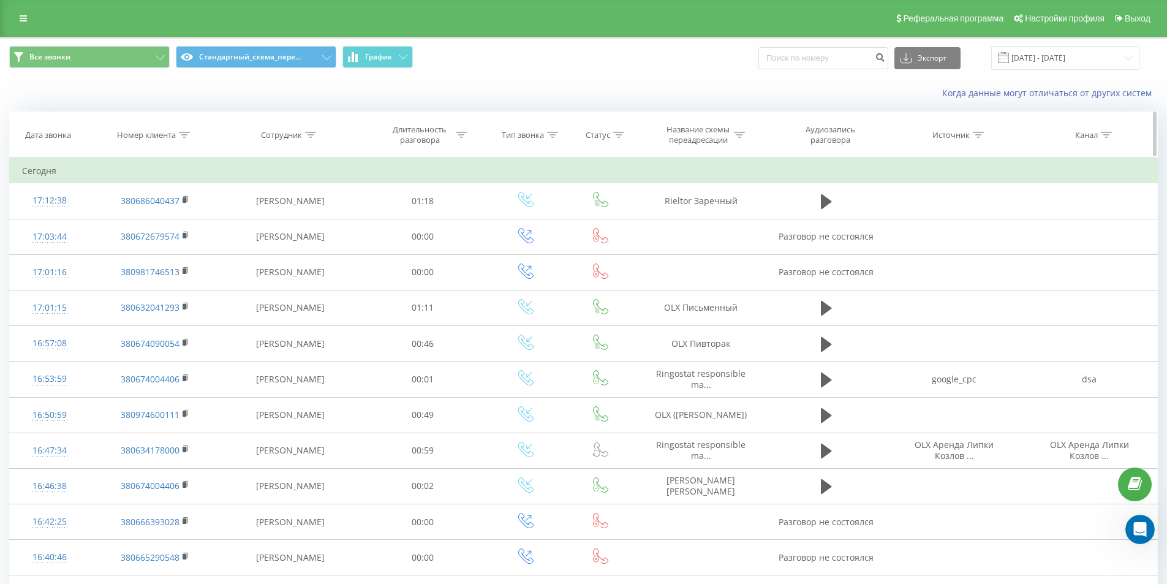
click at [180, 133] on icon at bounding box center [184, 135] width 11 height 6
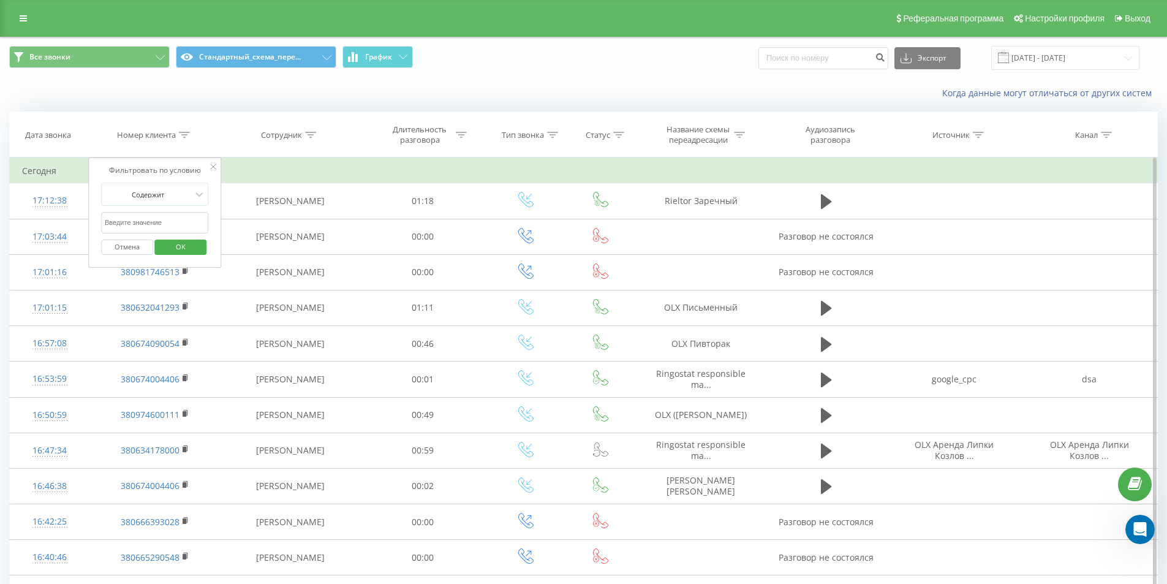
click at [167, 214] on input "text" at bounding box center [155, 222] width 108 height 21
paste input "380972492118"
click at [181, 249] on span "OK" at bounding box center [181, 246] width 34 height 19
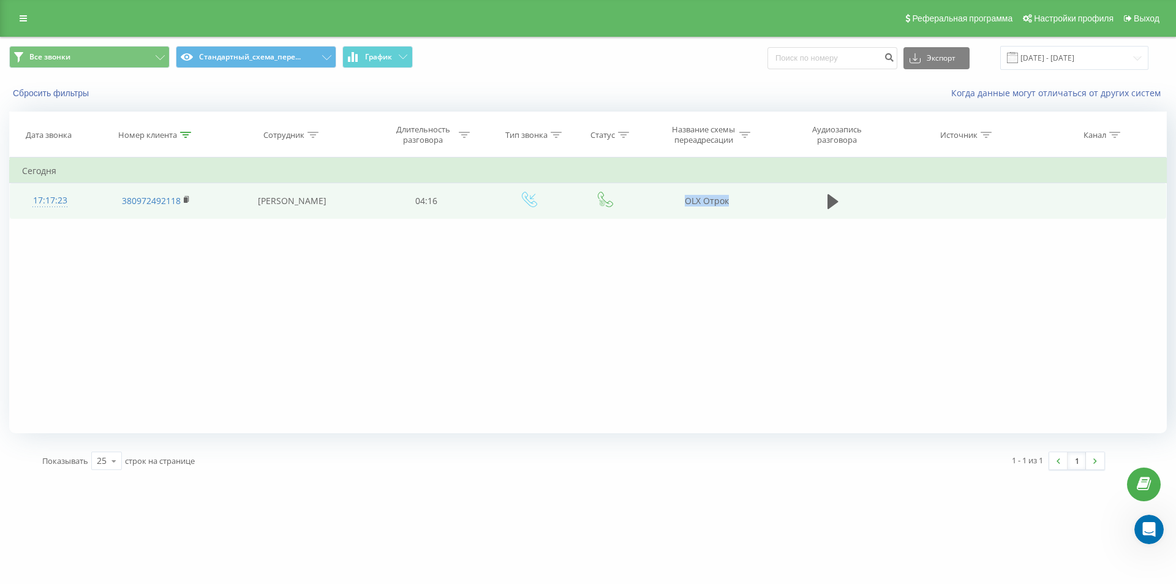
drag, startPoint x: 664, startPoint y: 199, endPoint x: 774, endPoint y: 198, distance: 109.0
click at [785, 199] on tr "17:17:23 380972492118 [PERSON_NAME] 04:16 OLX Отрок" at bounding box center [588, 201] width 1157 height 36
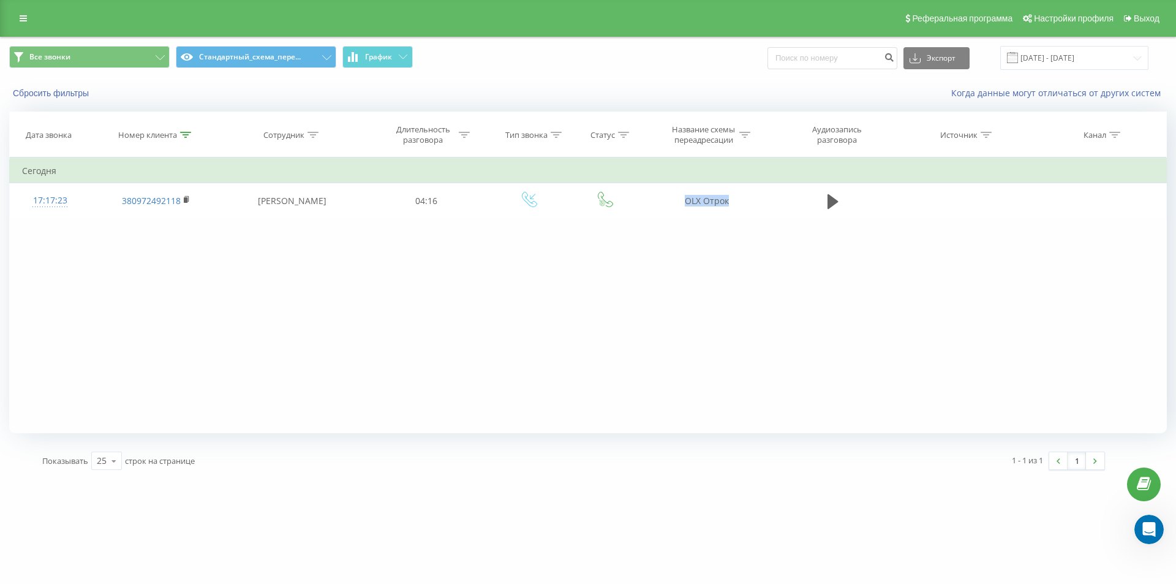
copy tr "OLX Отрок"
drag, startPoint x: 182, startPoint y: 130, endPoint x: 185, endPoint y: 148, distance: 18.6
click at [184, 132] on div at bounding box center [185, 135] width 11 height 10
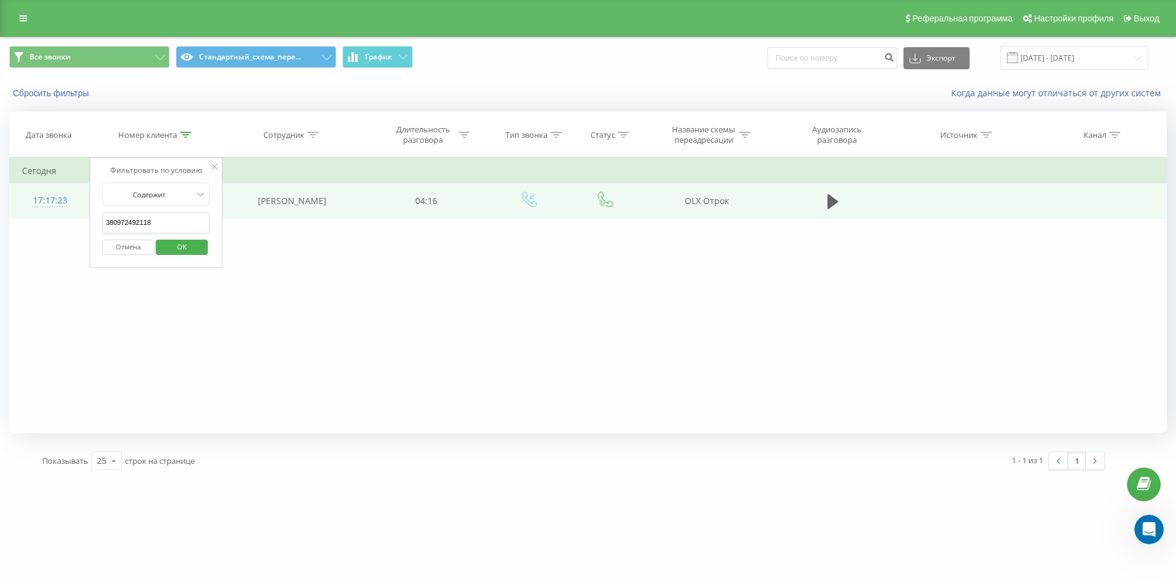
drag, startPoint x: 160, startPoint y: 220, endPoint x: 13, endPoint y: 189, distance: 150.7
click at [34, 197] on table "Фильтровать по условию Содержит 380972492118 Отмена OK Фильтровать по условию С…" at bounding box center [588, 187] width 1158 height 61
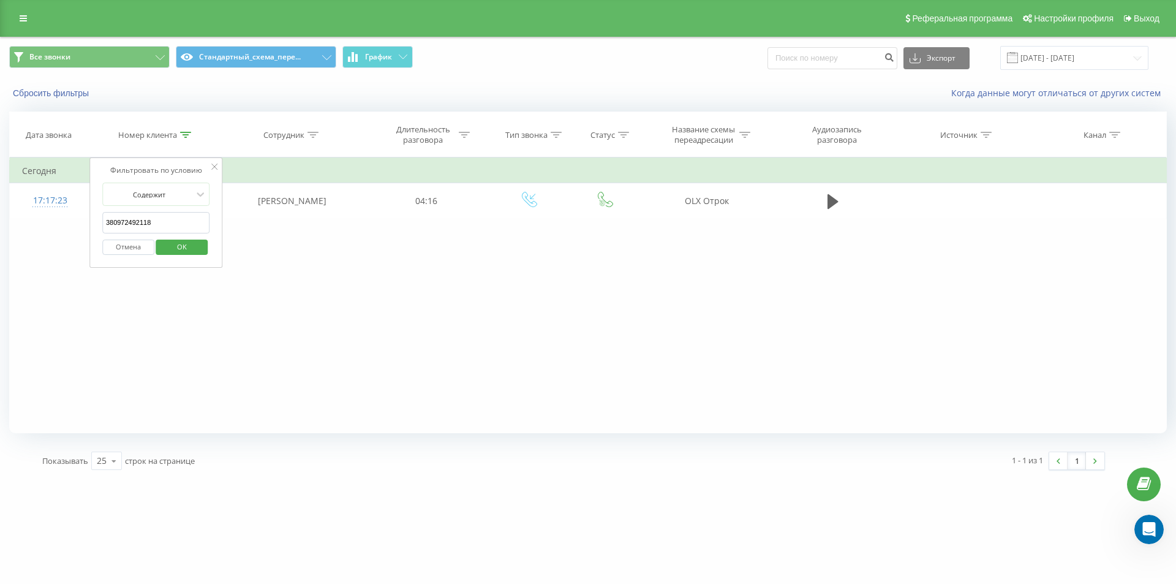
paste input "32950541"
click at [162, 256] on div "Отмена OK" at bounding box center [156, 247] width 108 height 28
click at [180, 254] on span "OK" at bounding box center [182, 246] width 34 height 19
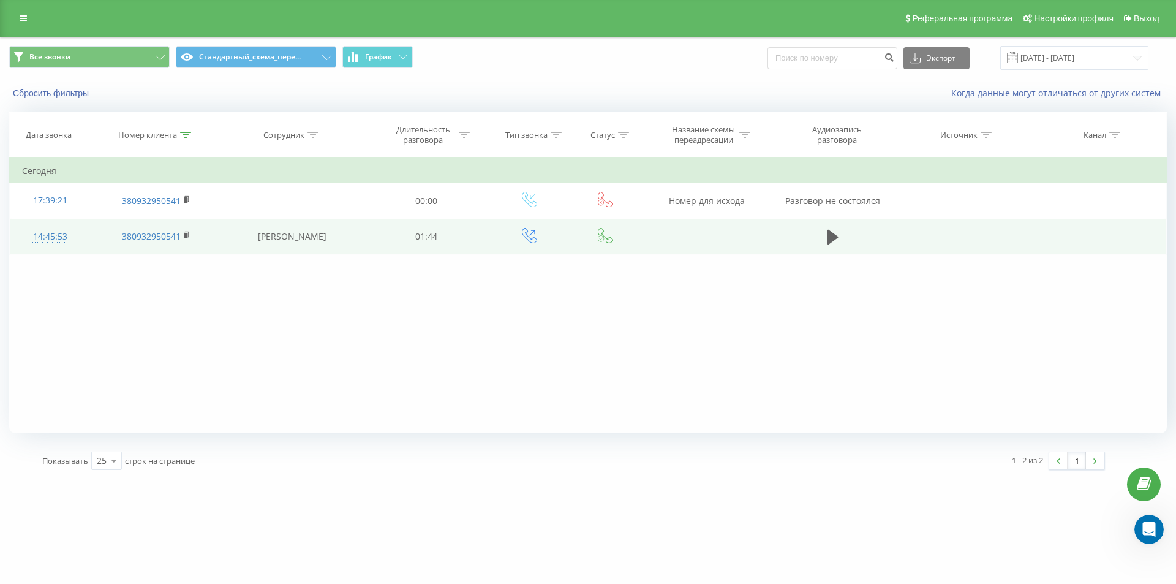
click at [52, 235] on div "14:45:53" at bounding box center [50, 237] width 56 height 24
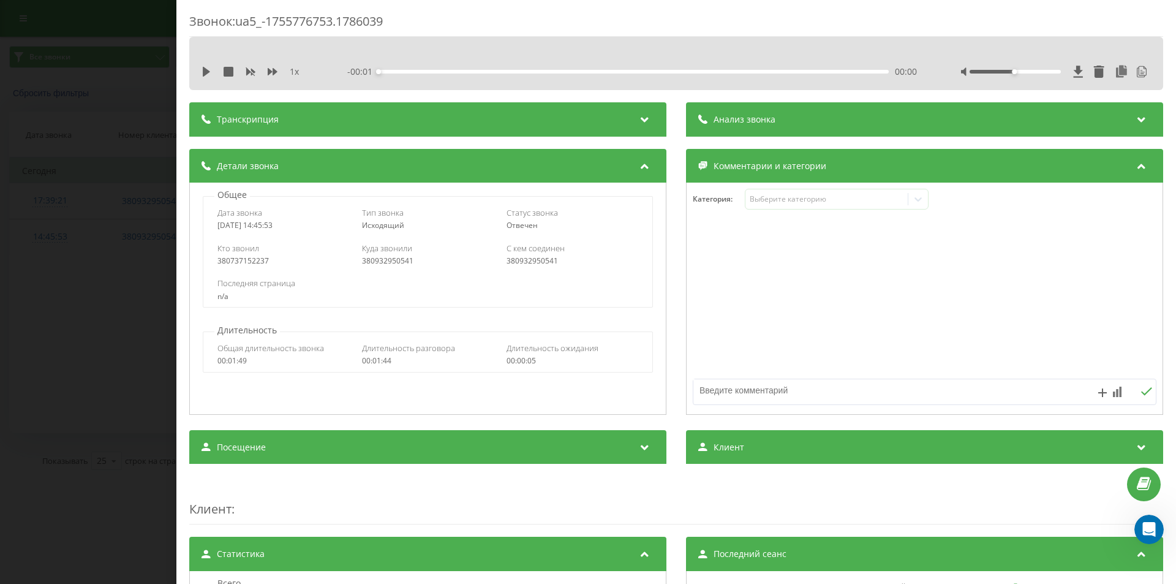
click at [887, 116] on div "Анализ звонка" at bounding box center [924, 119] width 477 height 34
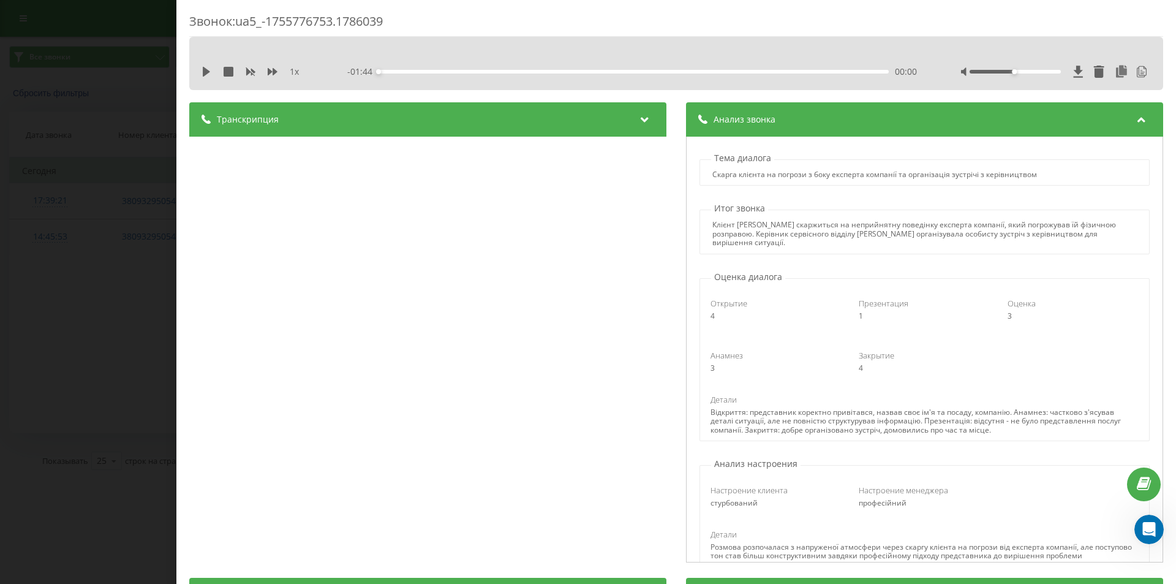
scroll to position [61, 0]
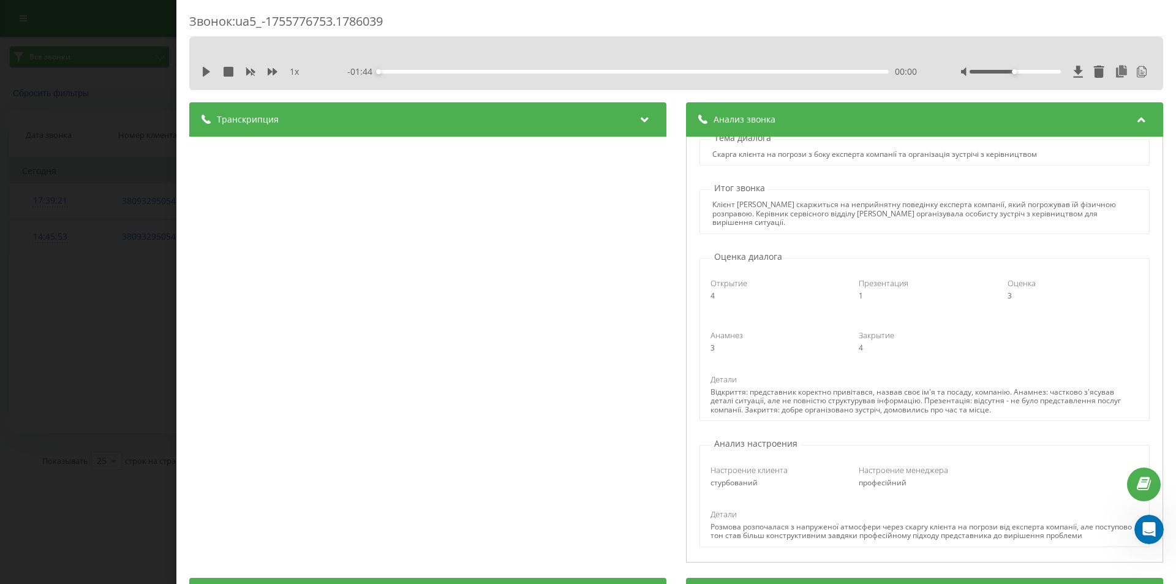
click at [76, 195] on div "Звонок : ua5_-1755776753.1786039 1 x - 01:44 00:00 00:00 Транскрипция 00:00 Алл…" at bounding box center [588, 292] width 1176 height 584
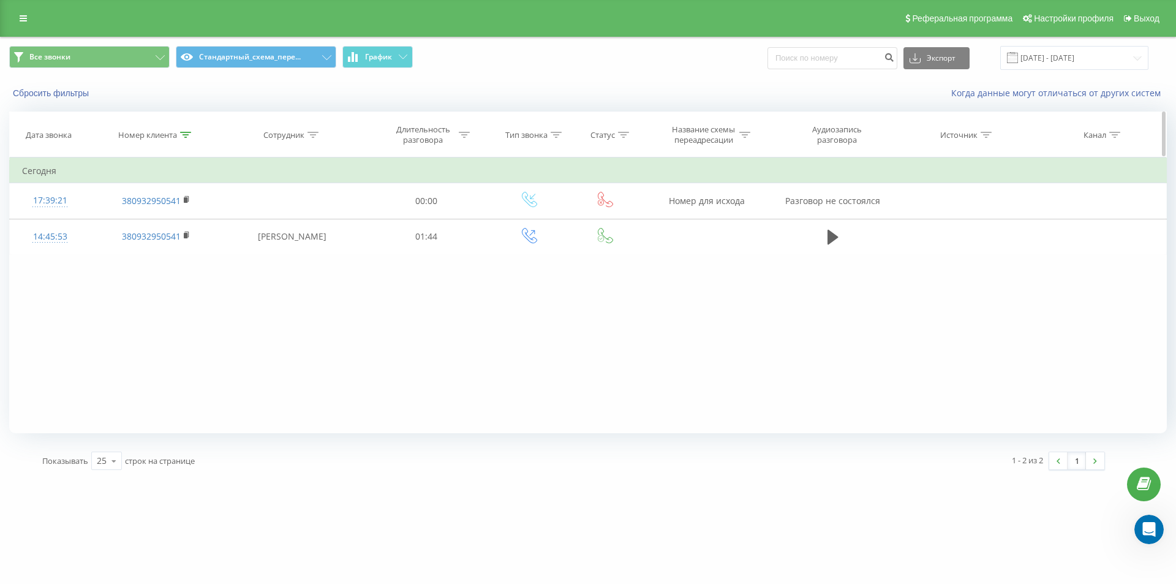
click at [186, 134] on icon at bounding box center [185, 135] width 11 height 6
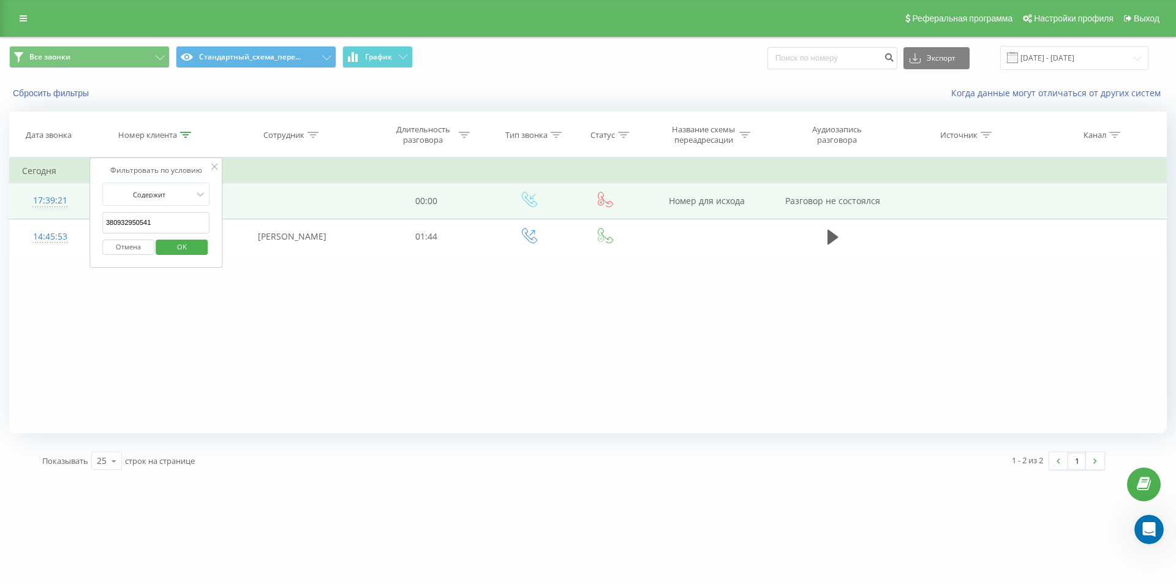
drag, startPoint x: 165, startPoint y: 220, endPoint x: 78, endPoint y: 191, distance: 92.2
click at [78, 191] on table "Фильтровать по условию Содержит 380932950541 Отмена OK Фильтровать по условию С…" at bounding box center [588, 205] width 1158 height 97
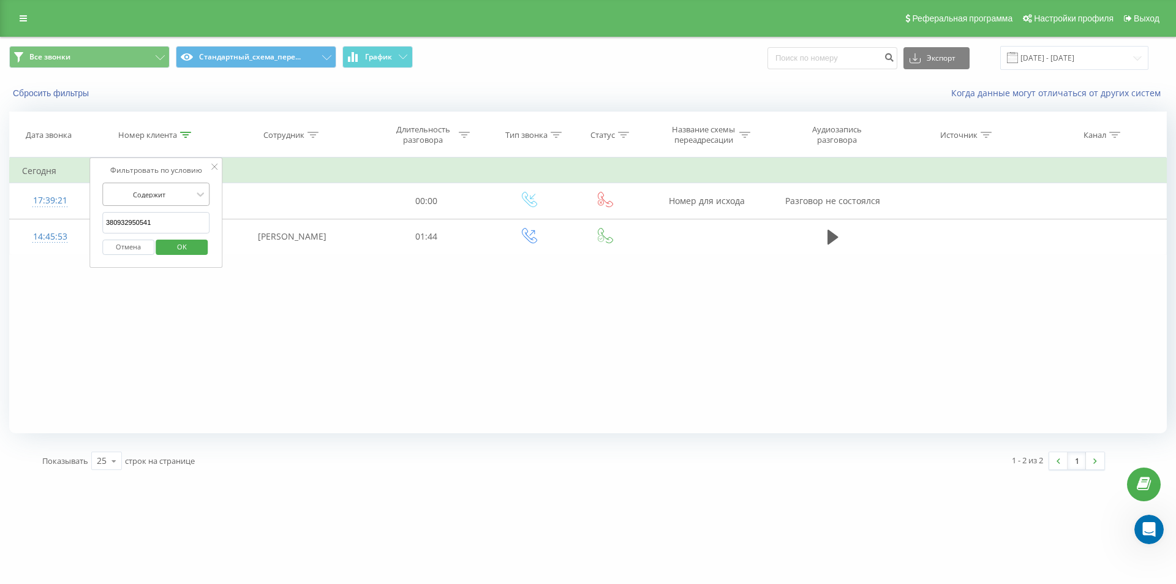
paste input "675910800"
type input "380675910800"
click at [176, 255] on span "OK" at bounding box center [182, 246] width 34 height 19
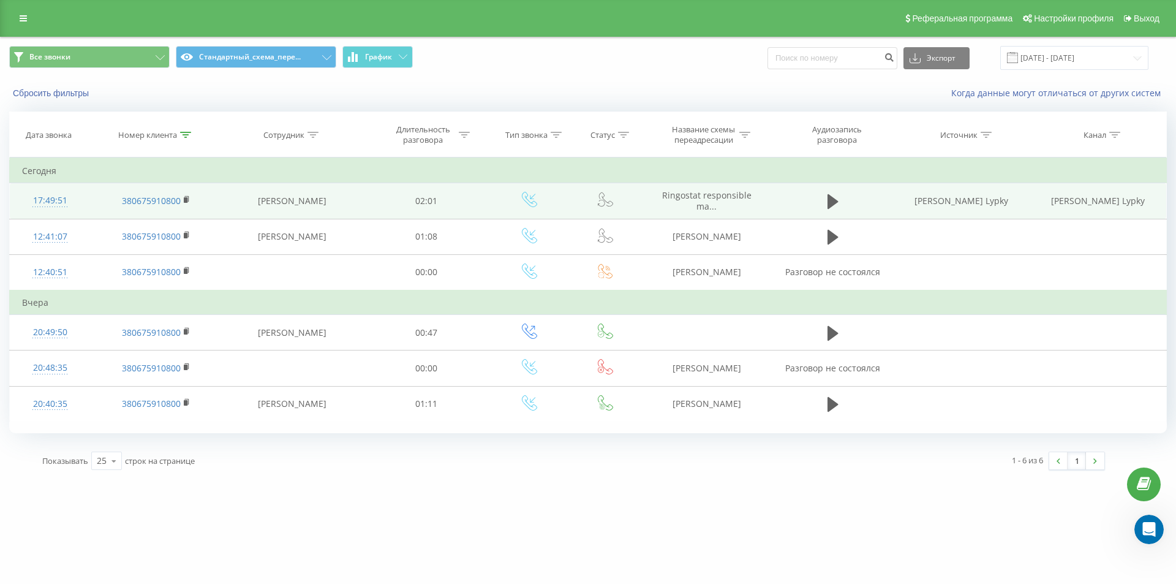
click at [49, 197] on div "17:49:51" at bounding box center [50, 201] width 56 height 24
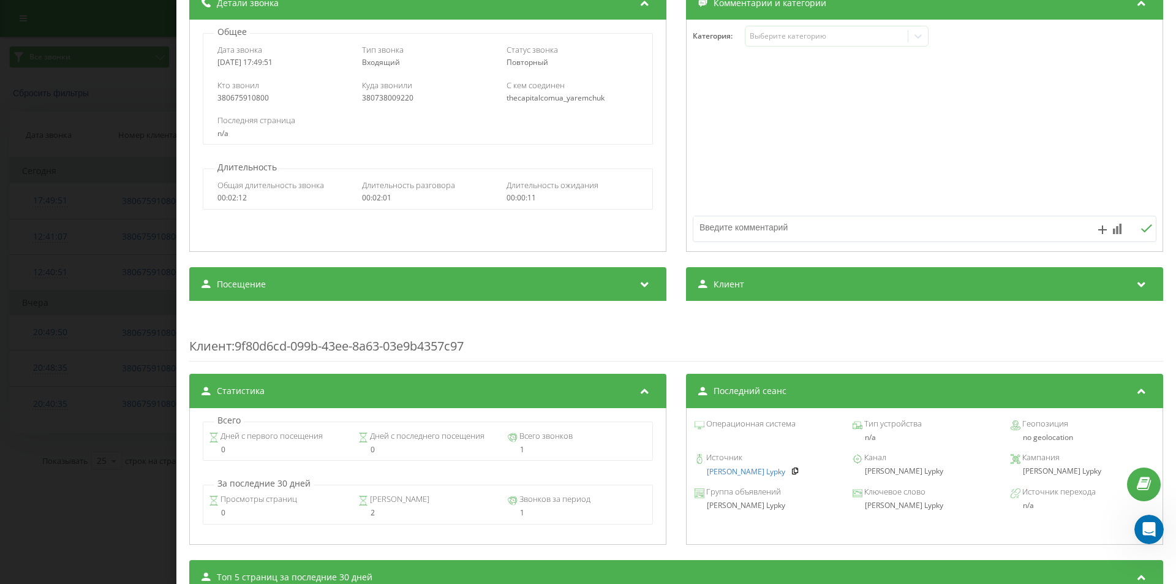
scroll to position [245, 0]
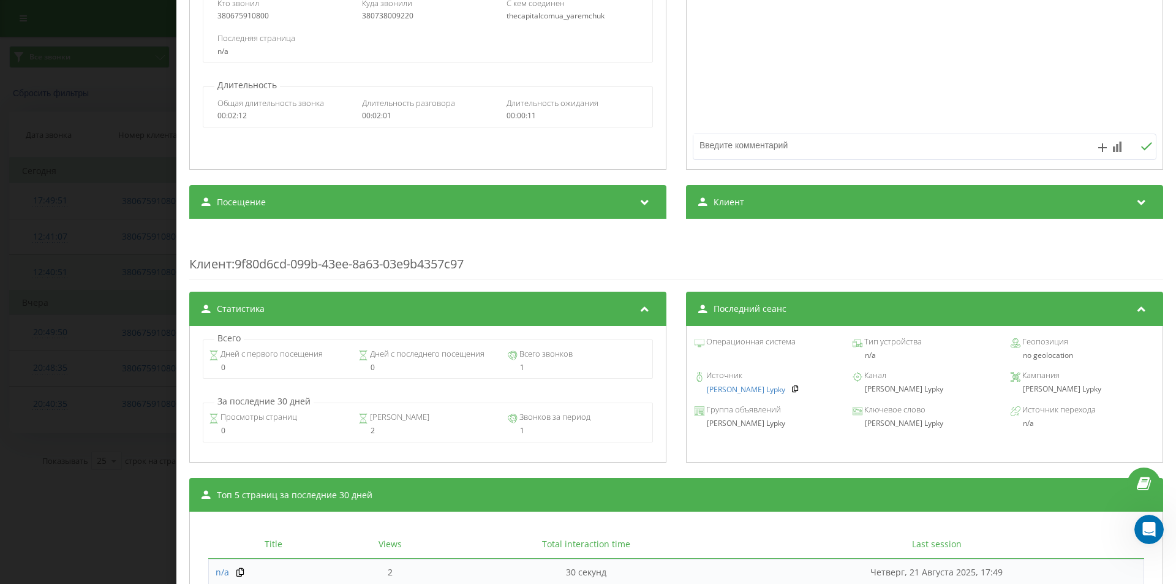
drag, startPoint x: 76, startPoint y: 270, endPoint x: 85, endPoint y: 273, distance: 8.9
click at [73, 273] on div "Звонок : ua5_-1755787791.1849415 1 x - 02:02 00:00 00:00 Транскрипция Для анали…" at bounding box center [588, 292] width 1176 height 584
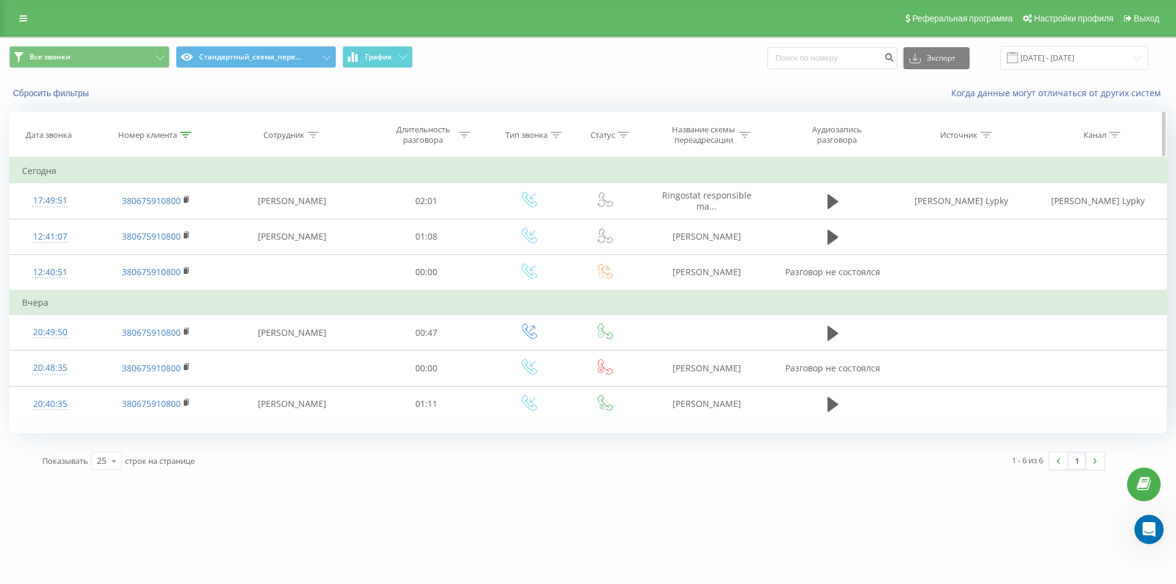
click at [186, 135] on icon at bounding box center [185, 135] width 11 height 6
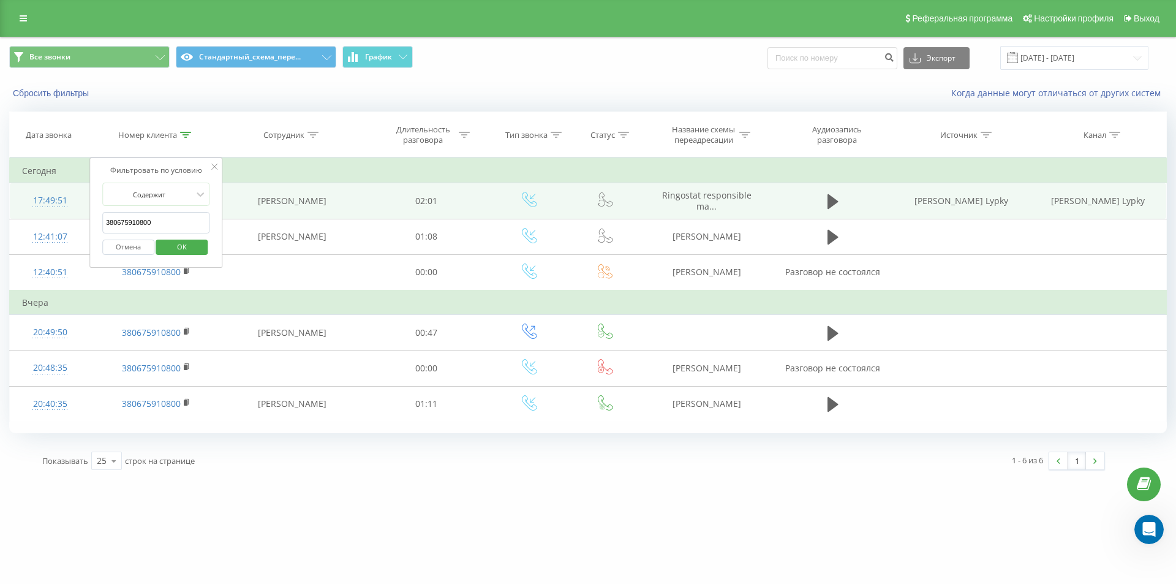
click at [53, 197] on div "17:49:51" at bounding box center [50, 201] width 56 height 24
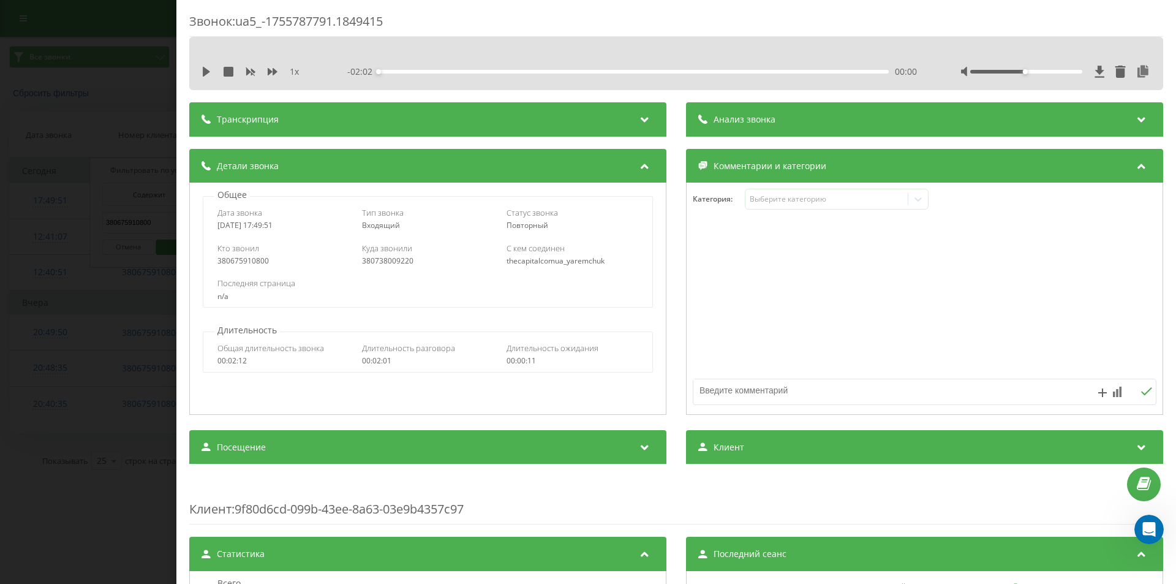
click at [373, 262] on div "380738009220" at bounding box center [428, 261] width 132 height 9
click at [373, 263] on div "380738009220" at bounding box center [428, 261] width 132 height 9
copy div "380738009220"
click at [148, 113] on div "Звонок : ua5_-1755787791.1849415 1 x - 02:02 00:00 00:00 Транскрипция Для анали…" at bounding box center [588, 292] width 1176 height 584
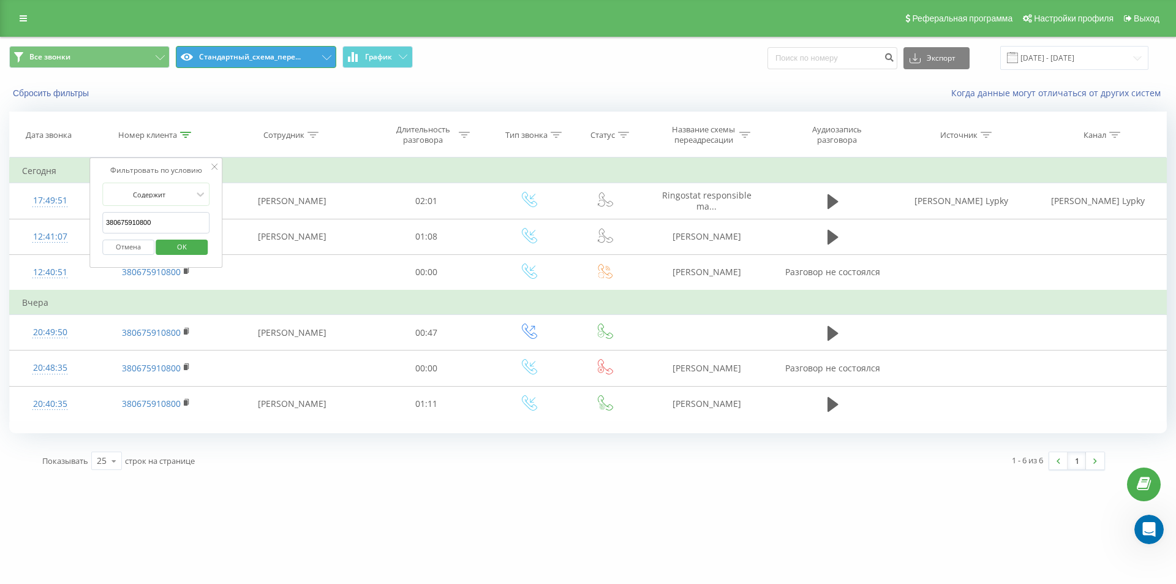
drag, startPoint x: 219, startPoint y: 61, endPoint x: 216, endPoint y: 69, distance: 8.9
click at [219, 60] on button "Стандартный_схема_пере..." at bounding box center [256, 57] width 160 height 22
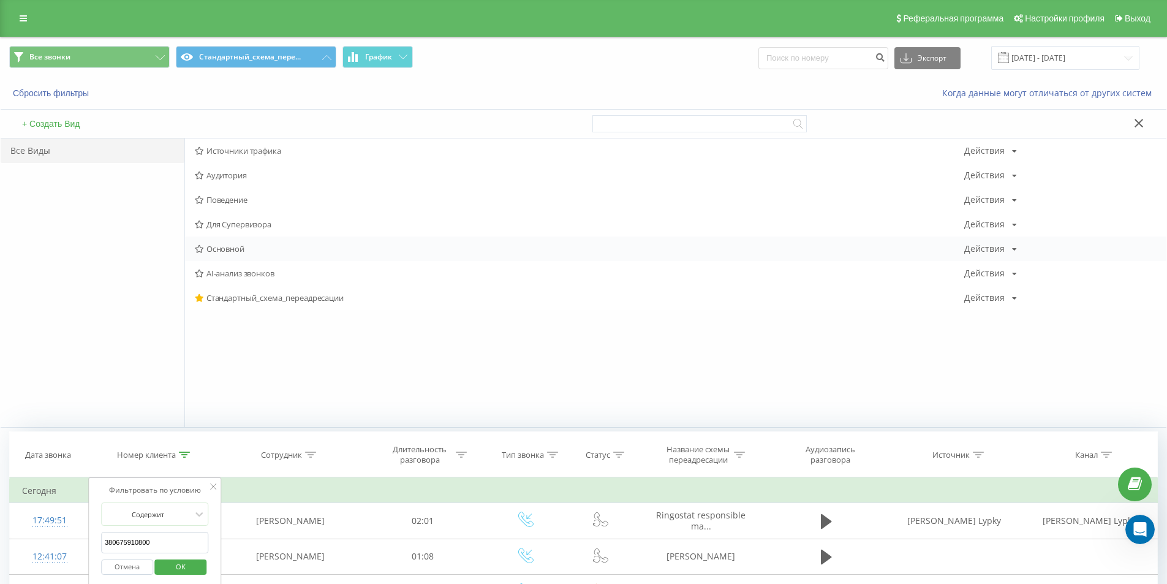
click at [216, 246] on span "Основной" at bounding box center [579, 248] width 769 height 9
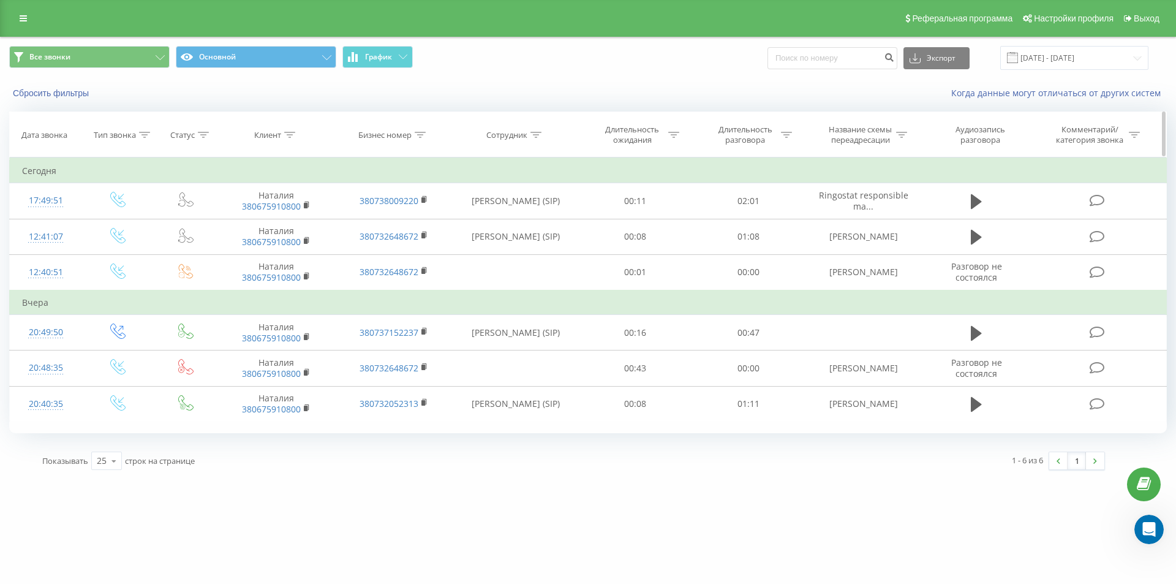
click at [420, 138] on div at bounding box center [420, 135] width 11 height 10
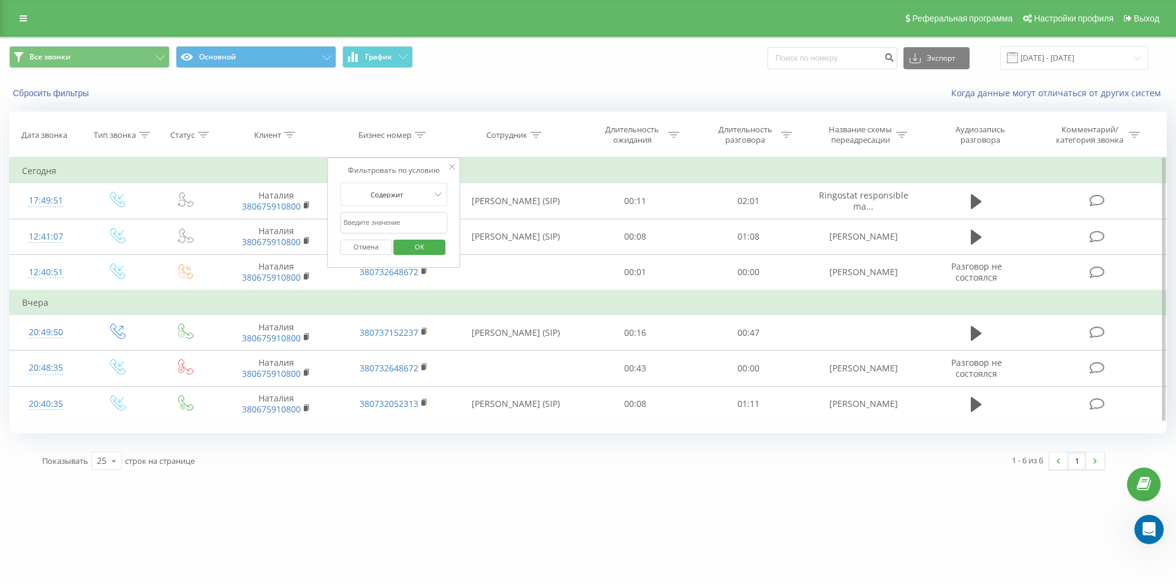
drag, startPoint x: 387, startPoint y: 222, endPoint x: 376, endPoint y: 218, distance: 11.6
click at [387, 221] on input "text" at bounding box center [394, 222] width 108 height 21
paste input "380738009220"
type input "380738009220"
click at [434, 244] on span "OK" at bounding box center [419, 246] width 34 height 19
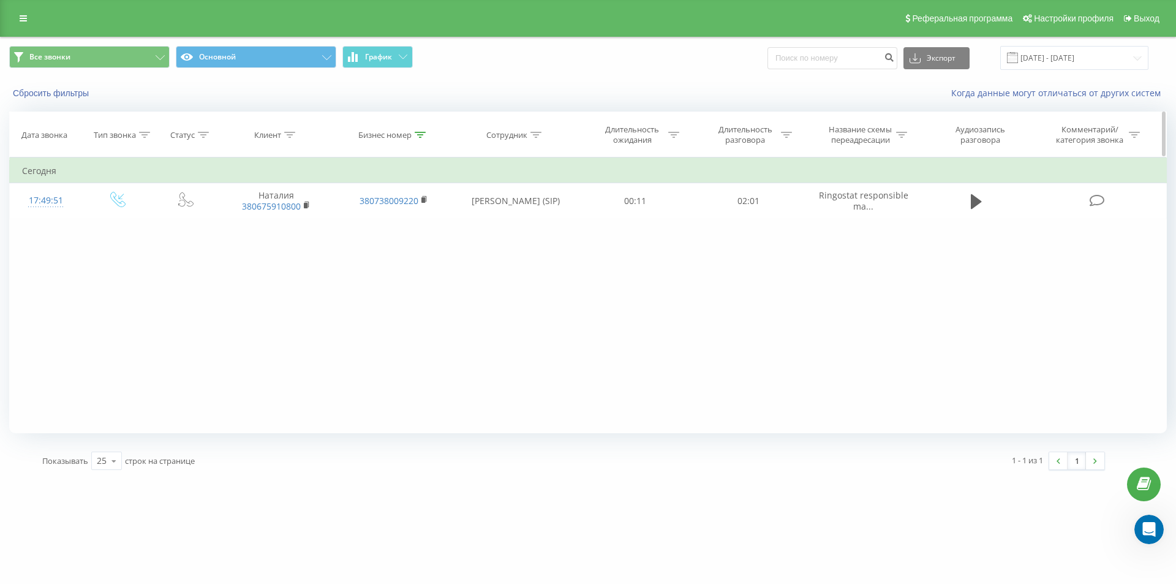
drag, startPoint x: 291, startPoint y: 137, endPoint x: 295, endPoint y: 164, distance: 27.3
click at [291, 137] on icon at bounding box center [289, 135] width 11 height 6
click at [250, 250] on button "Отмена" at bounding box center [248, 246] width 52 height 15
click at [423, 136] on icon at bounding box center [420, 135] width 11 height 6
drag, startPoint x: 372, startPoint y: 244, endPoint x: 363, endPoint y: 233, distance: 14.8
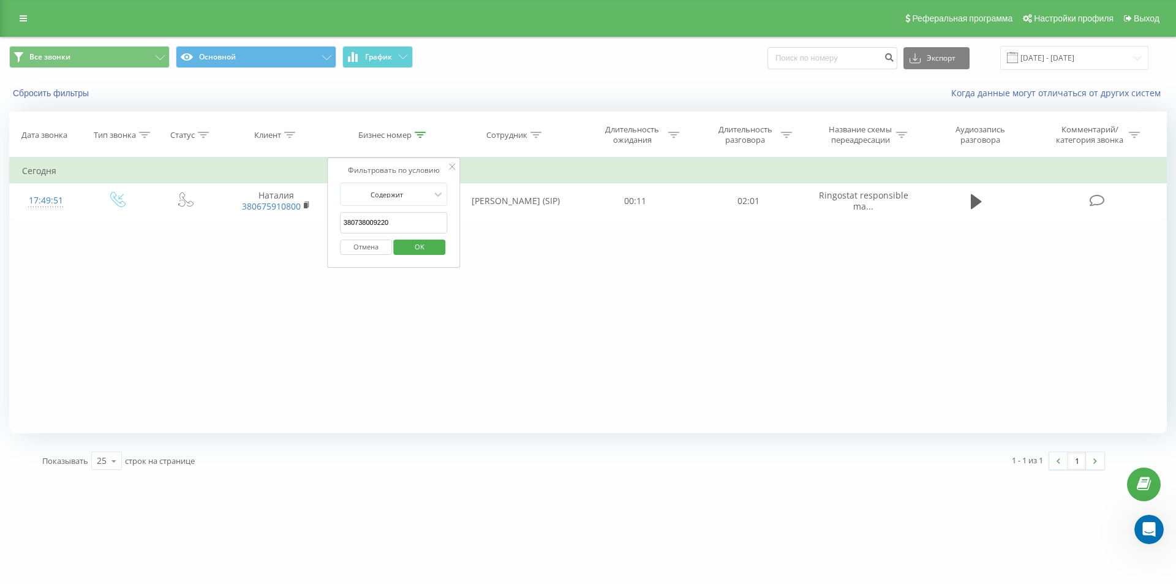
click at [371, 244] on button "Отмена" at bounding box center [366, 246] width 52 height 15
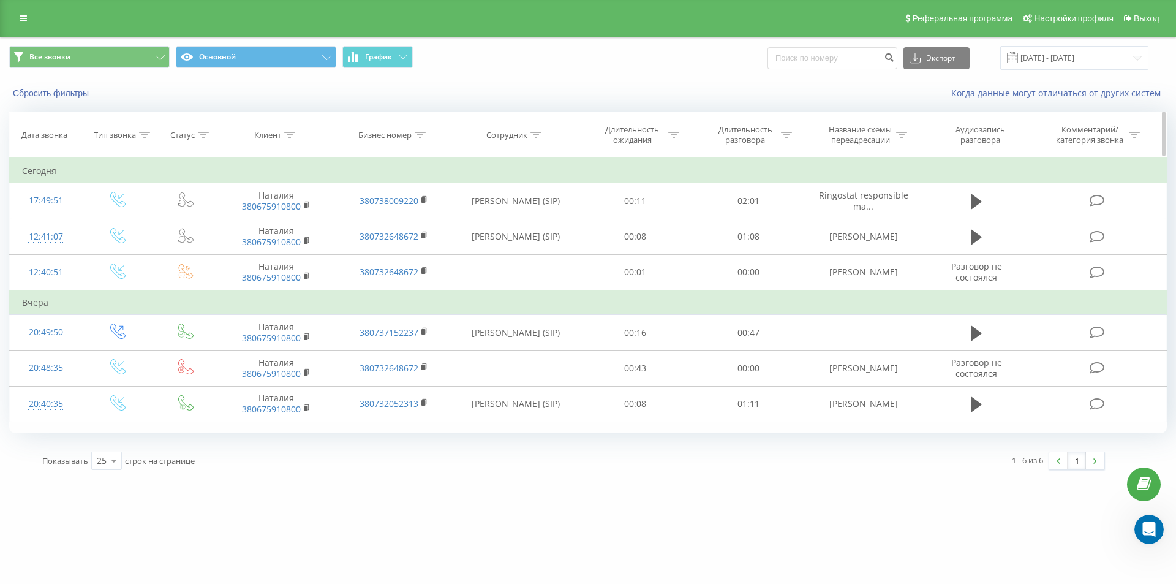
drag, startPoint x: 253, startPoint y: 505, endPoint x: 307, endPoint y: 130, distance: 378.2
click at [255, 503] on div "[DOMAIN_NAME] Проекты [DOMAIN_NAME] [DOMAIN_NAME] Дашборд Центр обращений Журна…" at bounding box center [588, 292] width 1176 height 584
click at [266, 61] on button "Основной" at bounding box center [256, 57] width 160 height 22
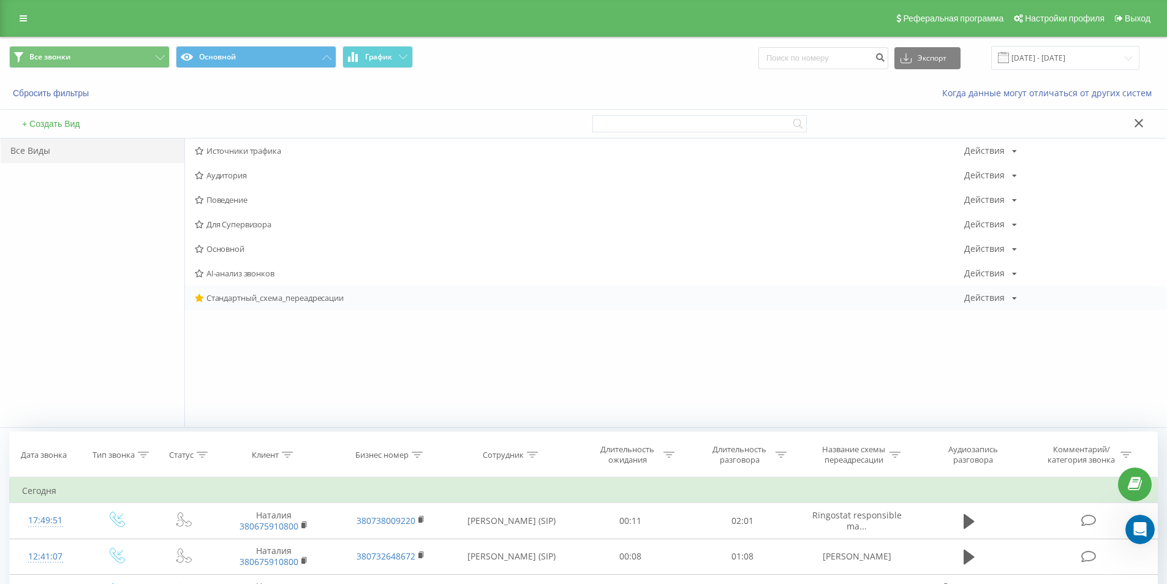
click at [256, 301] on span "Стандартный_схема_переадресации" at bounding box center [579, 297] width 769 height 9
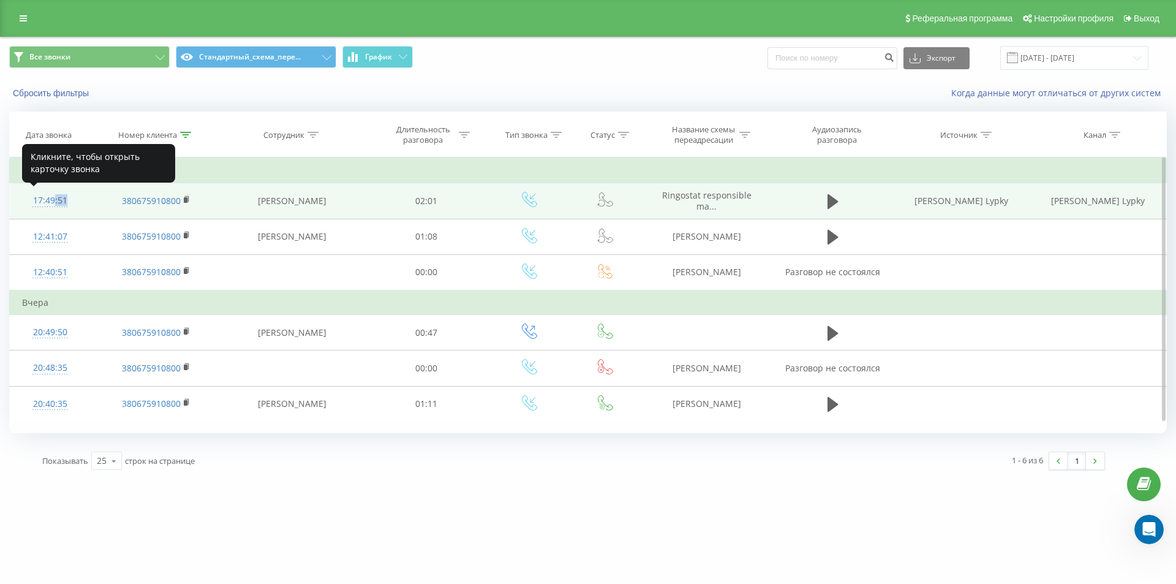
drag, startPoint x: 52, startPoint y: 203, endPoint x: 58, endPoint y: 210, distance: 9.1
click at [58, 210] on div "17:49:51" at bounding box center [50, 201] width 56 height 24
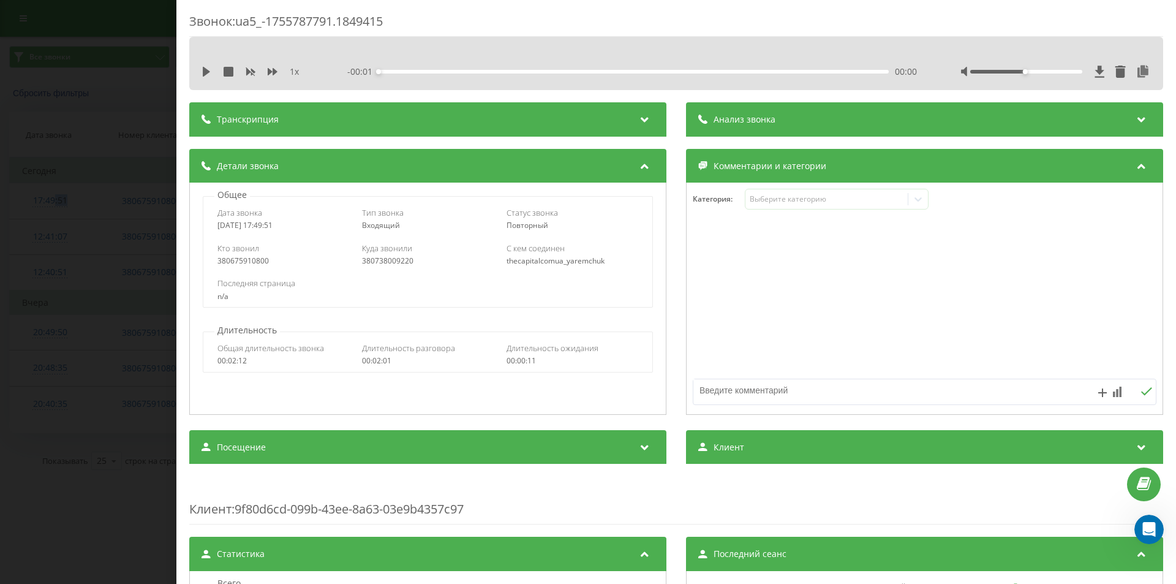
scroll to position [306, 0]
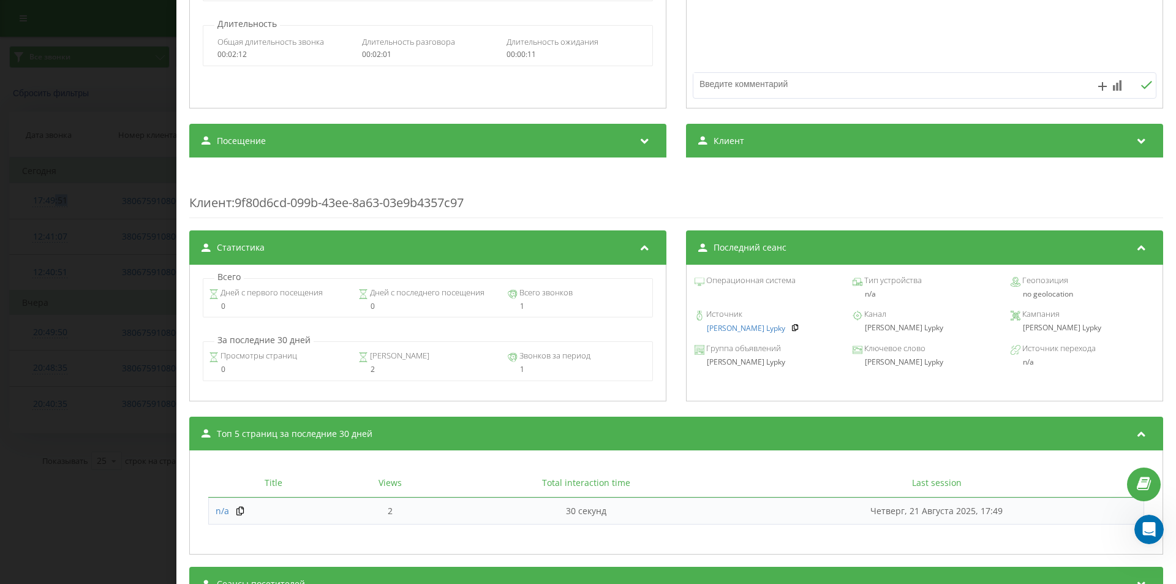
click at [60, 353] on div "Звонок : ua5_-1755787791.1849415 1 x - 02:02 00:00 00:00 Транскрипция Для анали…" at bounding box center [588, 292] width 1176 height 584
